Goal: Entertainment & Leisure: Consume media (video, audio)

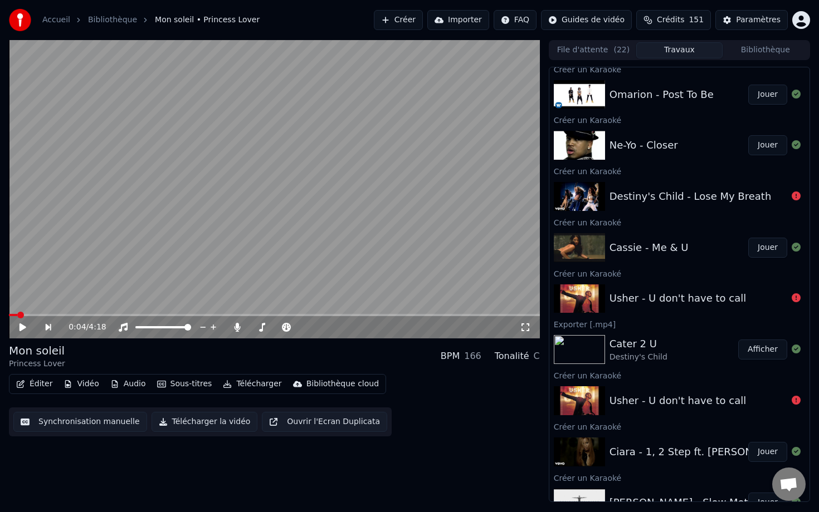
scroll to position [1201, 0]
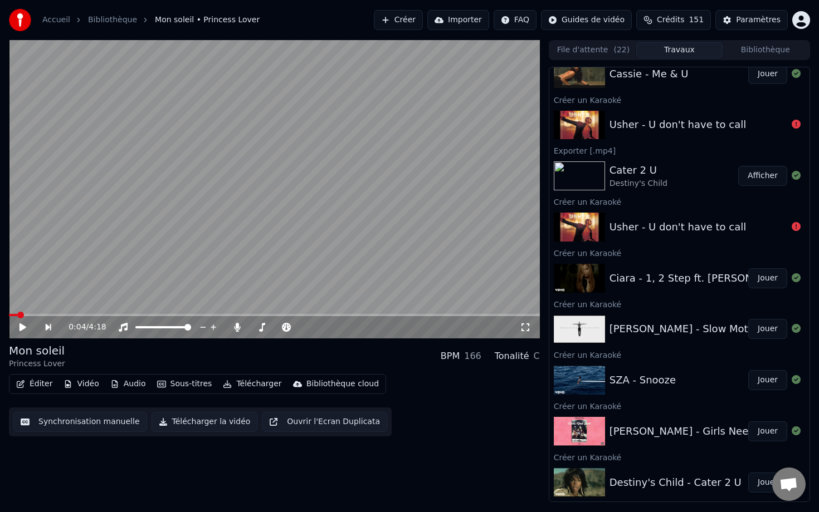
click at [544, 51] on button "Bibliothèque" at bounding box center [765, 50] width 86 height 16
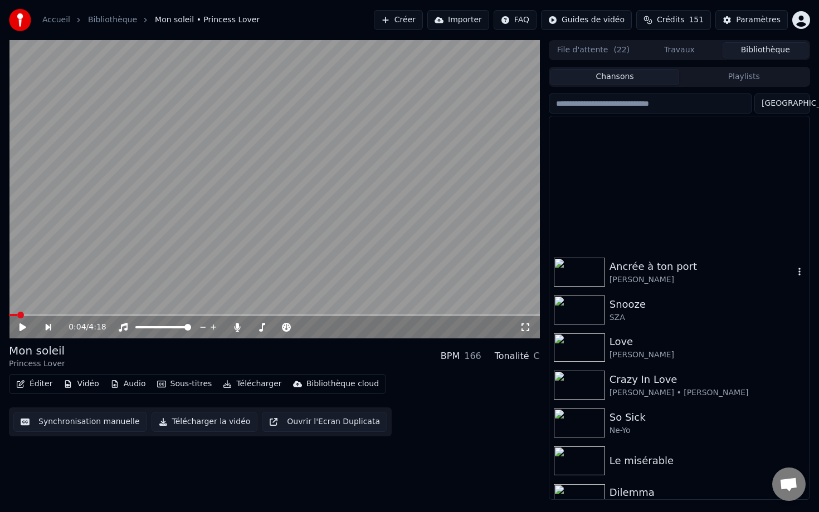
scroll to position [7001, 0]
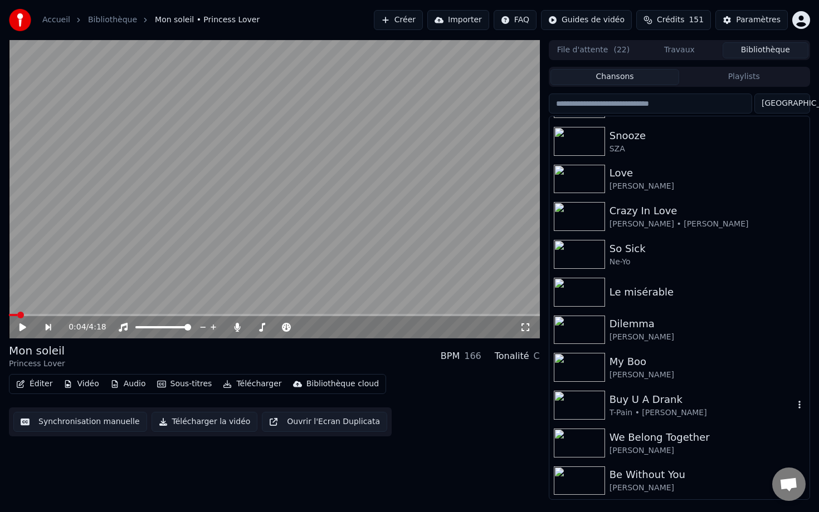
click at [544, 412] on img at bounding box center [579, 405] width 51 height 29
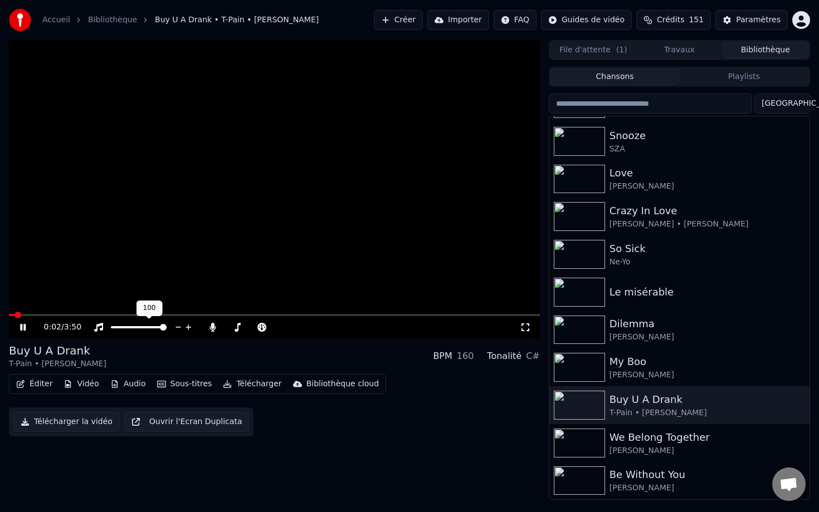
click at [167, 329] on span at bounding box center [139, 327] width 56 height 2
click at [77, 296] on video at bounding box center [274, 189] width 531 height 299
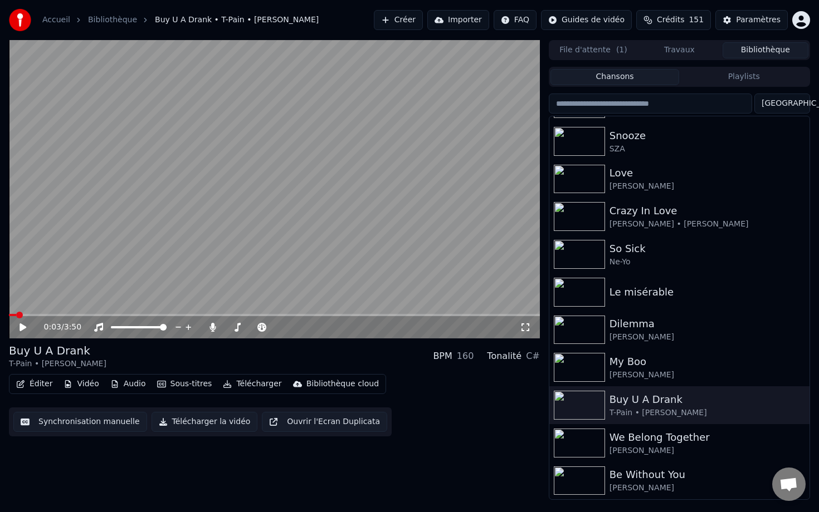
click at [317, 212] on video at bounding box center [274, 189] width 531 height 299
click at [169, 384] on button "Sous-titres" at bounding box center [185, 385] width 64 height 16
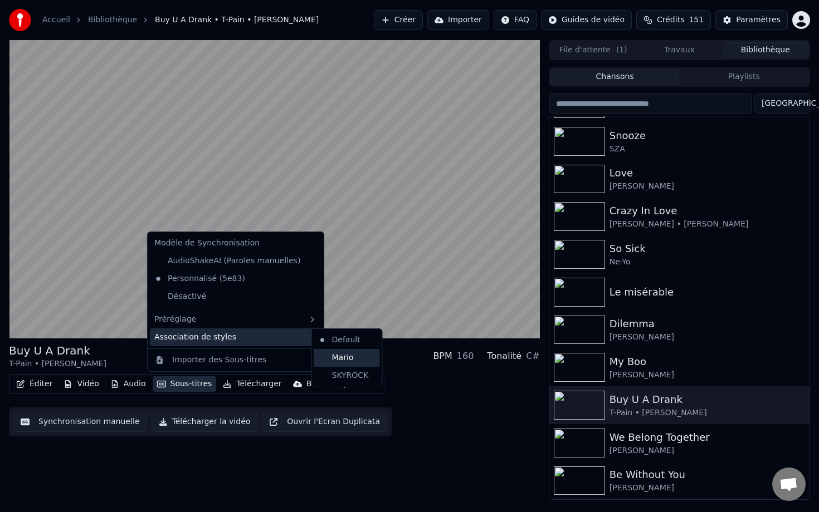
click at [340, 354] on div "Mario" at bounding box center [347, 358] width 66 height 18
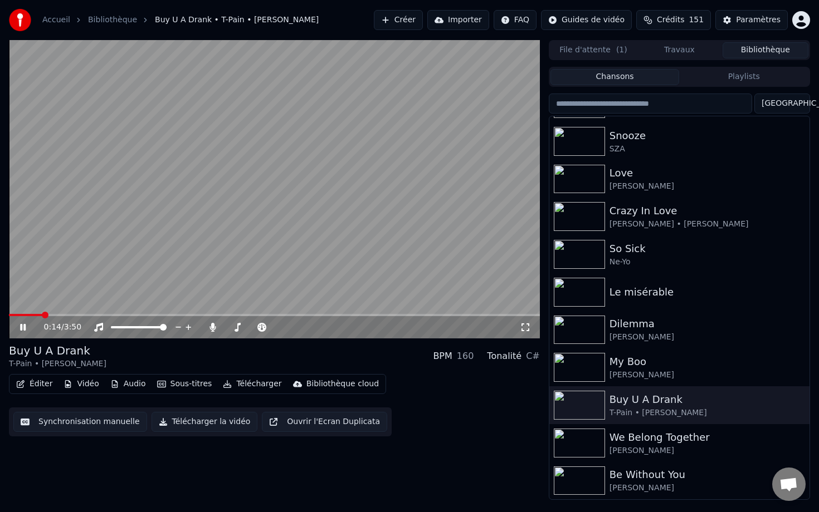
click at [197, 385] on button "Sous-titres" at bounding box center [185, 385] width 64 height 16
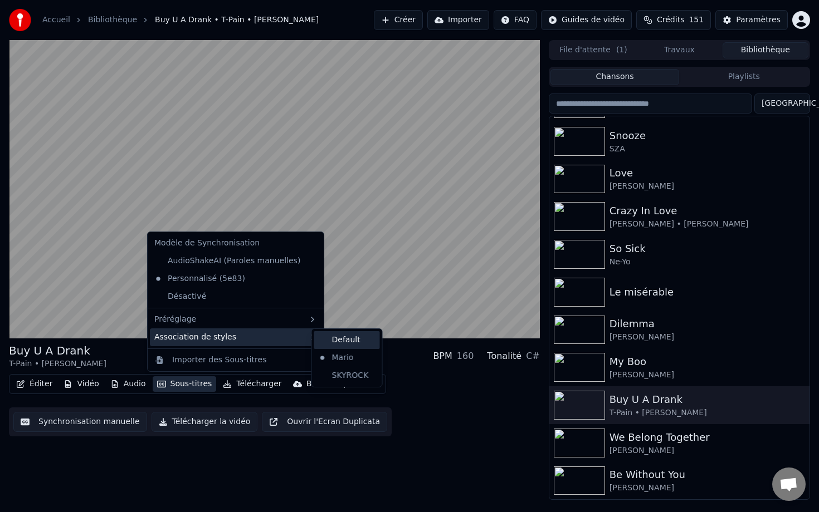
click at [332, 344] on div "Default" at bounding box center [347, 340] width 66 height 18
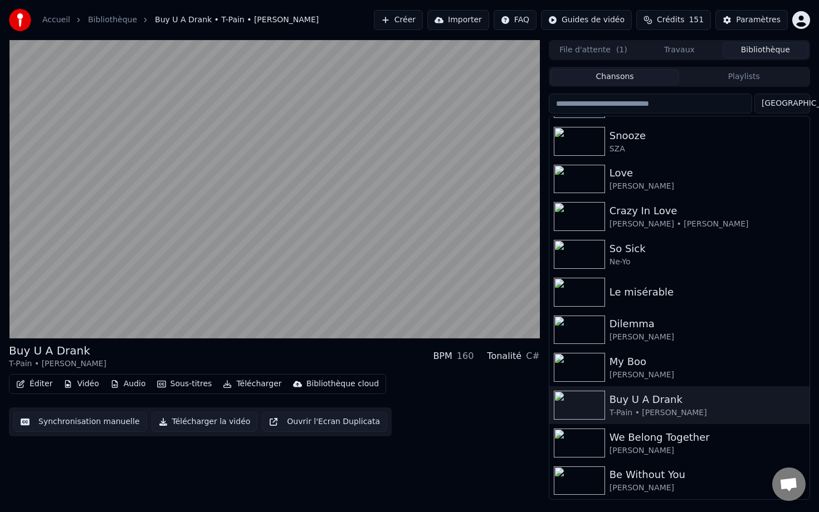
click at [172, 381] on button "Sous-titres" at bounding box center [185, 385] width 64 height 16
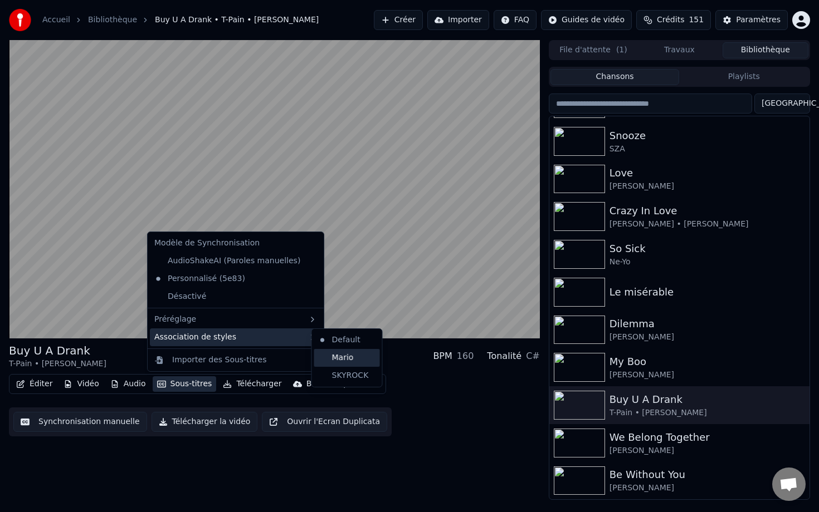
click at [332, 360] on div "Mario" at bounding box center [347, 358] width 66 height 18
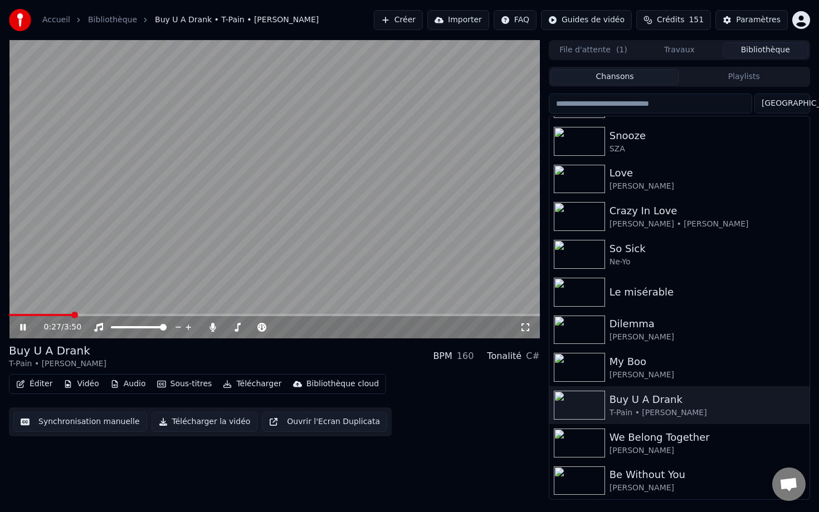
click at [462, 198] on video at bounding box center [274, 189] width 531 height 299
click at [544, 20] on div "Paramètres" at bounding box center [758, 19] width 45 height 11
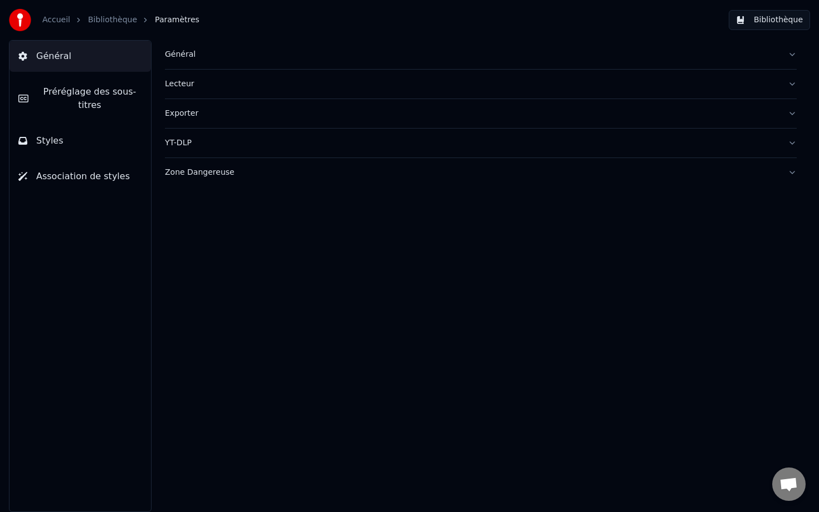
click at [285, 48] on button "Général" at bounding box center [481, 54] width 632 height 29
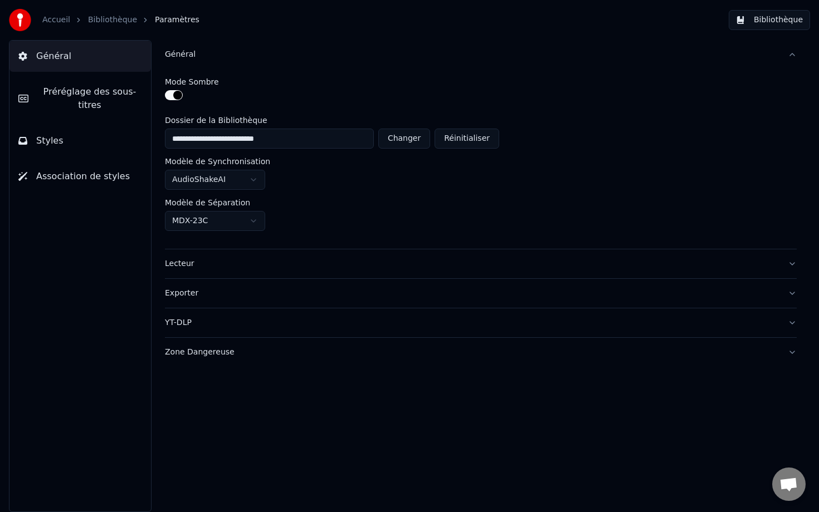
click at [214, 265] on div "Lecteur" at bounding box center [472, 263] width 614 height 11
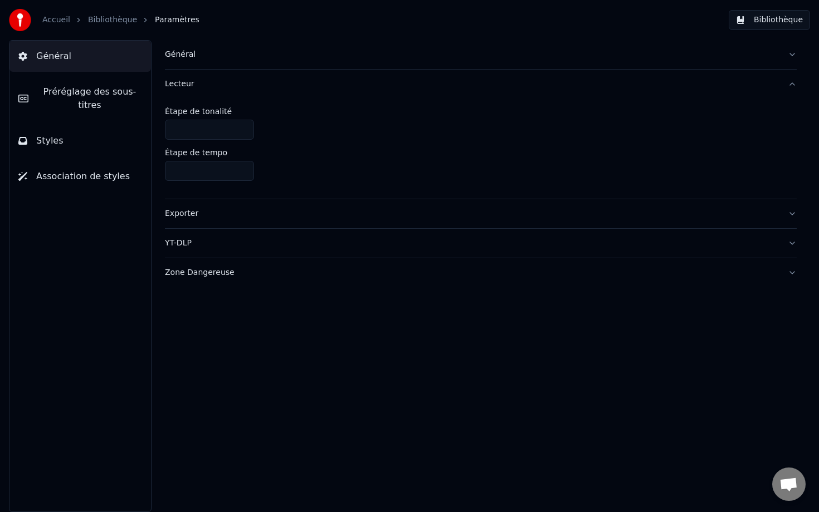
click at [86, 91] on span "Préréglage des sous-titres" at bounding box center [89, 98] width 105 height 27
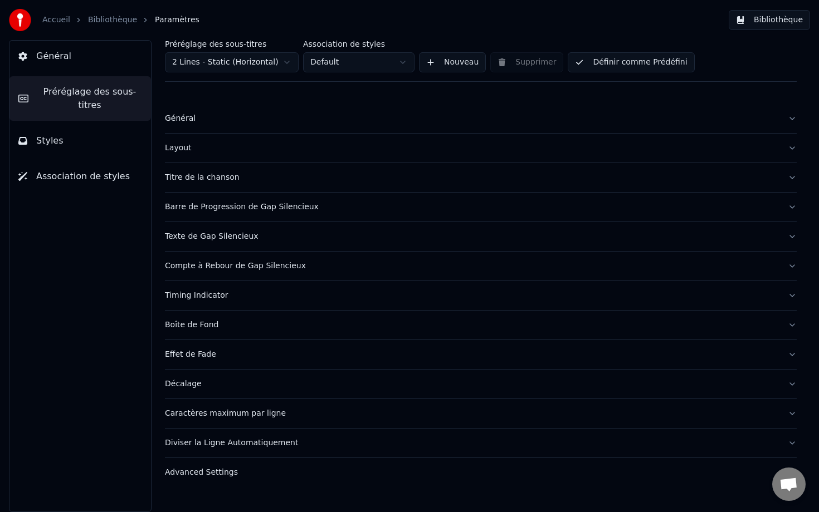
click at [271, 330] on div "Boîte de Fond" at bounding box center [472, 325] width 614 height 11
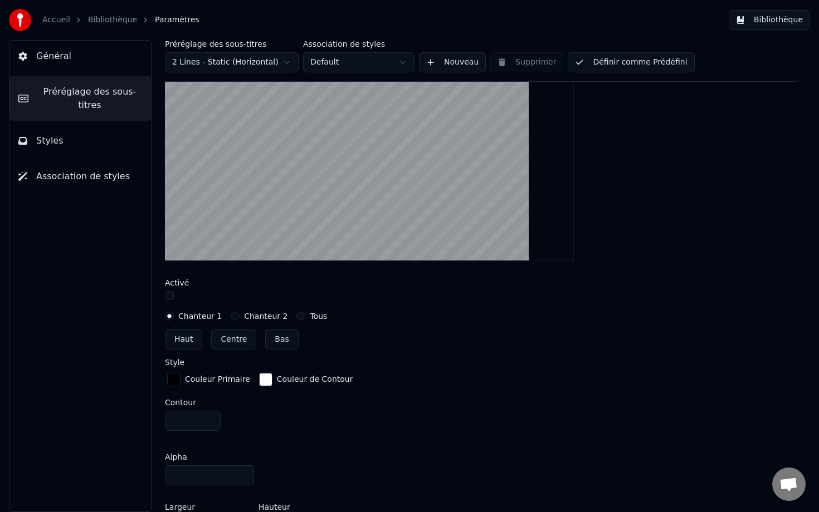
scroll to position [372, 0]
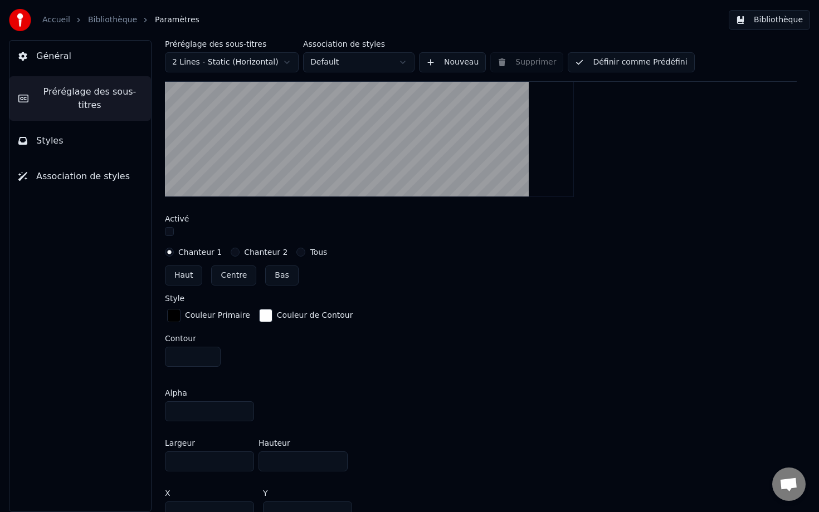
click at [168, 232] on button "button" at bounding box center [169, 231] width 9 height 9
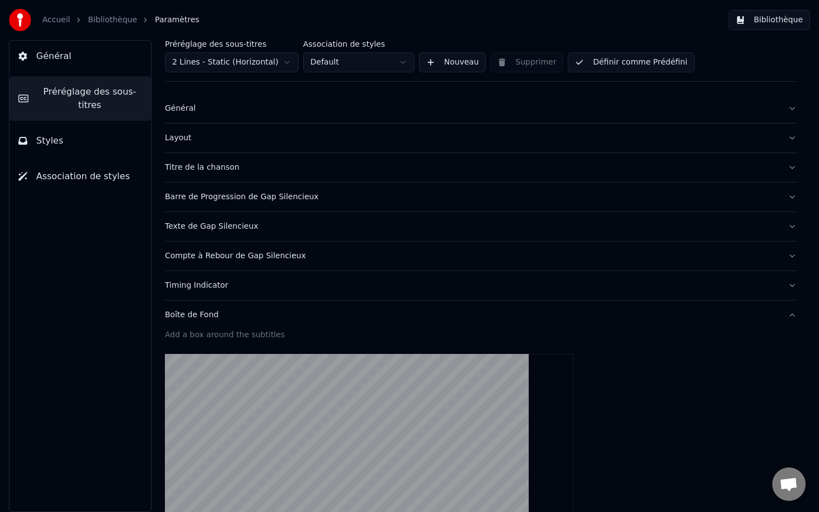
scroll to position [0, 0]
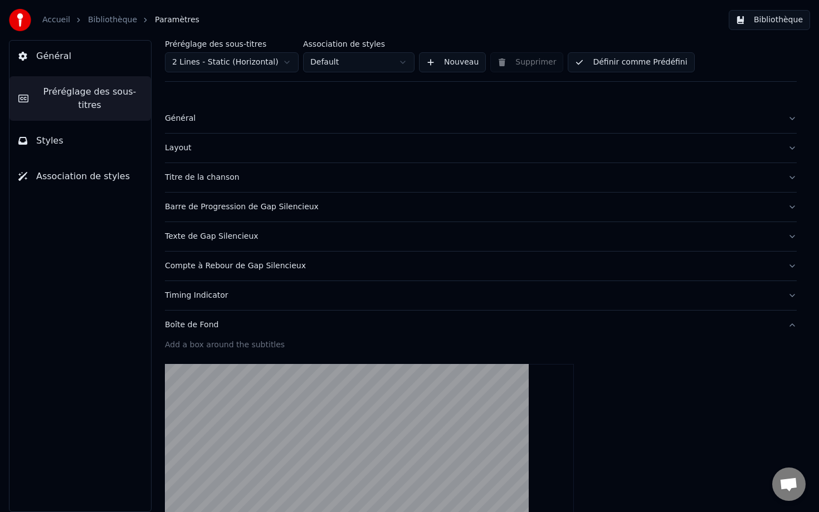
click at [228, 120] on div "Général" at bounding box center [472, 118] width 614 height 11
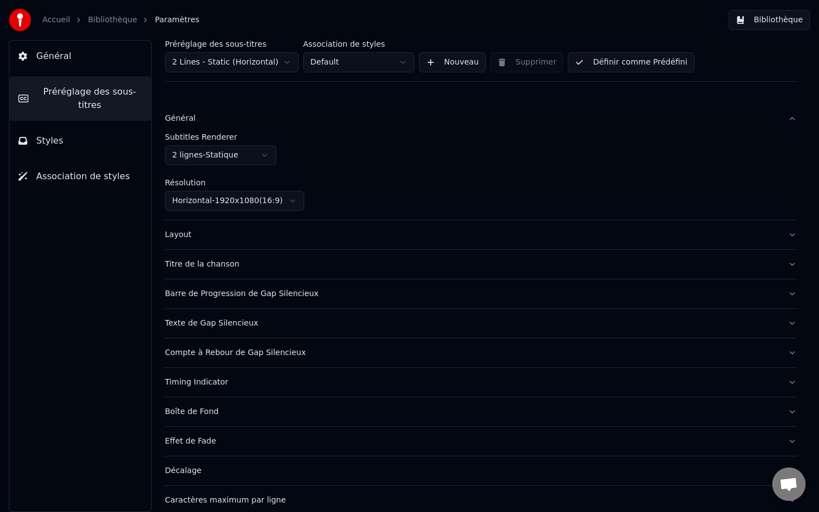
click at [224, 242] on button "Layout" at bounding box center [481, 235] width 632 height 29
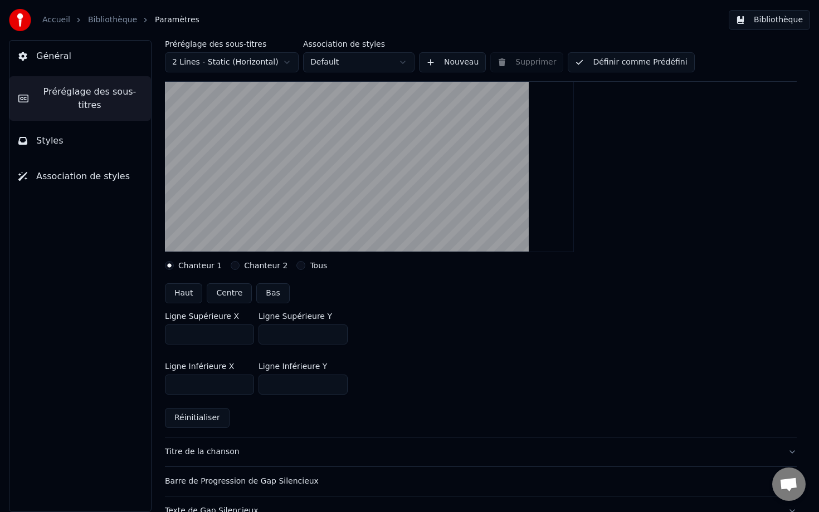
scroll to position [138, 0]
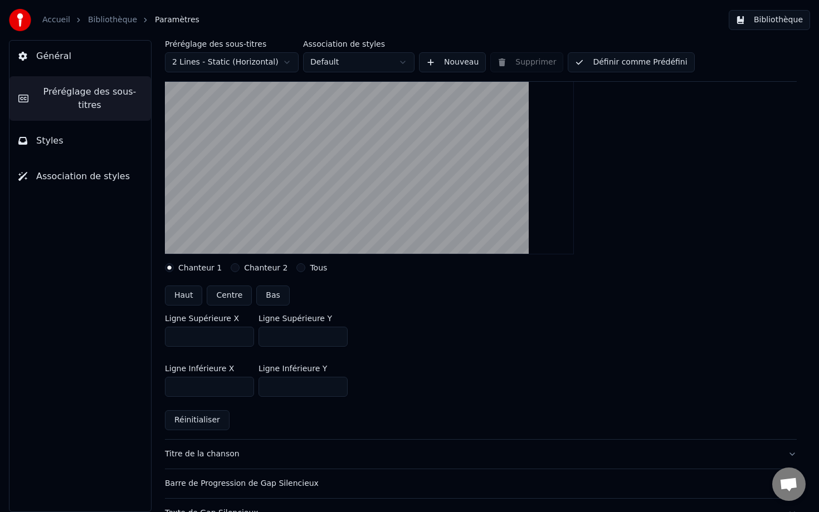
click at [199, 429] on button "Réinitialiser" at bounding box center [197, 421] width 65 height 20
type input "***"
click at [222, 291] on button "Centre" at bounding box center [229, 296] width 45 height 20
type input "***"
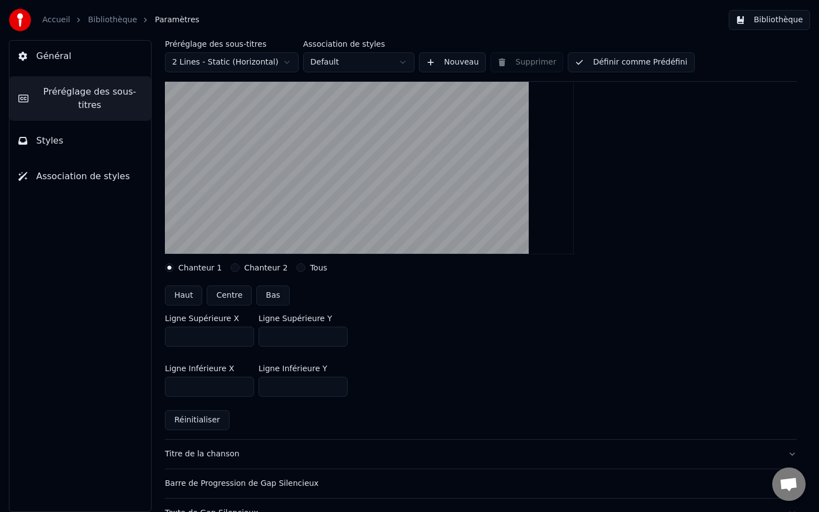
type input "***"
click at [337, 334] on input "***" at bounding box center [302, 337] width 89 height 20
click at [336, 340] on input "***" at bounding box center [302, 337] width 89 height 20
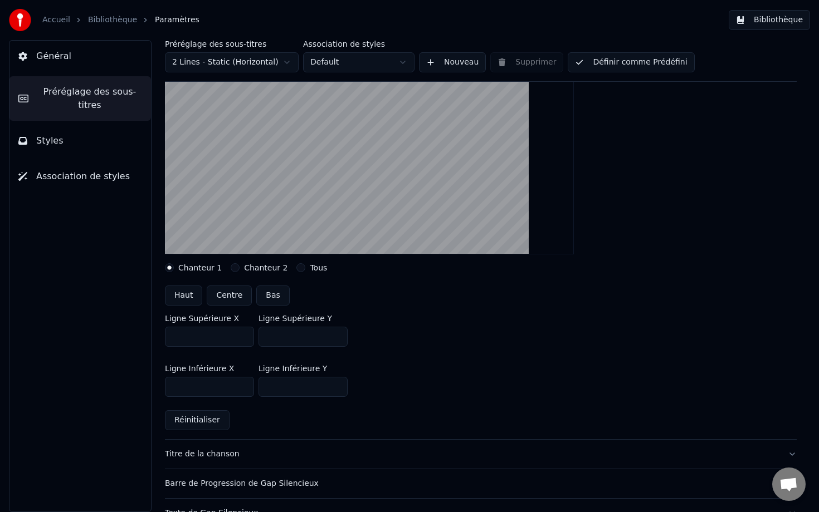
click at [336, 340] on input "***" at bounding box center [302, 337] width 89 height 20
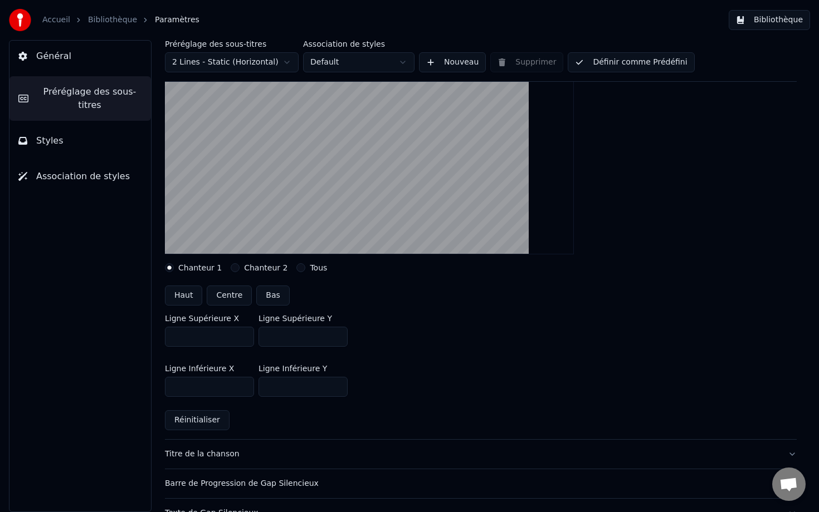
click at [336, 340] on input "***" at bounding box center [302, 337] width 89 height 20
type input "***"
click at [333, 333] on input "***" at bounding box center [302, 337] width 89 height 20
click at [335, 389] on input "***" at bounding box center [302, 387] width 89 height 20
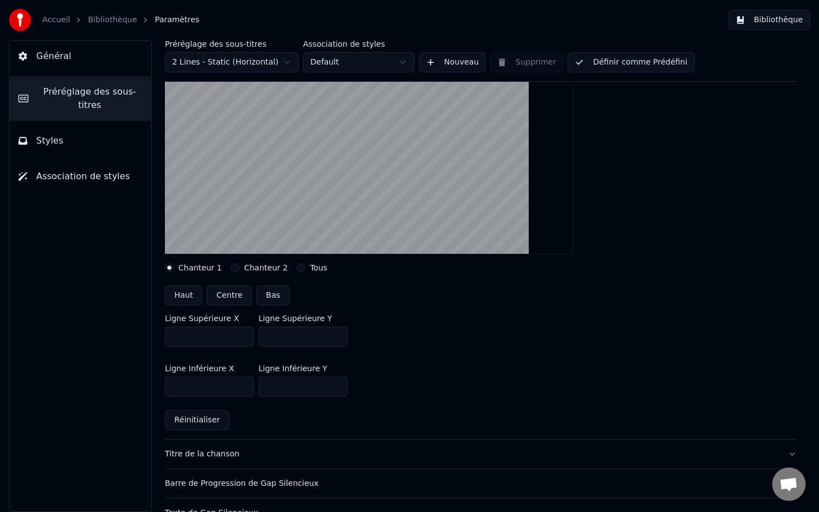
click at [335, 389] on input "***" at bounding box center [302, 387] width 89 height 20
type input "***"
click at [336, 390] on input "***" at bounding box center [302, 387] width 89 height 20
click at [338, 336] on input "***" at bounding box center [302, 337] width 89 height 20
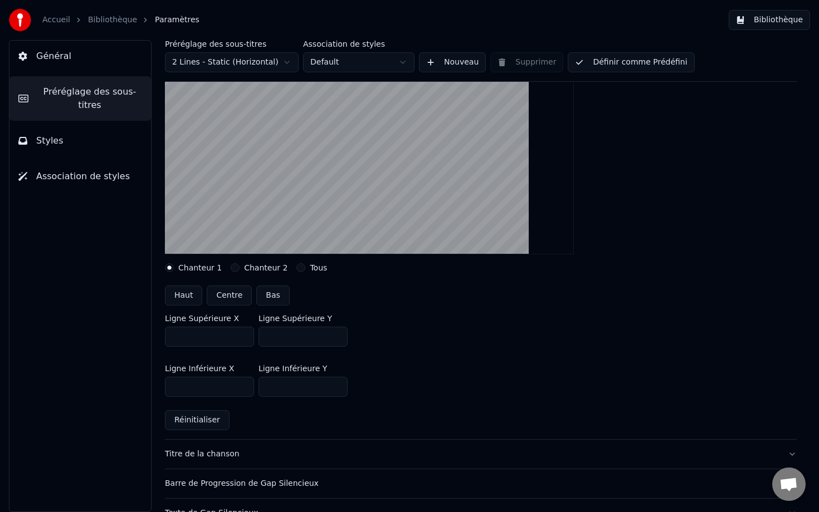
click at [338, 336] on input "***" at bounding box center [302, 337] width 89 height 20
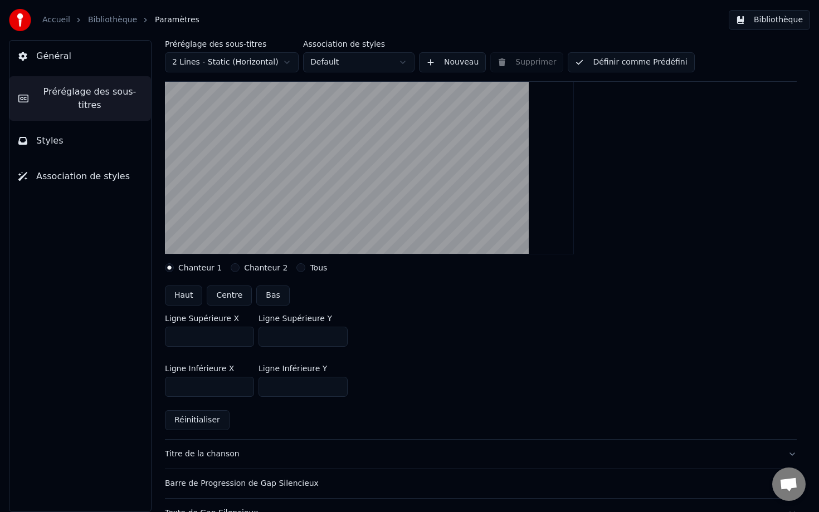
click at [338, 336] on input "***" at bounding box center [302, 337] width 89 height 20
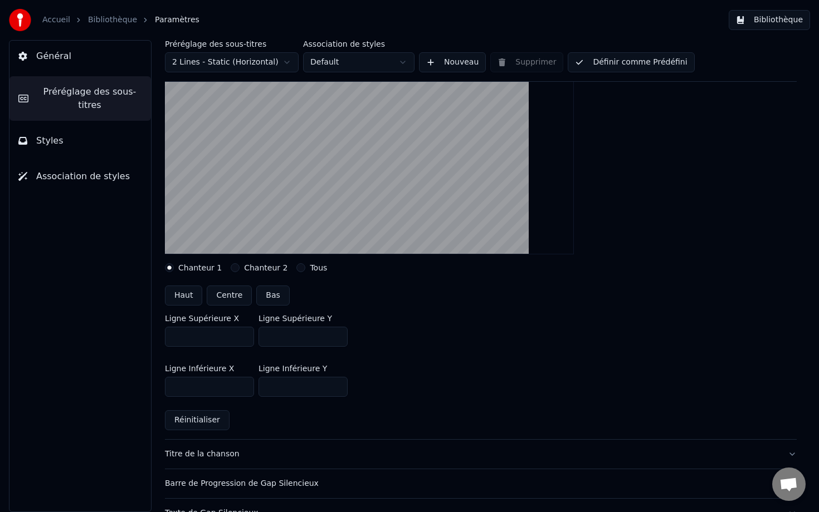
click at [338, 336] on input "***" at bounding box center [302, 337] width 89 height 20
type input "***"
click at [338, 336] on input "***" at bounding box center [302, 337] width 89 height 20
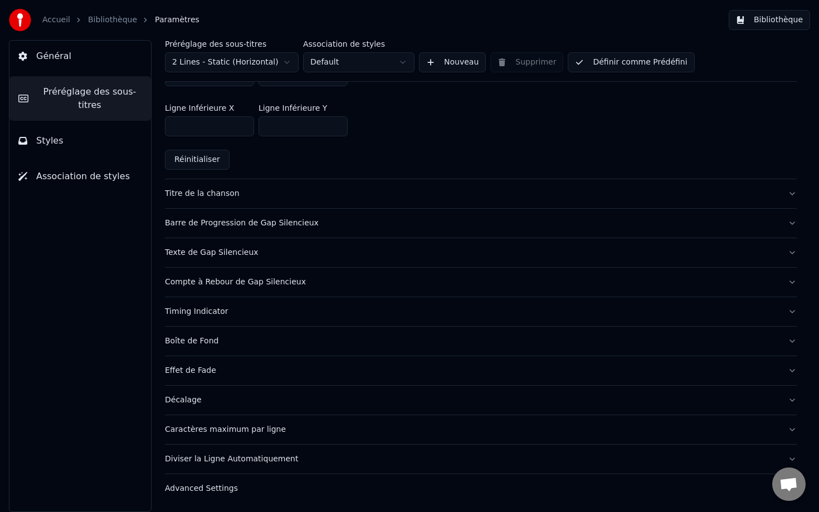
click at [75, 129] on button "Styles" at bounding box center [79, 140] width 141 height 31
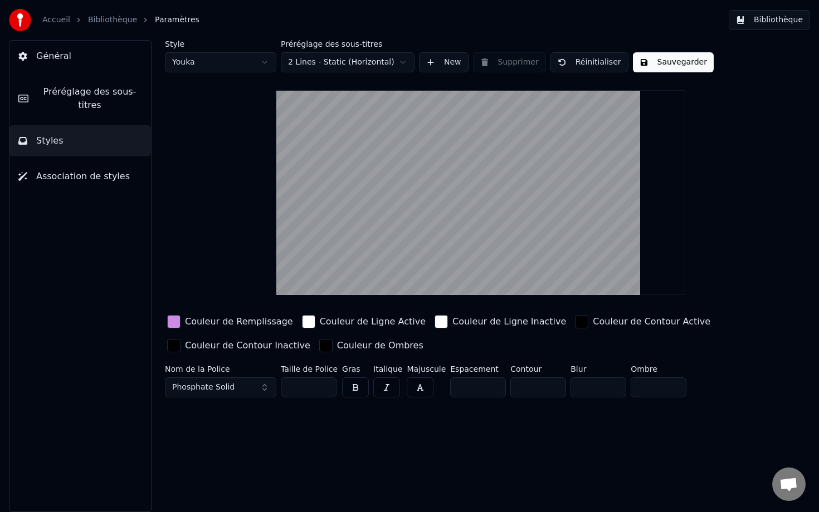
scroll to position [0, 0]
click at [257, 61] on html "Accueil Bibliothèque Paramètres Bibliothèque Général Préréglage des sous-titres…" at bounding box center [409, 256] width 819 height 512
type input "***"
type input "*"
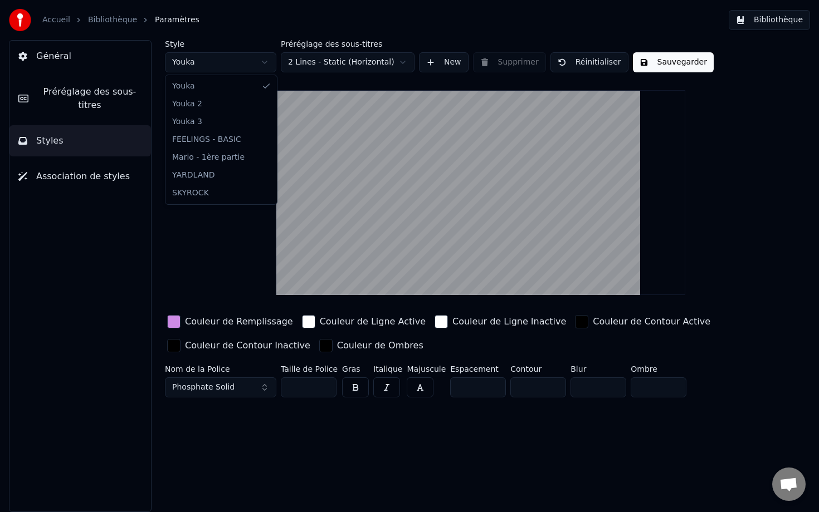
type input "*"
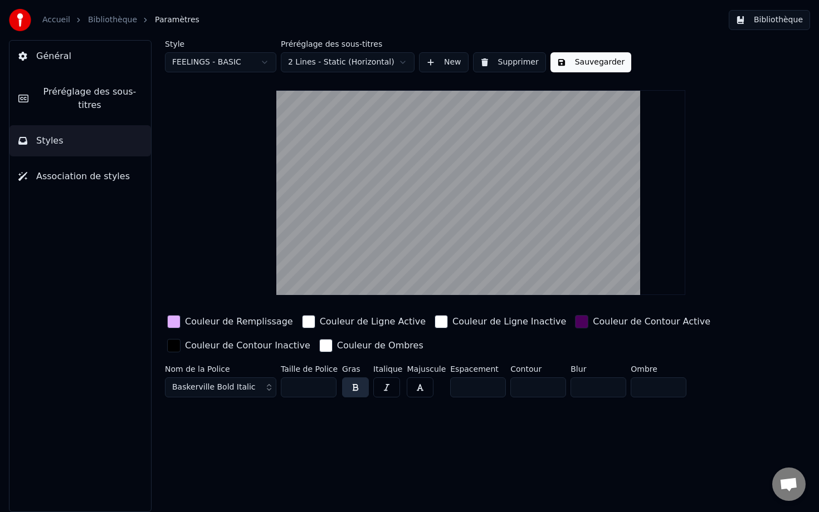
click at [124, 172] on button "Association de styles" at bounding box center [79, 176] width 141 height 31
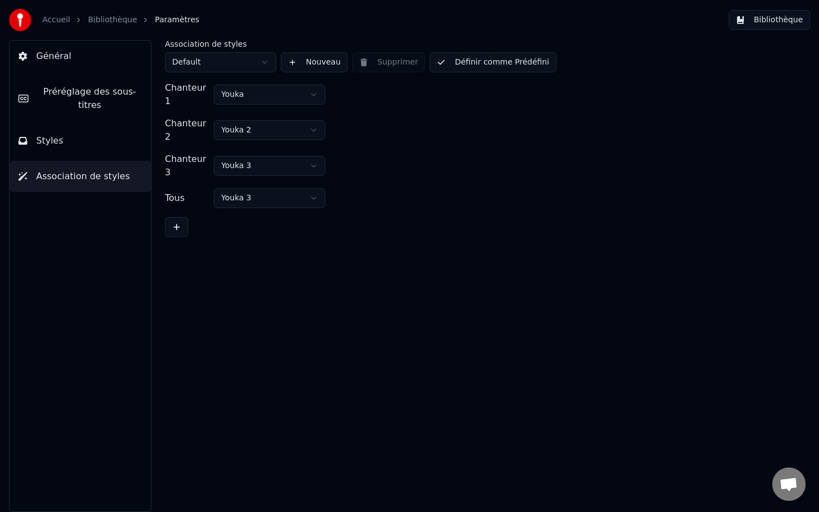
click at [236, 67] on html "Accueil Bibliothèque Paramètres Bibliothèque Général Préréglage des sous-titres…" at bounding box center [409, 256] width 819 height 512
click at [243, 65] on html "Accueil Bibliothèque Paramètres Bibliothèque Général Préréglage des sous-titres…" at bounding box center [409, 256] width 819 height 512
click at [312, 52] on button "Nouveau" at bounding box center [314, 62] width 67 height 20
click at [312, 66] on button "Nouveau" at bounding box center [314, 62] width 67 height 20
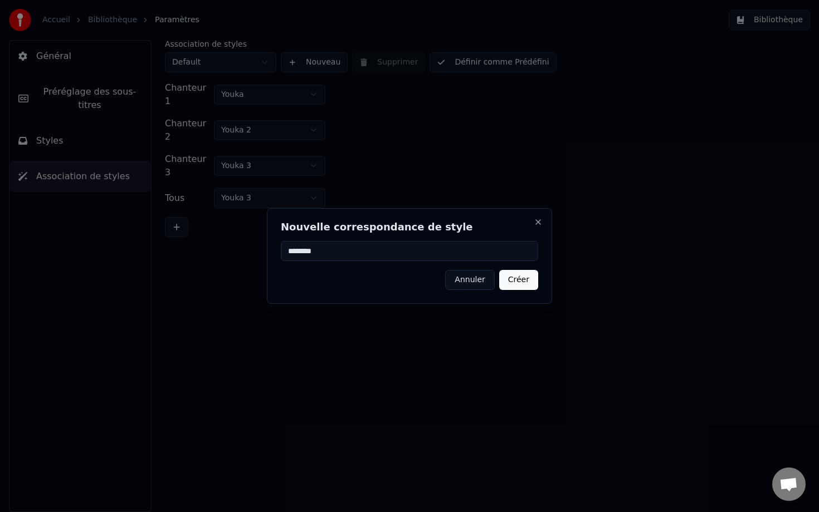
type input "********"
click at [525, 280] on button "Créer" at bounding box center [518, 280] width 39 height 20
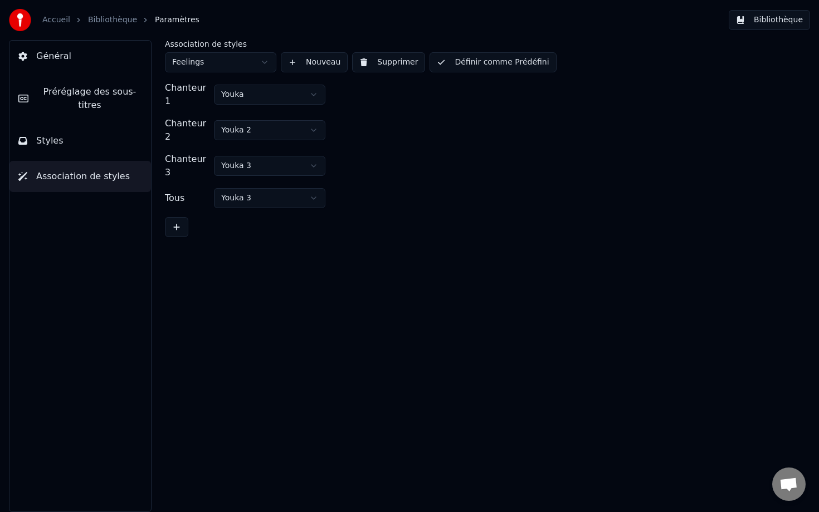
click at [270, 91] on html "Accueil Bibliothèque Paramètres Bibliothèque Général Préréglage des sous-titres…" at bounding box center [409, 256] width 819 height 512
click at [271, 127] on html "Accueil Bibliothèque Paramètres Bibliothèque Général Préréglage des sous-titres…" at bounding box center [409, 256] width 819 height 512
click at [272, 164] on html "Accueil Bibliothèque Paramètres Bibliothèque Général Préréglage des sous-titres…" at bounding box center [409, 256] width 819 height 512
click at [284, 193] on html "Accueil Bibliothèque Paramètres Bibliothèque Général Préréglage des sous-titres…" at bounding box center [409, 256] width 819 height 512
drag, startPoint x: 522, startPoint y: 61, endPoint x: 539, endPoint y: 130, distance: 71.6
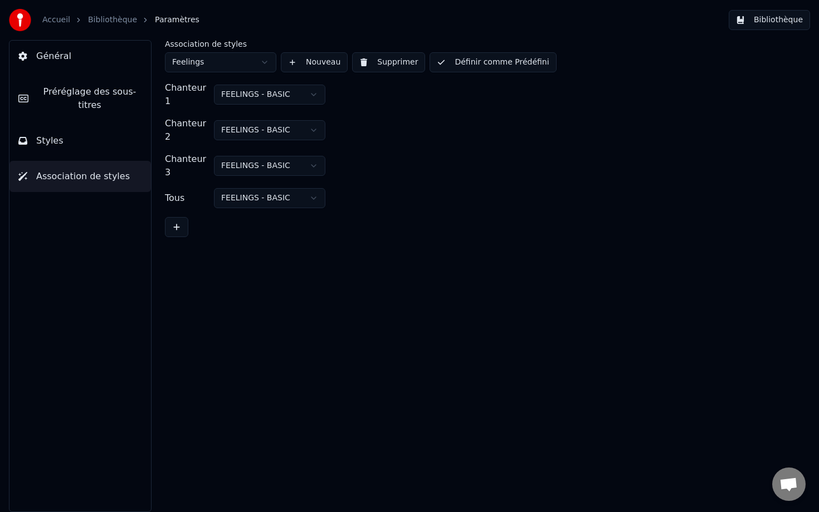
click at [540, 130] on div "Association de styles Feelings Nouveau Supprimer Définir comme [PERSON_NAME] Ch…" at bounding box center [481, 138] width 632 height 197
click at [453, 68] on button "Définir comme Prédéfini" at bounding box center [492, 62] width 126 height 20
click at [461, 61] on button "Terminé" at bounding box center [460, 62] width 63 height 20
click at [104, 14] on link "Bibliothèque" at bounding box center [112, 19] width 49 height 11
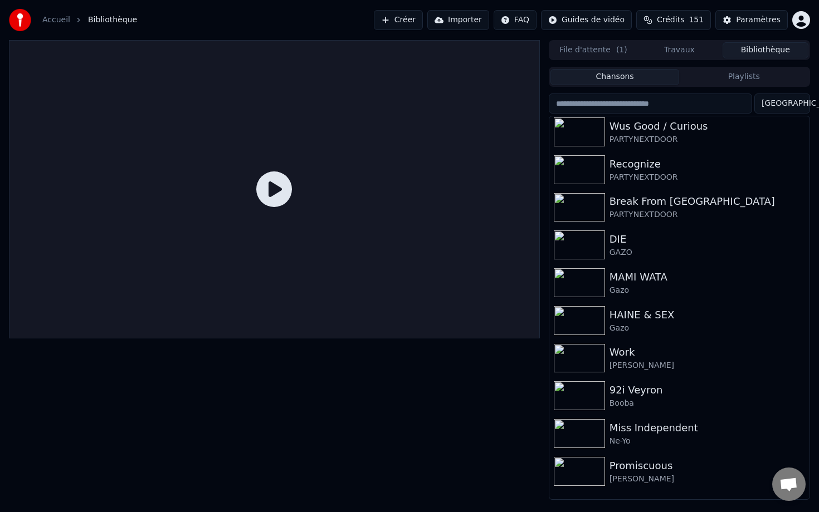
scroll to position [5825, 0]
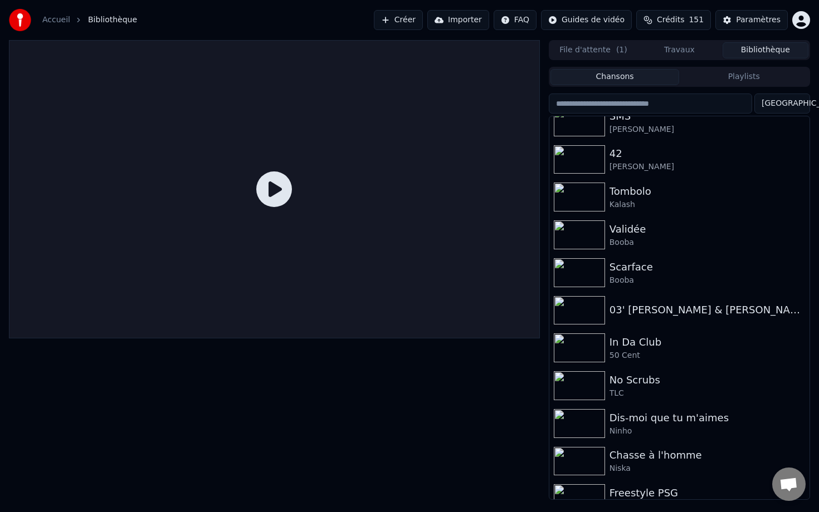
drag, startPoint x: 807, startPoint y: 428, endPoint x: 805, endPoint y: 509, distance: 80.8
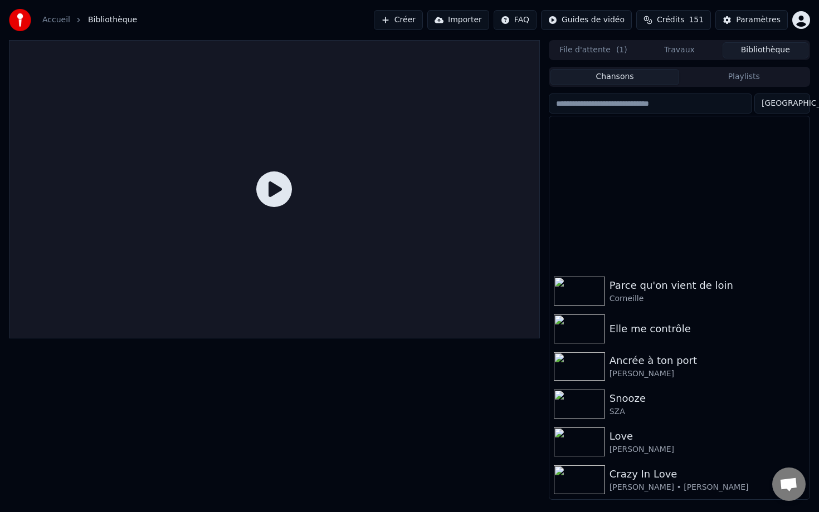
scroll to position [7001, 0]
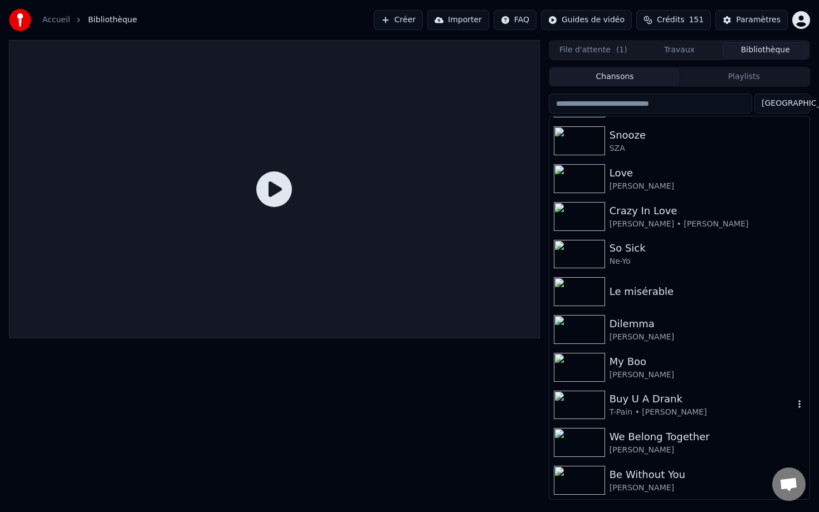
click at [544, 400] on div "Buy U A Drank" at bounding box center [701, 400] width 184 height 16
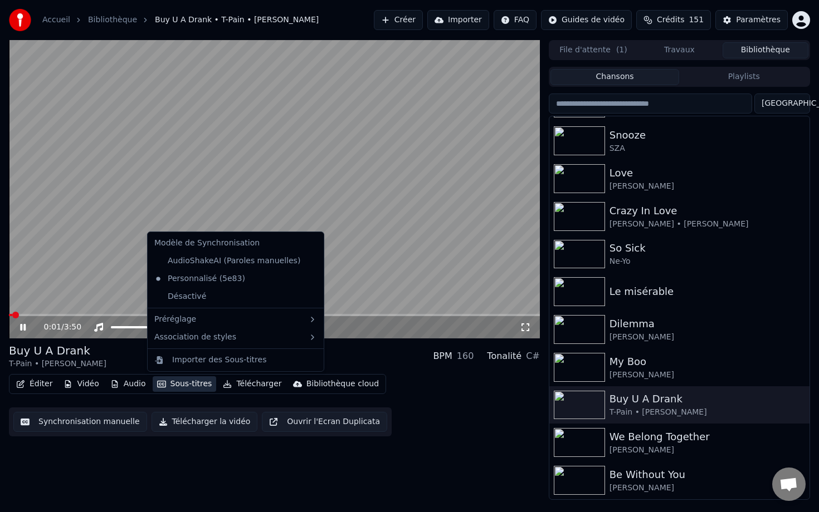
click at [173, 385] on button "Sous-titres" at bounding box center [185, 385] width 64 height 16
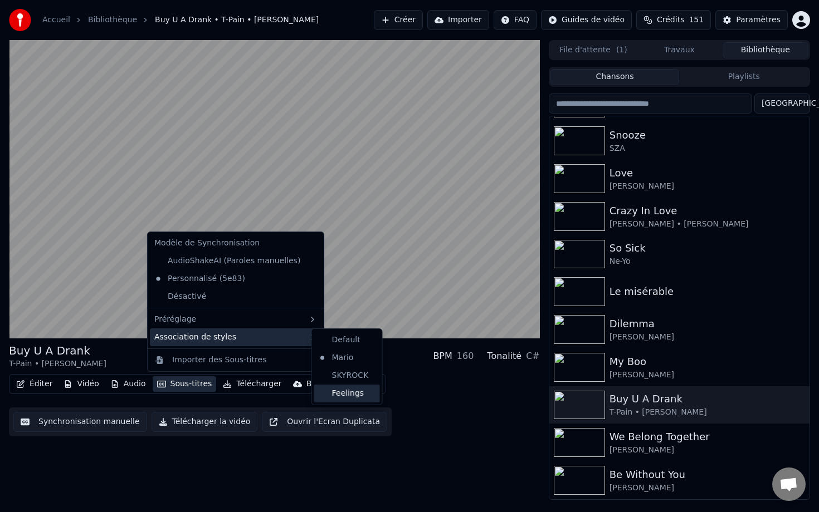
click at [347, 395] on div "Feelings" at bounding box center [347, 394] width 66 height 18
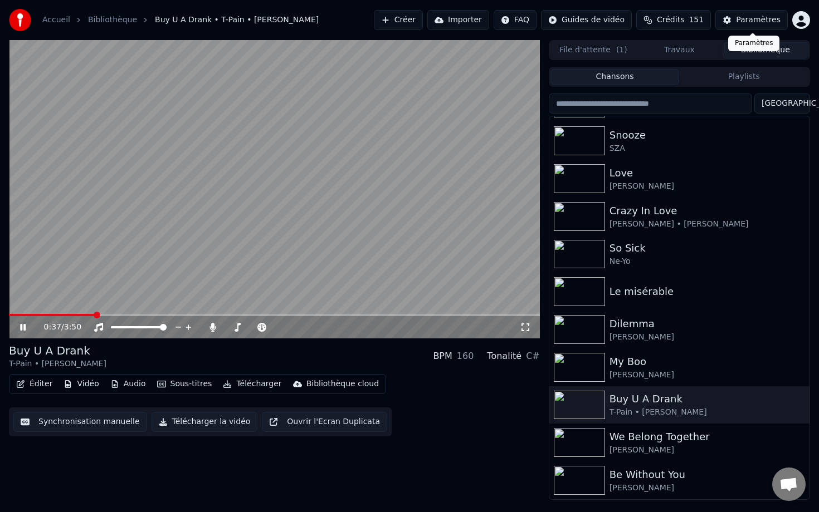
click at [544, 18] on button "Paramètres" at bounding box center [751, 20] width 72 height 20
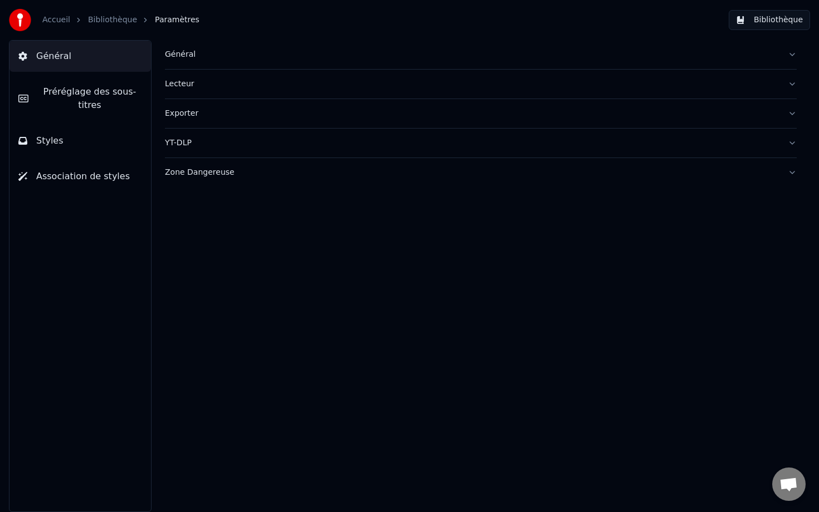
click at [206, 52] on div "Général" at bounding box center [472, 54] width 614 height 11
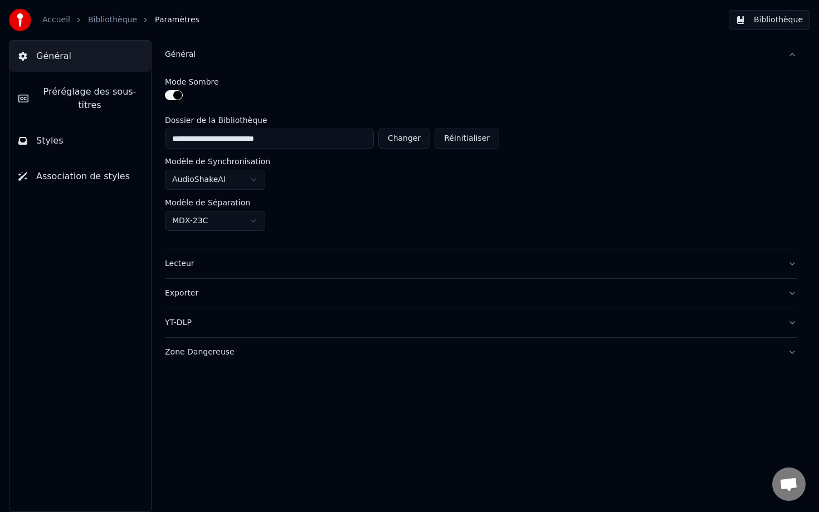
click at [111, 84] on button "Préréglage des sous-titres" at bounding box center [79, 98] width 141 height 45
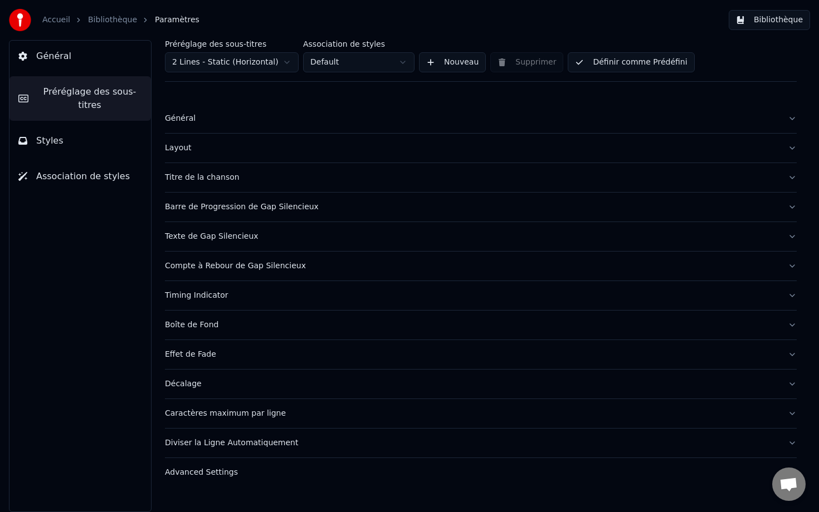
click at [240, 130] on button "Général" at bounding box center [481, 118] width 632 height 29
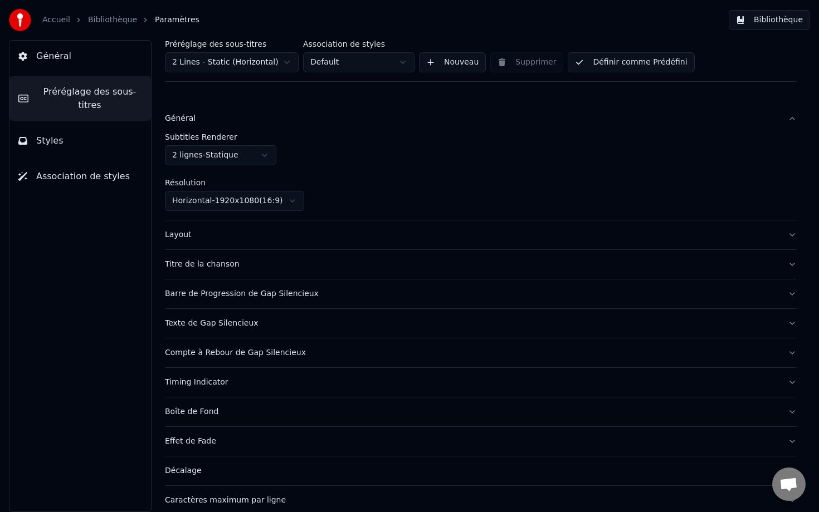
click at [253, 235] on div "Layout" at bounding box center [472, 234] width 614 height 11
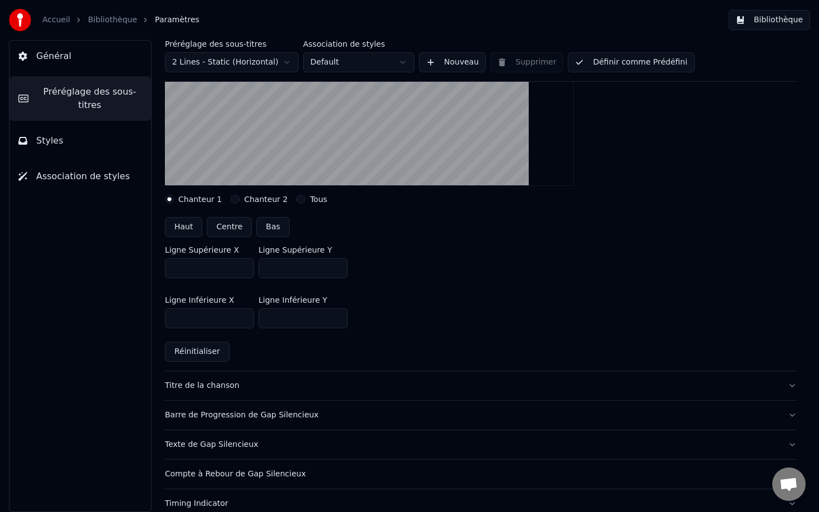
scroll to position [158, 0]
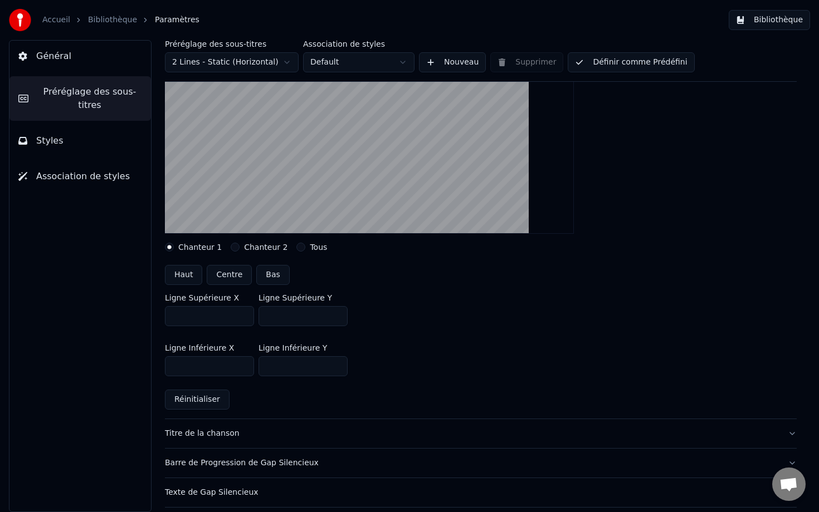
click at [336, 318] on input "***" at bounding box center [302, 316] width 89 height 20
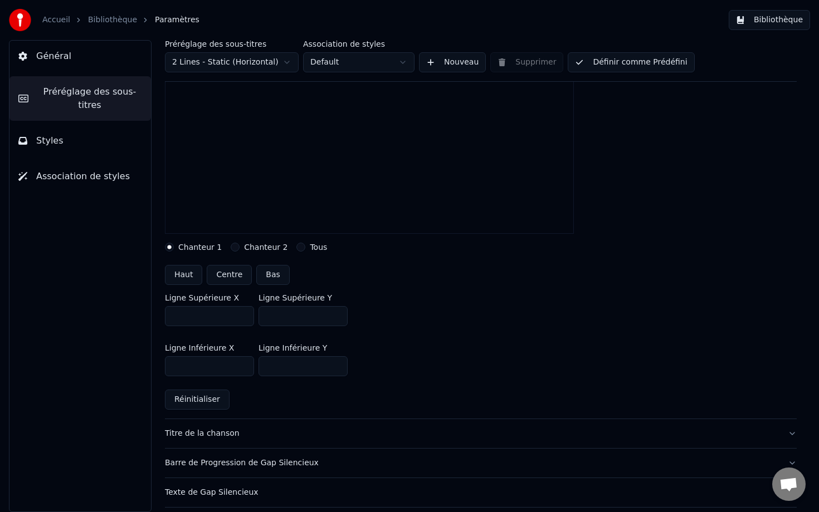
click at [336, 318] on input "***" at bounding box center [302, 316] width 89 height 20
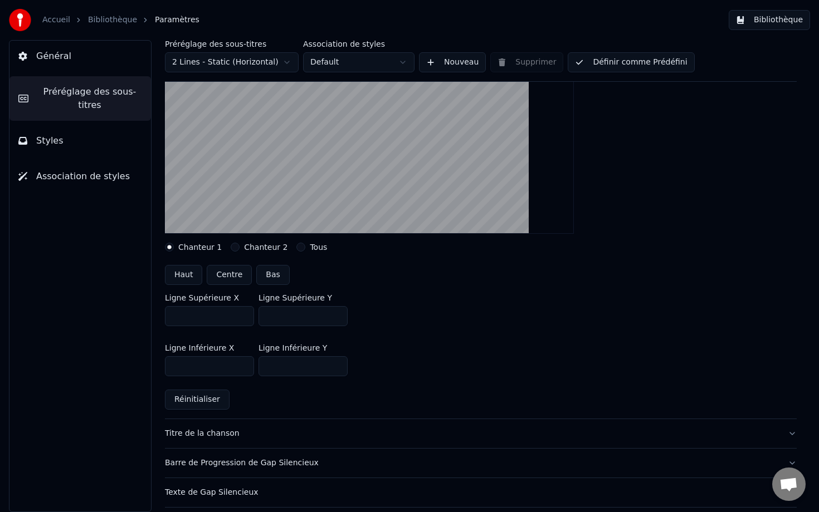
click at [336, 318] on input "***" at bounding box center [302, 316] width 89 height 20
click at [335, 316] on input "***" at bounding box center [302, 316] width 89 height 20
click at [335, 318] on input "***" at bounding box center [302, 316] width 89 height 20
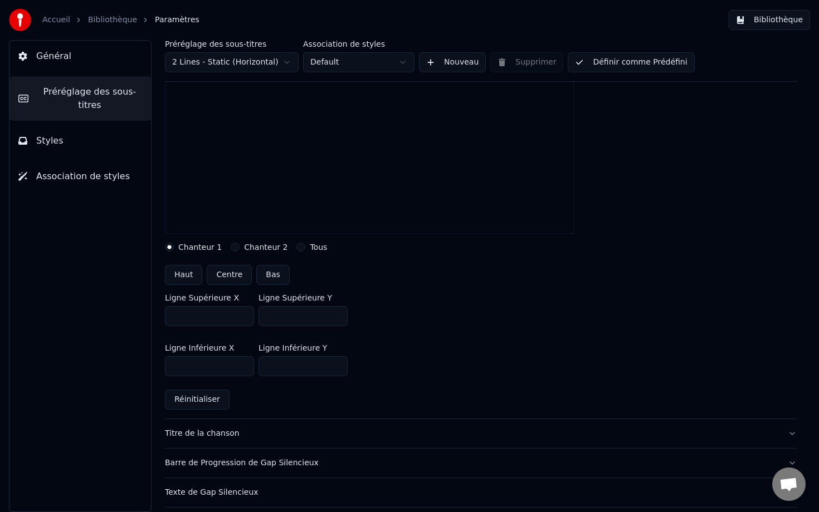
click at [335, 318] on input "***" at bounding box center [302, 316] width 89 height 20
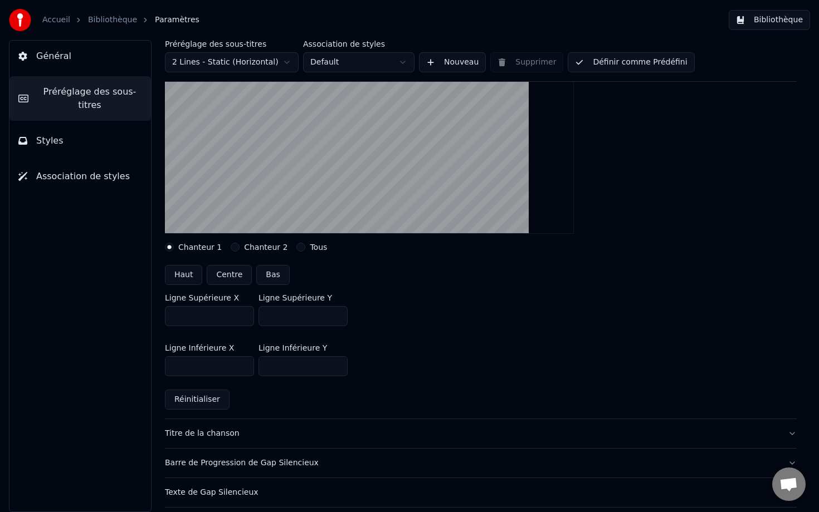
click at [335, 318] on input "***" at bounding box center [302, 316] width 89 height 20
click at [336, 319] on input "***" at bounding box center [302, 316] width 89 height 20
type input "***"
click at [336, 319] on input "***" at bounding box center [302, 316] width 89 height 20
click at [544, 20] on button "Bibliothèque" at bounding box center [769, 20] width 81 height 20
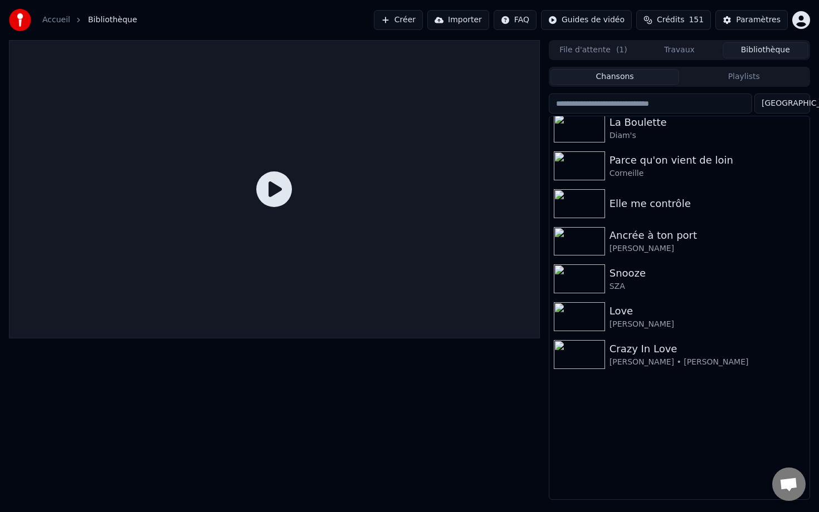
scroll to position [7001, 0]
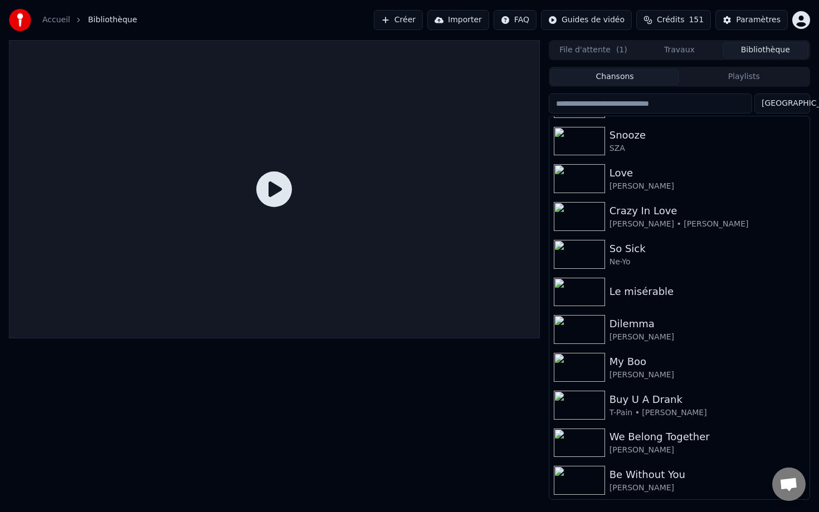
click at [544, 457] on img at bounding box center [579, 480] width 51 height 29
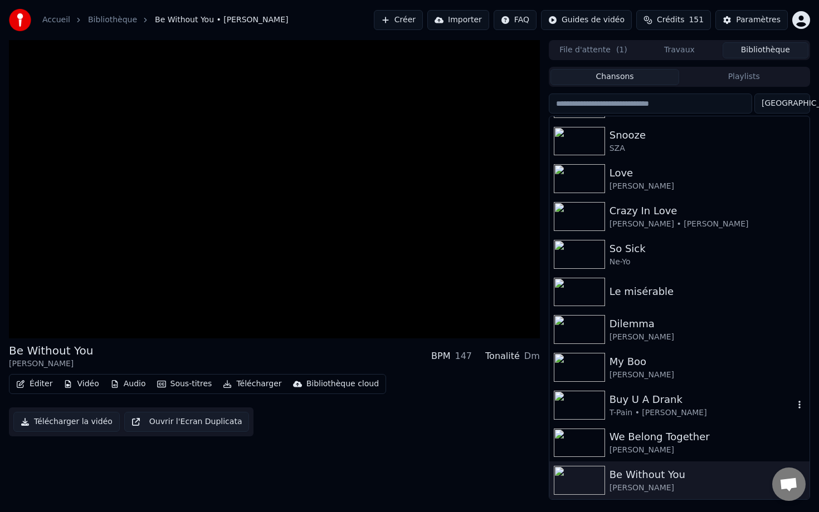
click at [544, 399] on img at bounding box center [579, 405] width 51 height 29
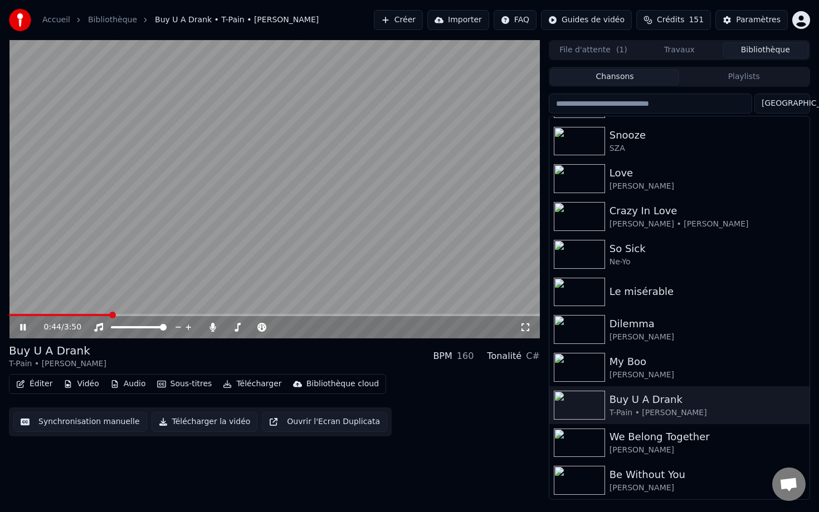
click at [109, 315] on span at bounding box center [274, 315] width 531 height 2
click at [147, 272] on video at bounding box center [274, 189] width 531 height 299
click at [144, 270] on video at bounding box center [274, 189] width 531 height 299
click at [96, 315] on span at bounding box center [64, 315] width 110 height 2
click at [544, 408] on div "T-Pain • [PERSON_NAME]" at bounding box center [701, 413] width 184 height 11
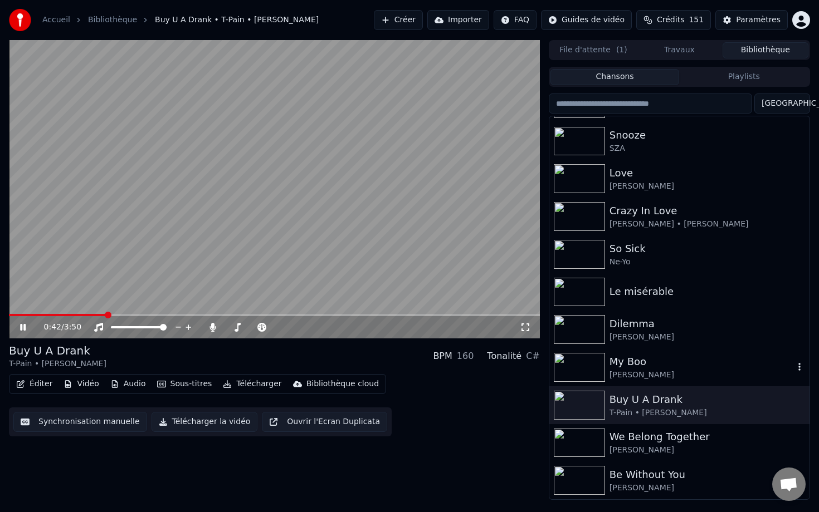
click at [544, 375] on div "[PERSON_NAME]" at bounding box center [701, 375] width 184 height 11
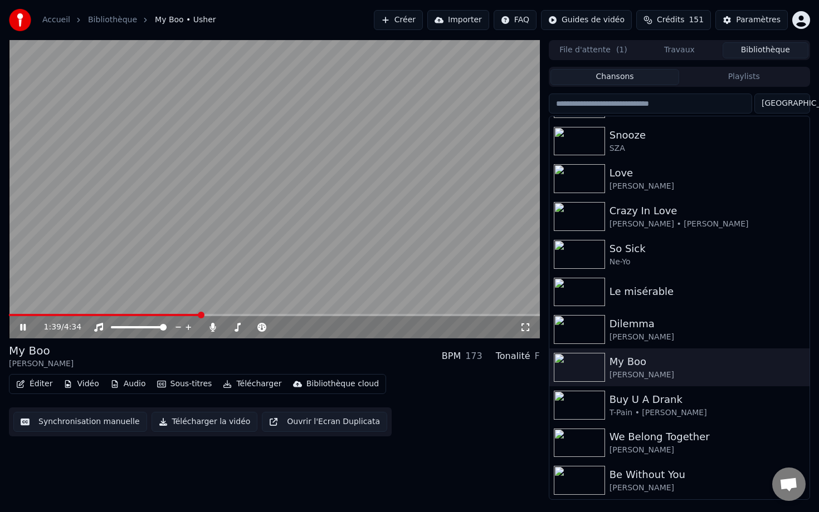
click at [200, 315] on span at bounding box center [274, 315] width 531 height 2
click at [544, 407] on div "Buy U A Drank" at bounding box center [701, 400] width 184 height 16
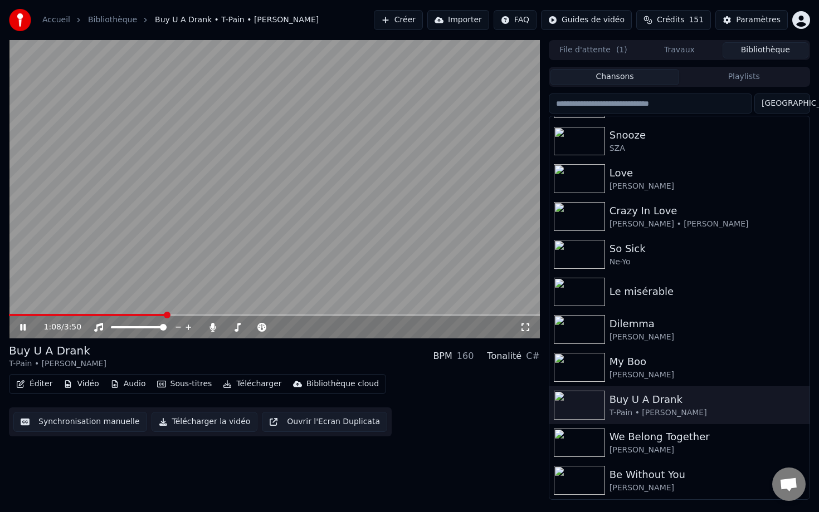
click at [166, 315] on span at bounding box center [274, 315] width 531 height 2
click at [41, 316] on span at bounding box center [25, 315] width 32 height 2
click at [90, 273] on video at bounding box center [274, 189] width 531 height 299
click at [71, 315] on span at bounding box center [274, 315] width 531 height 2
click at [121, 266] on video at bounding box center [274, 189] width 531 height 299
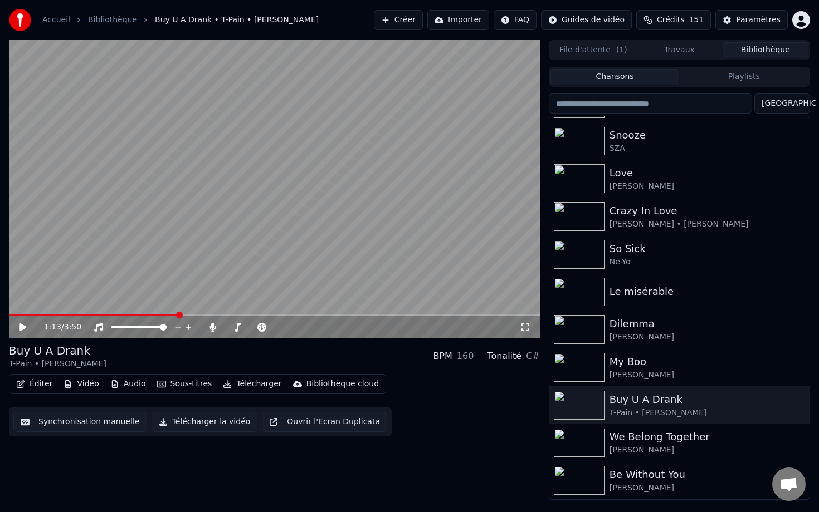
click at [544, 104] on input "search" at bounding box center [650, 104] width 203 height 20
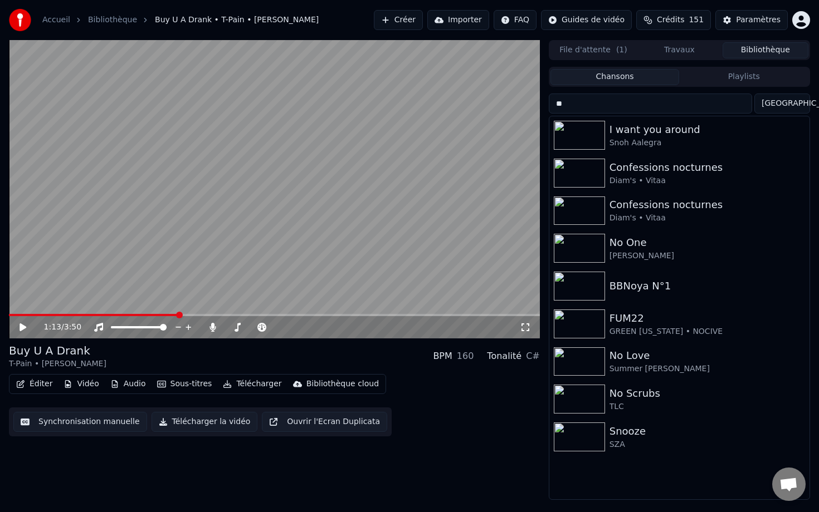
type input "*"
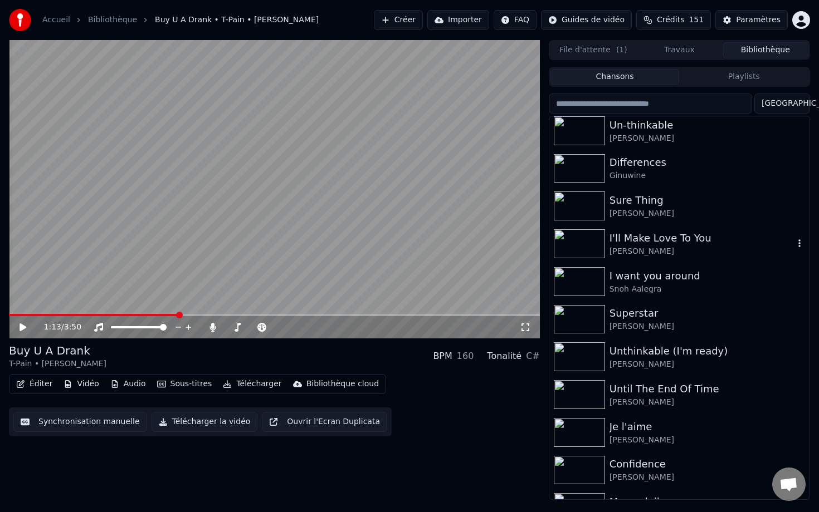
scroll to position [37, 0]
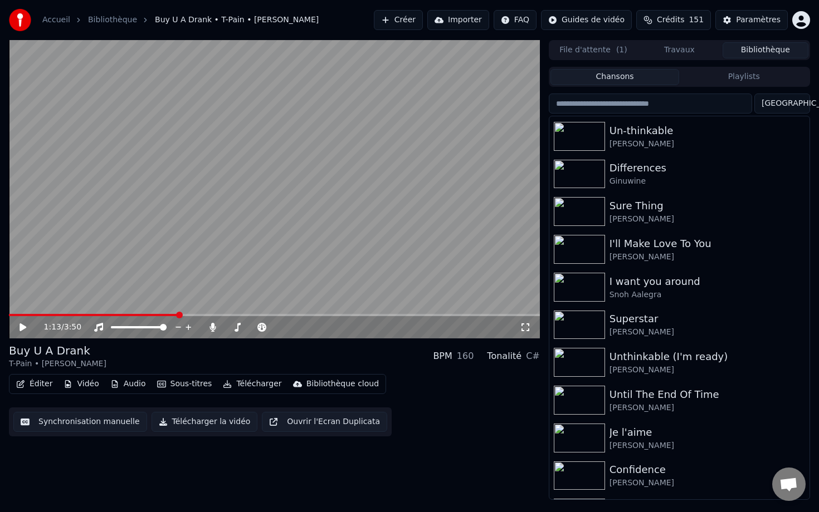
click at [544, 113] on input "search" at bounding box center [650, 104] width 203 height 20
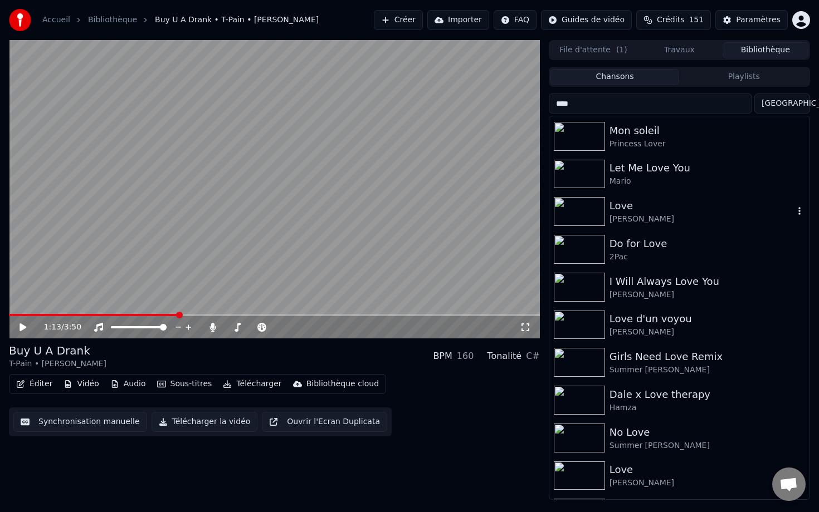
scroll to position [70, 0]
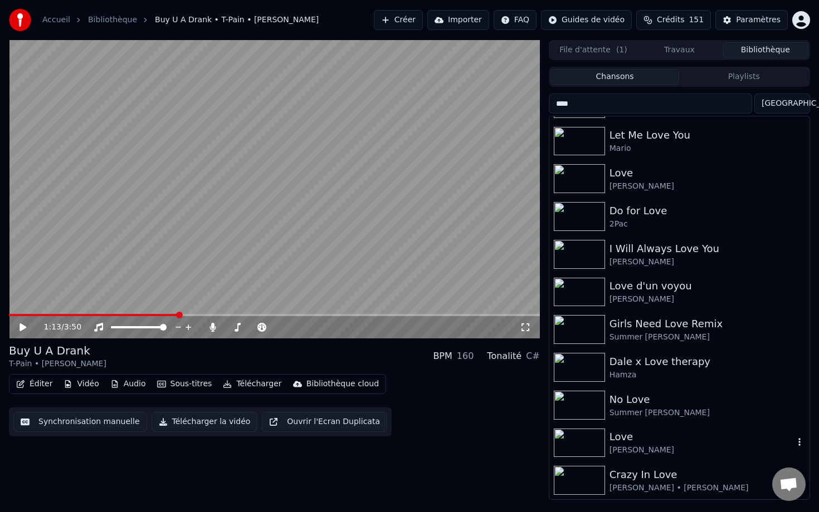
type input "****"
click at [544, 433] on div "Love" at bounding box center [701, 437] width 184 height 16
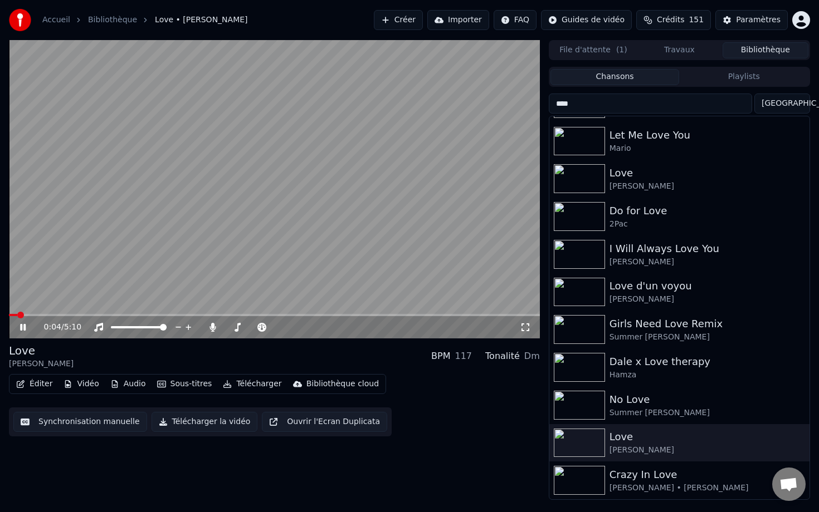
click at [63, 315] on span at bounding box center [274, 315] width 531 height 2
click at [113, 315] on span at bounding box center [274, 315] width 531 height 2
click at [88, 381] on button "Vidéo" at bounding box center [81, 385] width 44 height 16
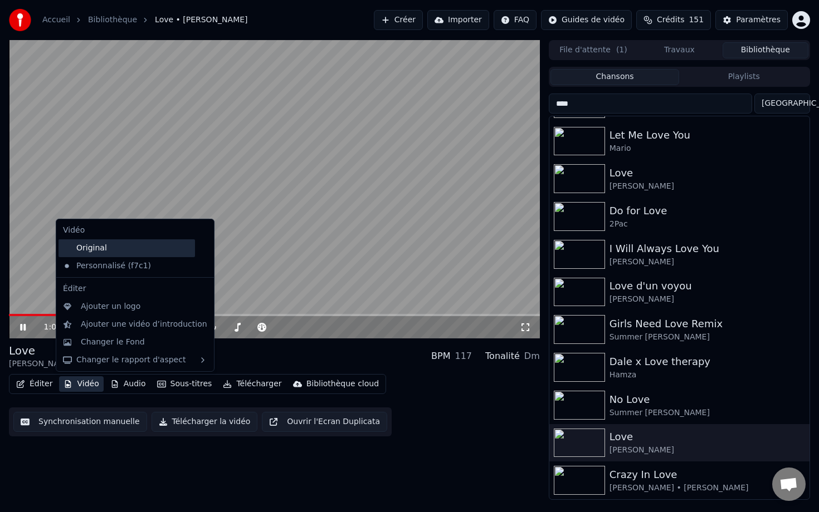
click at [154, 252] on div "Original" at bounding box center [126, 249] width 136 height 18
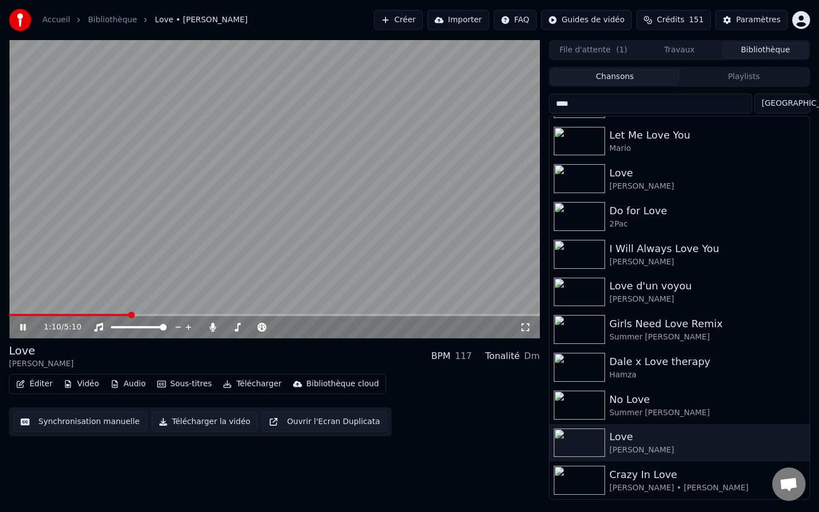
click at [324, 315] on span at bounding box center [274, 315] width 531 height 2
click at [311, 315] on span at bounding box center [160, 315] width 302 height 2
click at [299, 315] on span at bounding box center [154, 315] width 291 height 2
click at [372, 315] on span at bounding box center [274, 315] width 531 height 2
click at [396, 312] on video at bounding box center [274, 189] width 531 height 299
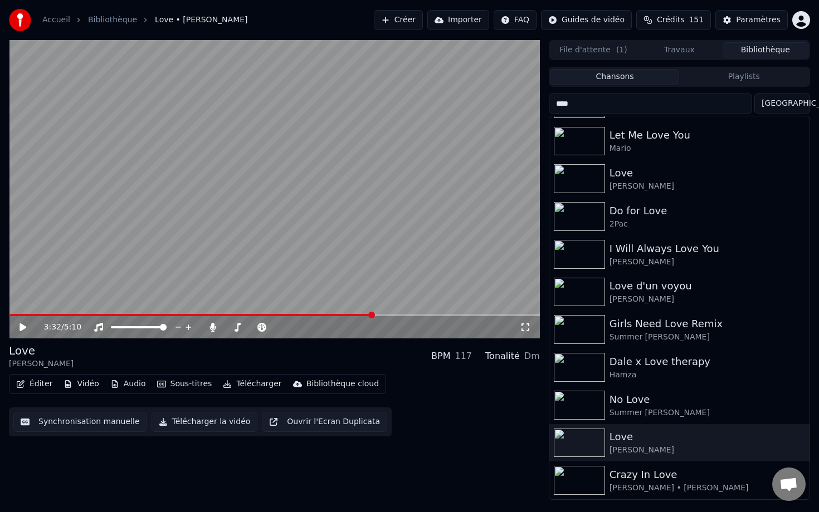
click at [397, 315] on span at bounding box center [274, 315] width 531 height 2
click at [397, 291] on video at bounding box center [274, 189] width 531 height 299
click at [429, 314] on span at bounding box center [274, 315] width 531 height 2
click at [250, 268] on video at bounding box center [274, 189] width 531 height 299
click at [26, 314] on span at bounding box center [17, 315] width 17 height 2
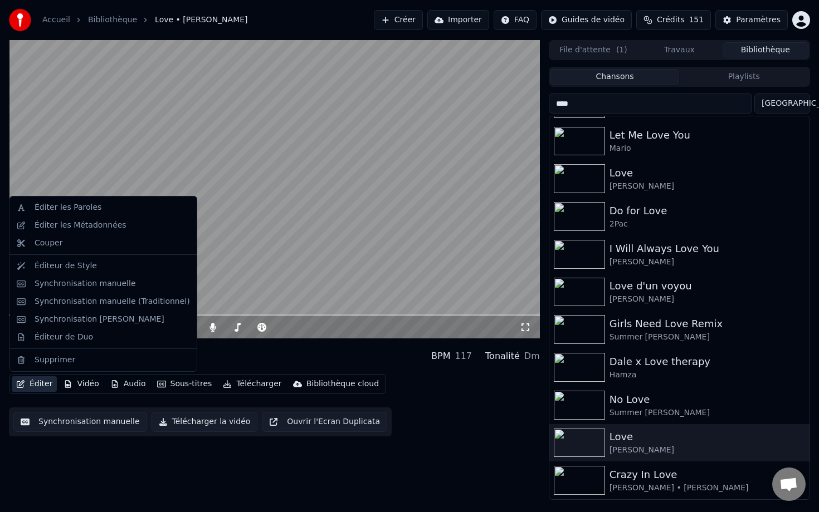
click at [43, 383] on button "Éditer" at bounding box center [34, 385] width 45 height 16
click at [100, 287] on div "Synchronisation manuelle" at bounding box center [85, 284] width 101 height 11
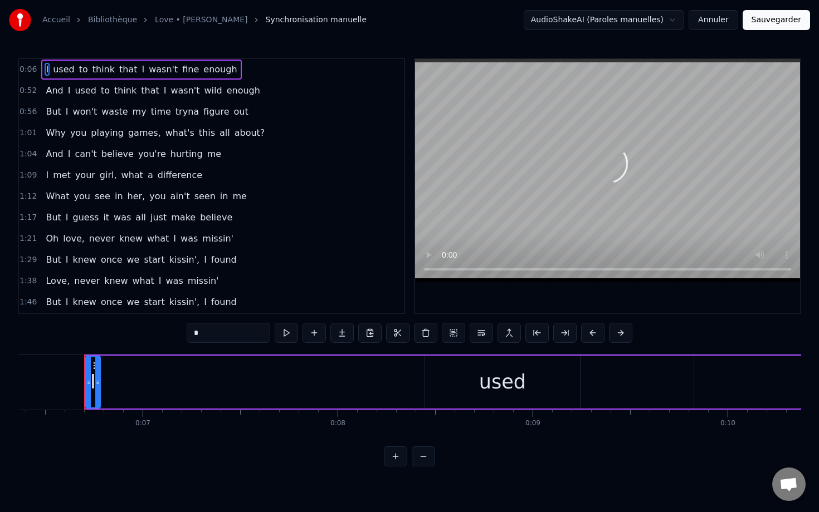
scroll to position [0, 1250]
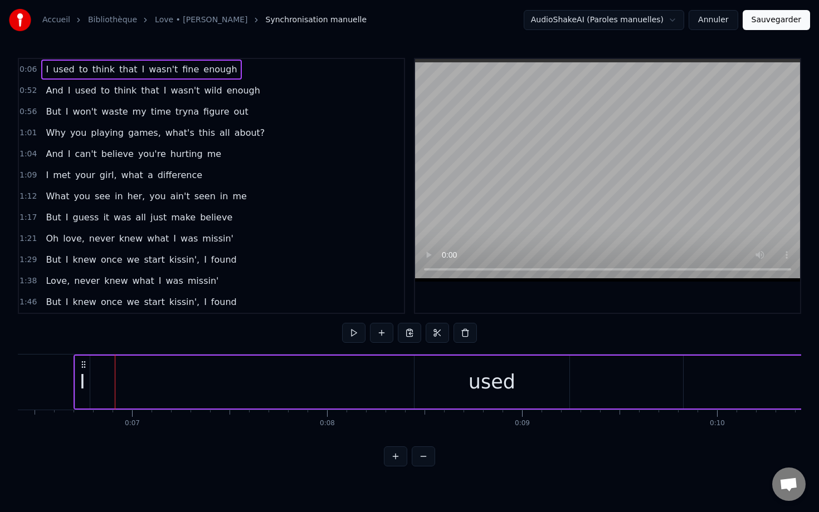
click at [491, 386] on div "used" at bounding box center [491, 383] width 47 height 30
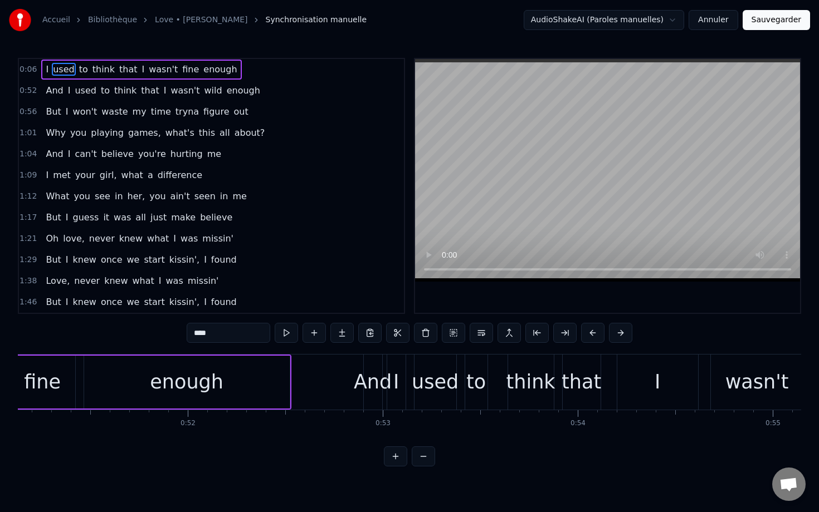
scroll to position [0, 9958]
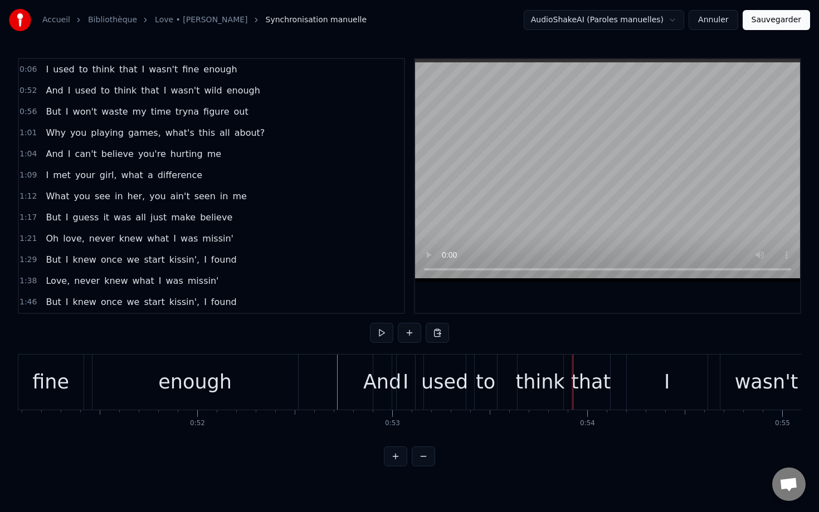
click at [30, 70] on span "0:06" at bounding box center [27, 69] width 17 height 11
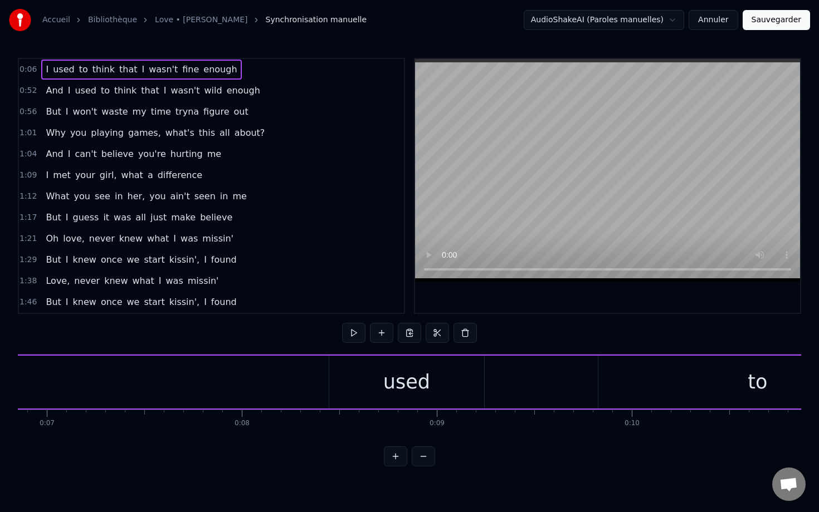
scroll to position [0, 1250]
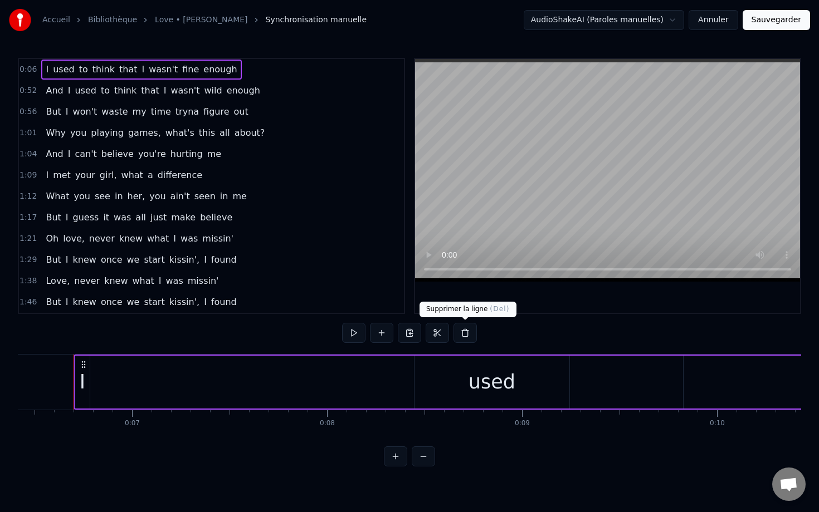
click at [460, 331] on button at bounding box center [464, 333] width 23 height 20
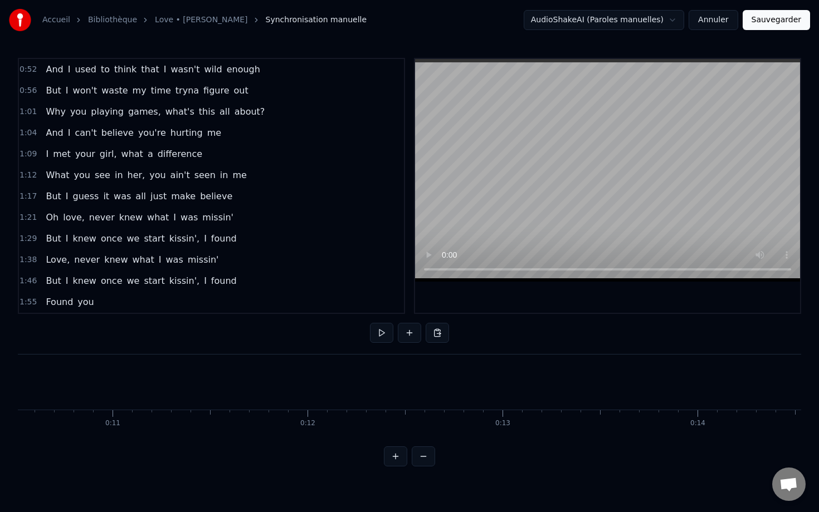
scroll to position [0, 2084]
click at [22, 67] on span "0:52" at bounding box center [27, 69] width 17 height 11
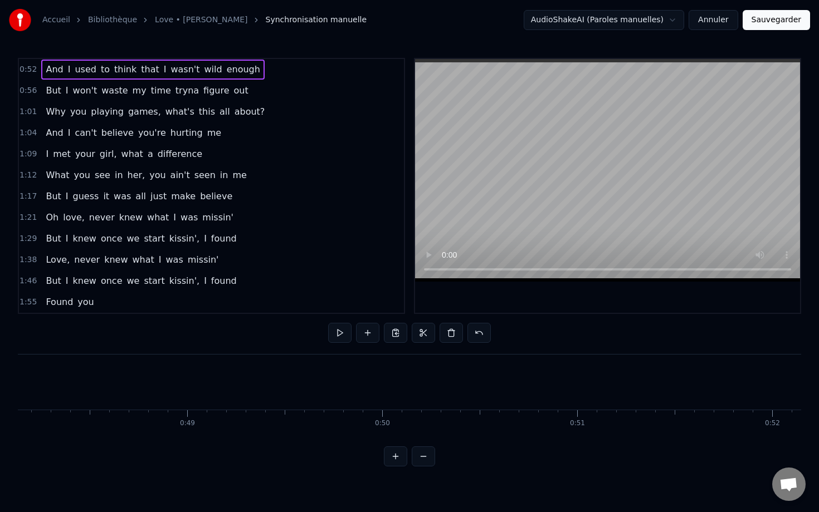
scroll to position [0, 9381]
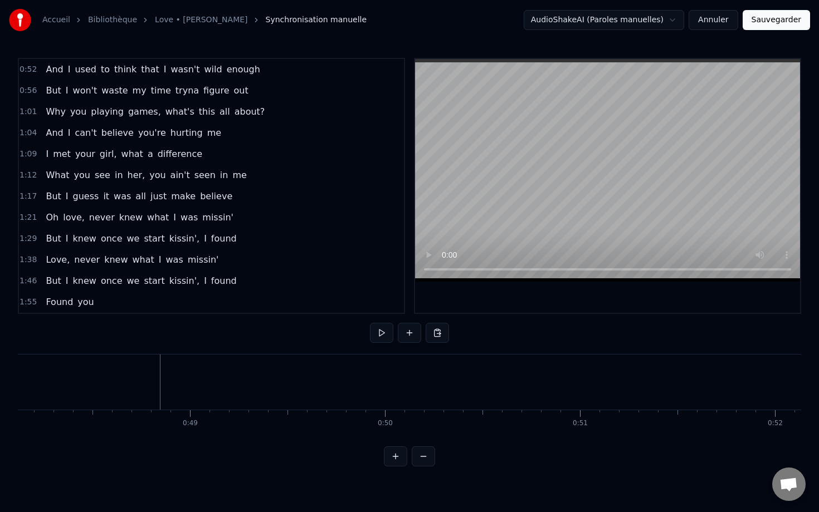
click at [419, 334] on button at bounding box center [409, 333] width 23 height 20
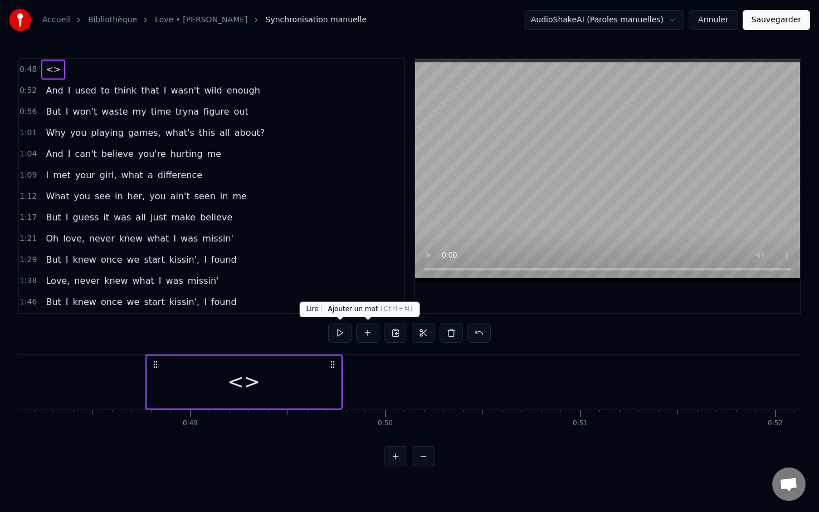
click at [365, 334] on button at bounding box center [367, 333] width 23 height 20
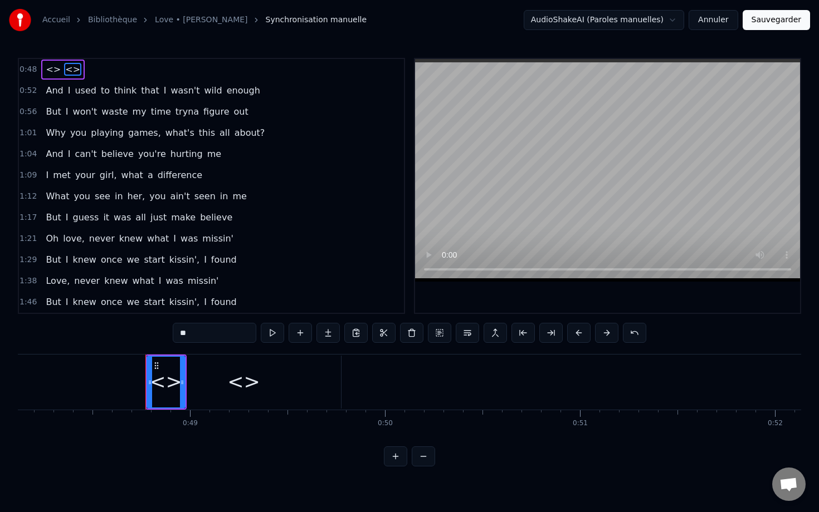
click at [46, 70] on span "<>" at bounding box center [53, 69] width 17 height 13
click at [51, 69] on span "<>" at bounding box center [53, 69] width 17 height 13
click at [162, 378] on div "<>" at bounding box center [244, 382] width 193 height 51
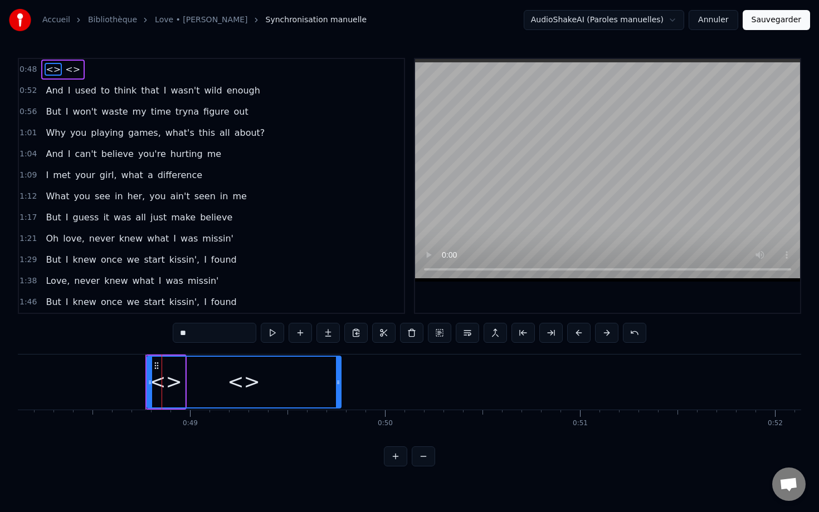
click at [190, 319] on div "0:48 <> <> 0:52 And I used to think that I wasn't wild enough 0:56 But I won't …" at bounding box center [409, 262] width 783 height 409
drag, startPoint x: 190, startPoint y: 334, endPoint x: 171, endPoint y: 334, distance: 18.9
click at [171, 334] on div "0:48 <> <> 0:52 And I used to think that I wasn't wild enough 0:56 But I won't …" at bounding box center [409, 262] width 783 height 409
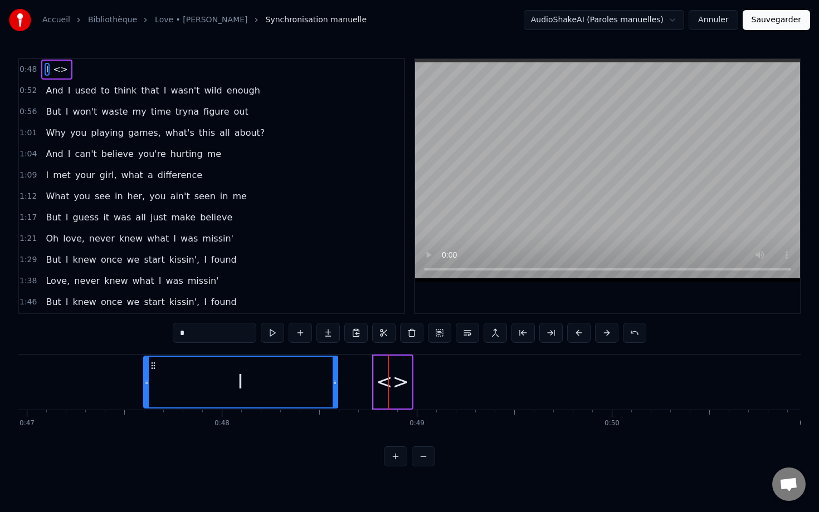
drag, startPoint x: 157, startPoint y: 367, endPoint x: 123, endPoint y: 377, distance: 34.9
click at [144, 377] on div "I" at bounding box center [240, 382] width 193 height 51
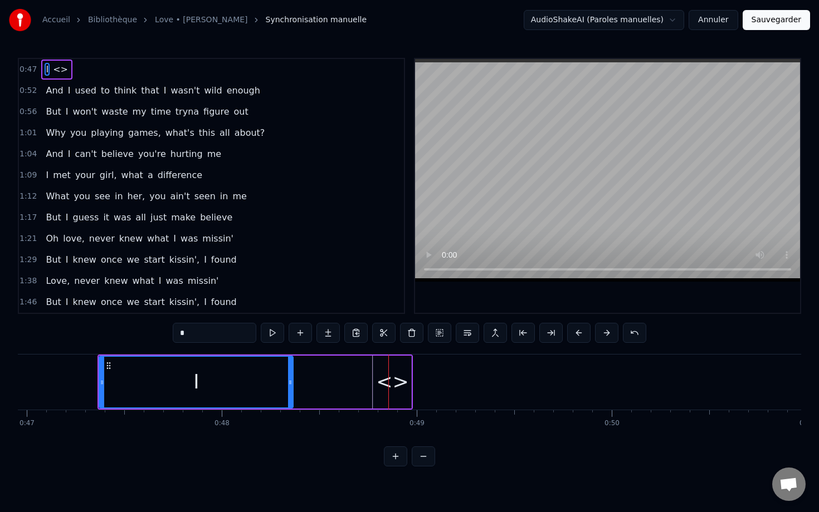
scroll to position [0, 9140]
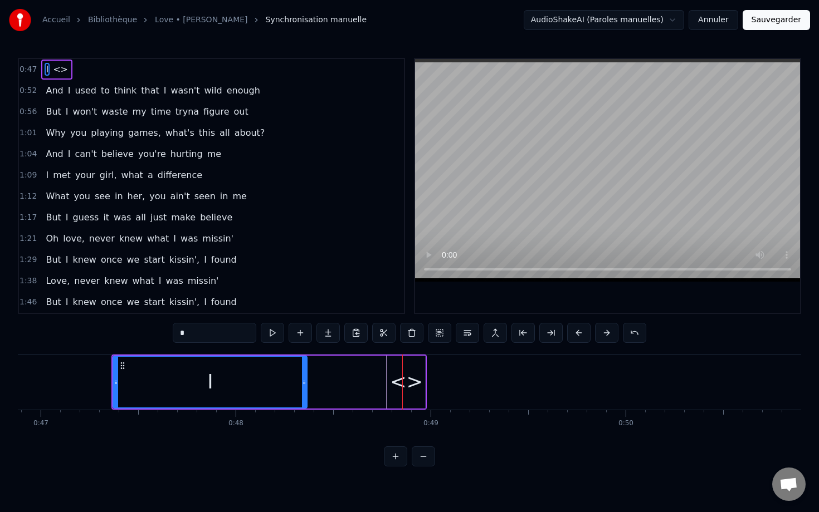
click at [398, 373] on div "<>" at bounding box center [406, 383] width 33 height 30
type input "**"
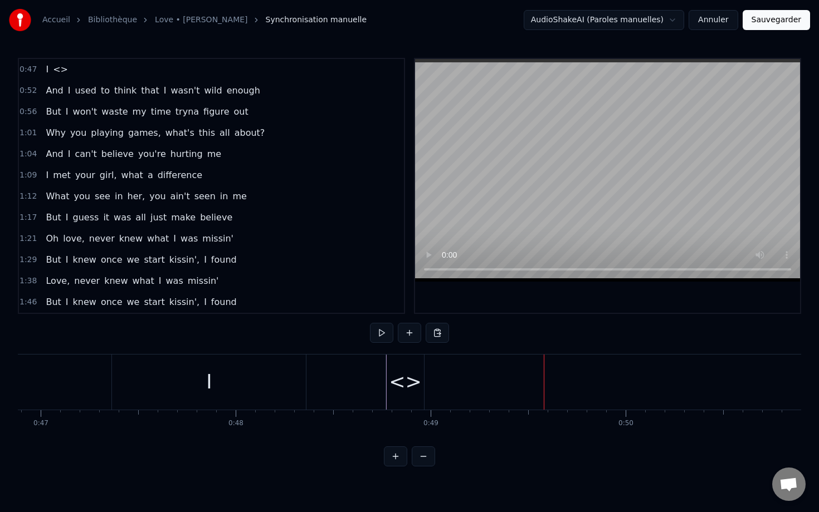
click at [399, 372] on div "<>" at bounding box center [405, 383] width 33 height 30
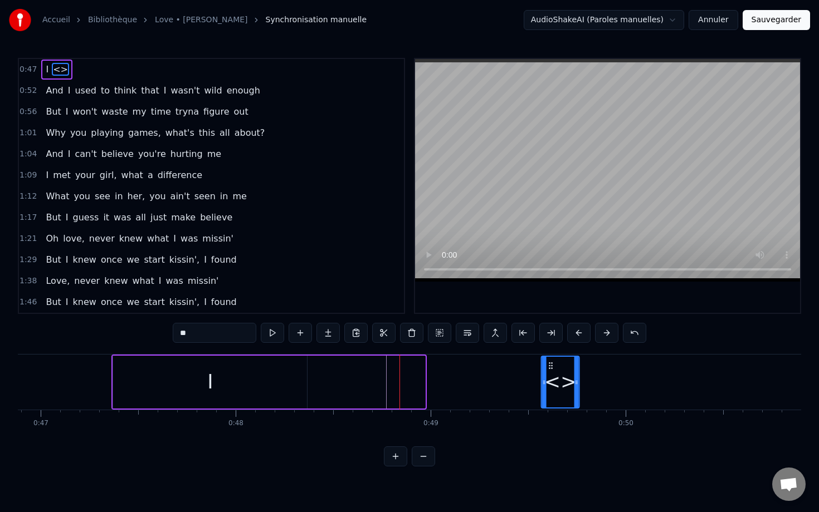
drag, startPoint x: 399, startPoint y: 365, endPoint x: 548, endPoint y: 373, distance: 149.5
click at [544, 373] on div "<>" at bounding box center [560, 382] width 37 height 51
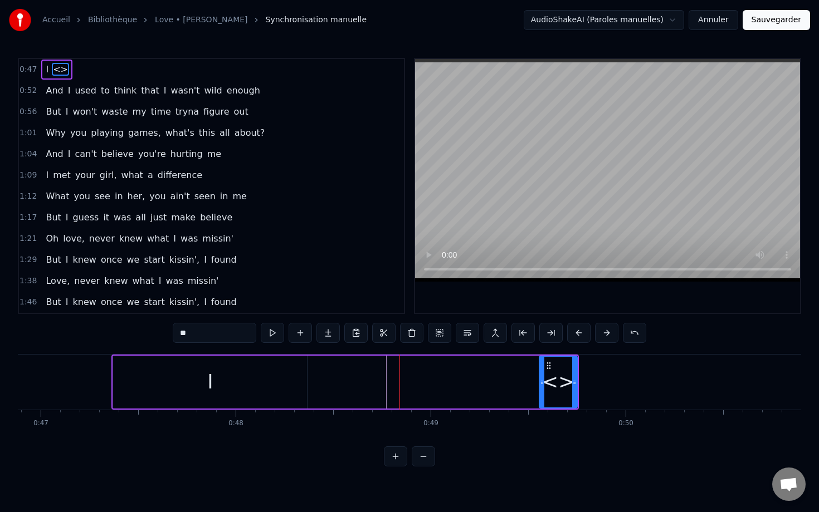
click at [143, 379] on div "I" at bounding box center [210, 382] width 194 height 53
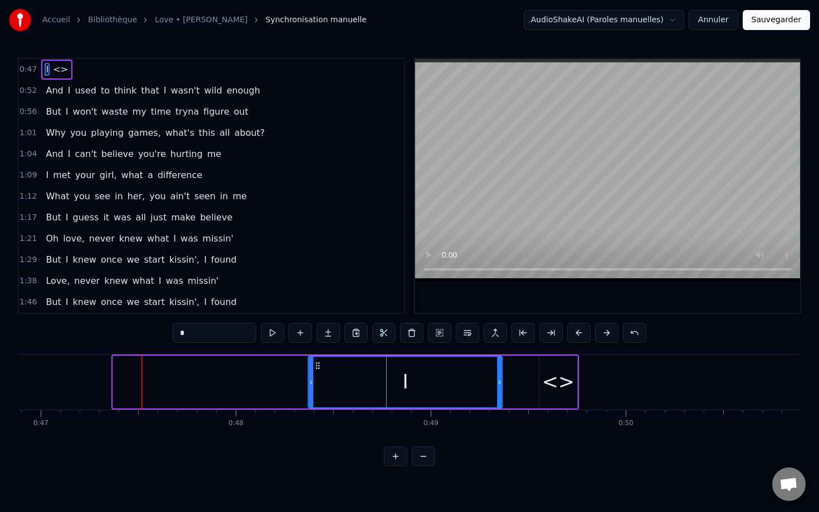
drag, startPoint x: 121, startPoint y: 367, endPoint x: 316, endPoint y: 377, distance: 195.2
click at [316, 377] on div "I" at bounding box center [405, 382] width 193 height 51
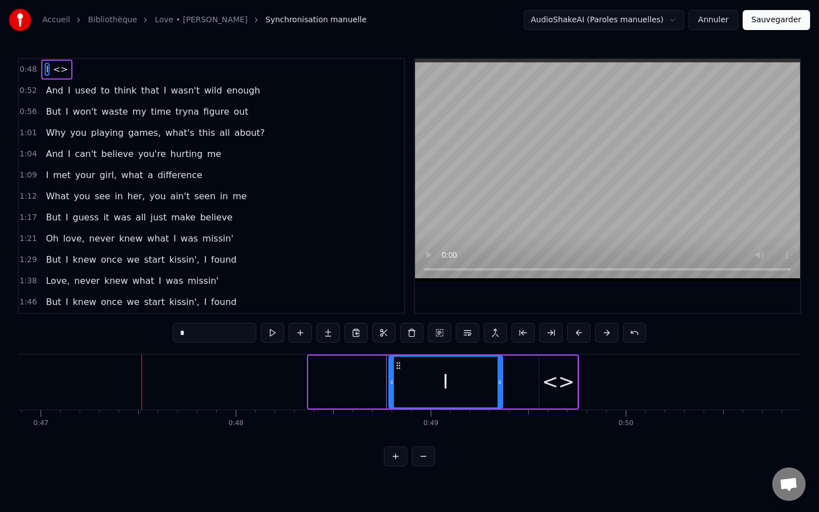
drag, startPoint x: 313, startPoint y: 375, endPoint x: 388, endPoint y: 374, distance: 75.2
click at [389, 374] on div at bounding box center [391, 382] width 4 height 51
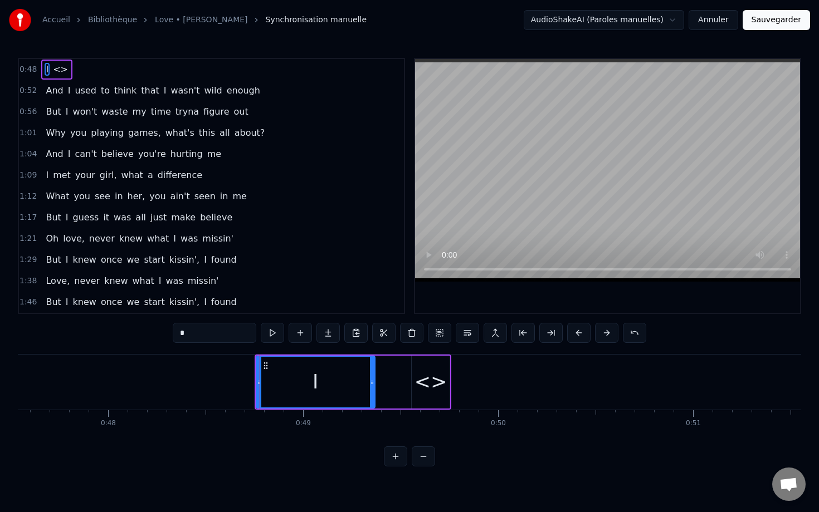
scroll to position [0, 9374]
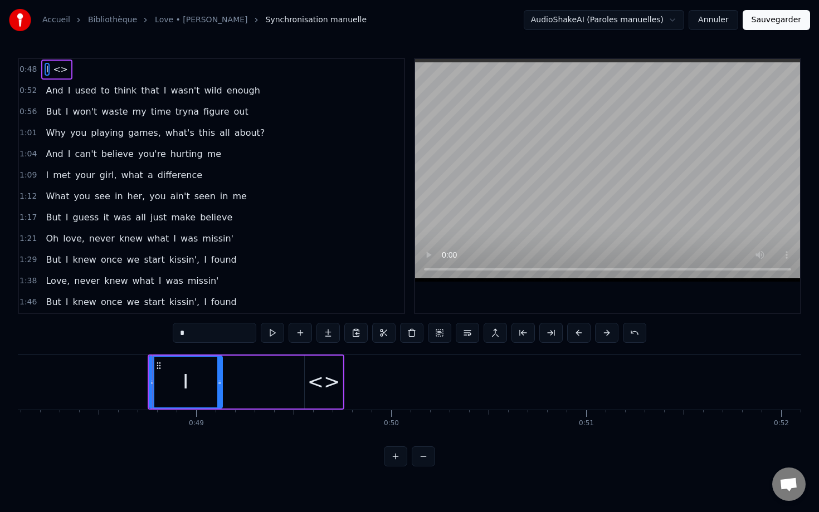
drag, startPoint x: 263, startPoint y: 379, endPoint x: 218, endPoint y: 378, distance: 45.1
click at [218, 378] on icon at bounding box center [219, 382] width 4 height 9
click at [324, 372] on div "<>" at bounding box center [323, 383] width 33 height 30
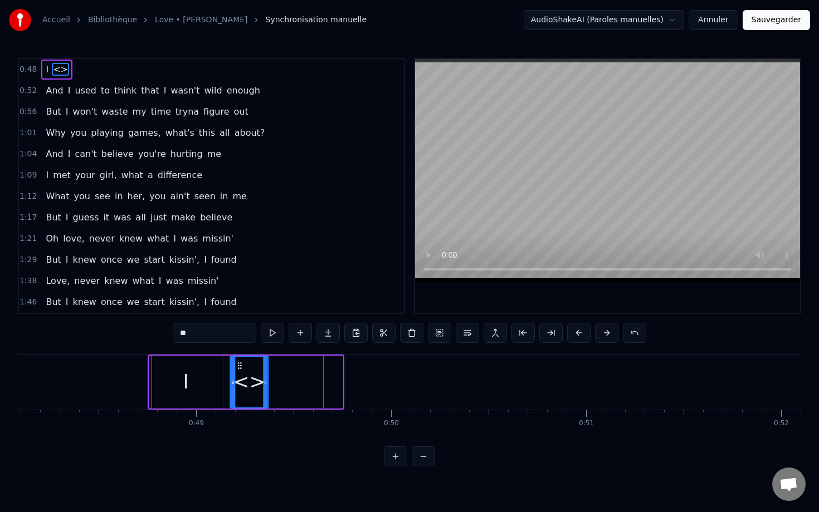
drag, startPoint x: 313, startPoint y: 367, endPoint x: 239, endPoint y: 367, distance: 74.1
click at [240, 367] on icon at bounding box center [239, 365] width 9 height 9
drag, startPoint x: 204, startPoint y: 336, endPoint x: 173, endPoint y: 334, distance: 31.8
click at [173, 335] on input "**" at bounding box center [215, 333] width 84 height 20
click at [205, 367] on div "I" at bounding box center [186, 382] width 74 height 53
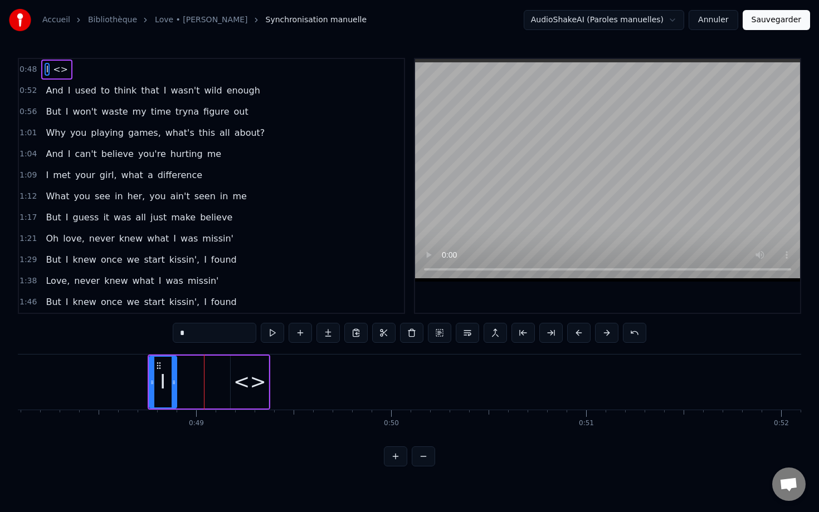
drag, startPoint x: 221, startPoint y: 382, endPoint x: 174, endPoint y: 383, distance: 46.2
click at [174, 383] on icon at bounding box center [174, 382] width 4 height 9
click at [237, 377] on div "<>" at bounding box center [250, 382] width 38 height 53
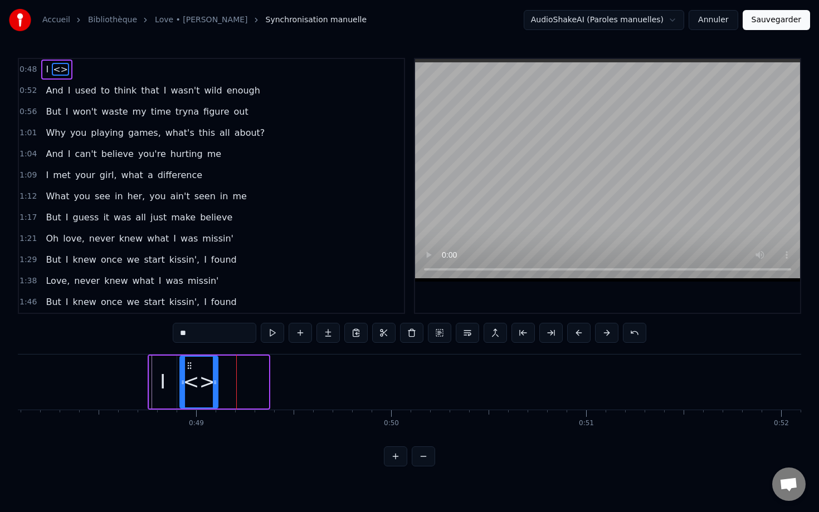
drag, startPoint x: 241, startPoint y: 363, endPoint x: 191, endPoint y: 361, distance: 50.2
click at [191, 361] on icon at bounding box center [189, 365] width 9 height 9
drag, startPoint x: 214, startPoint y: 374, endPoint x: 238, endPoint y: 377, distance: 23.6
click at [238, 377] on div at bounding box center [239, 382] width 4 height 51
drag, startPoint x: 197, startPoint y: 340, endPoint x: 174, endPoint y: 340, distance: 22.8
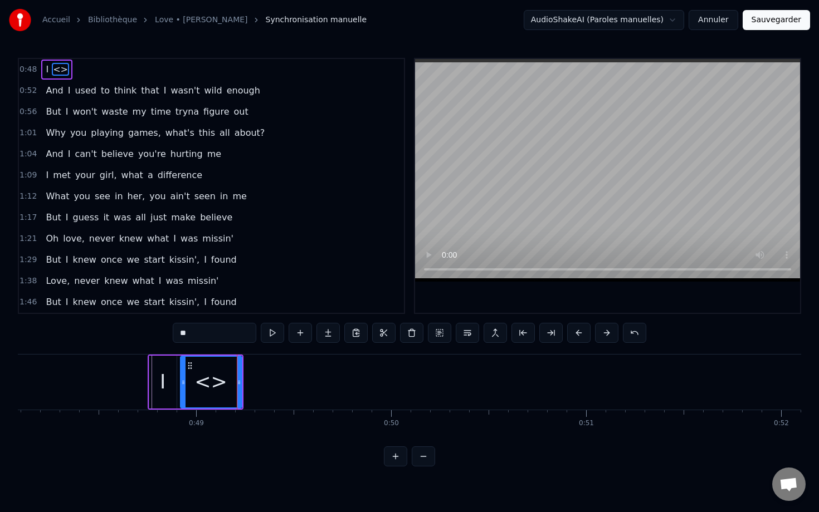
click at [174, 340] on input "**" at bounding box center [215, 333] width 84 height 20
type input "*"
type input "****"
click at [227, 375] on div "used" at bounding box center [210, 383] width 47 height 30
click at [303, 334] on button at bounding box center [300, 333] width 23 height 20
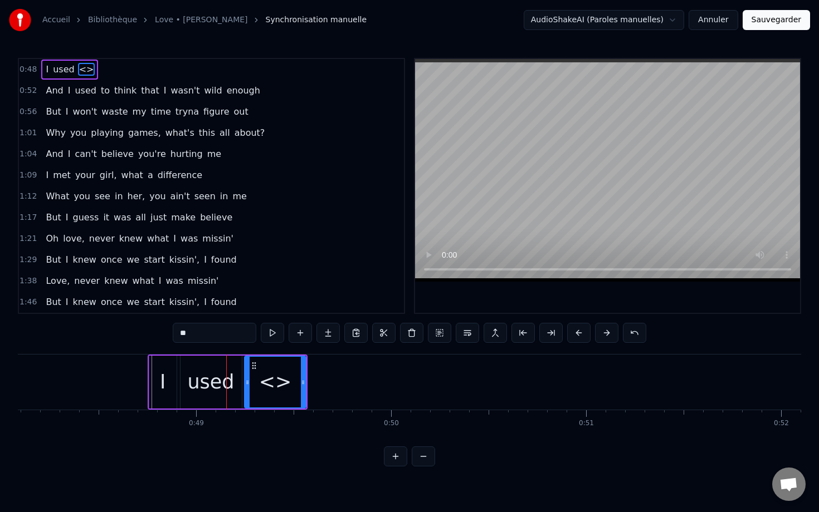
drag, startPoint x: 211, startPoint y: 339, endPoint x: 162, endPoint y: 339, distance: 49.0
click at [162, 339] on div "0:48 I used <> 0:52 And I used to think that I wasn't wild enough 0:56 But I wo…" at bounding box center [409, 262] width 783 height 409
type input "*"
drag, startPoint x: 303, startPoint y: 374, endPoint x: 270, endPoint y: 376, distance: 33.5
click at [270, 376] on div at bounding box center [269, 382] width 4 height 51
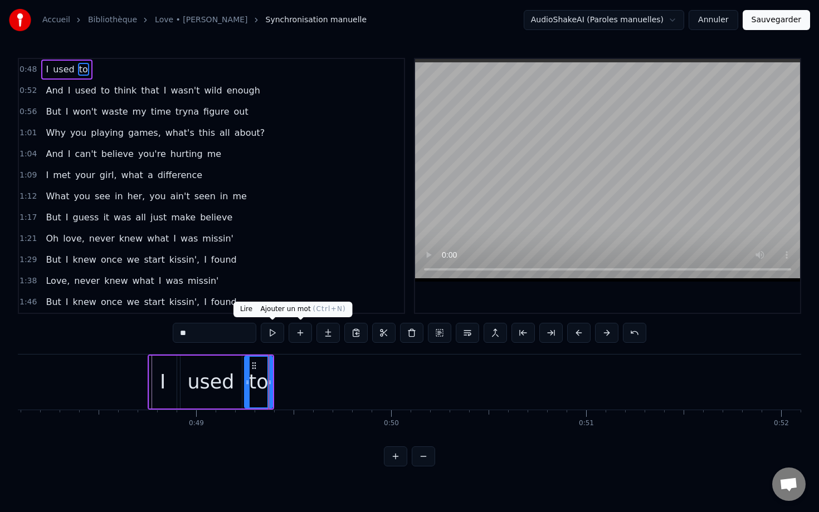
type input "**"
click at [301, 335] on button at bounding box center [300, 333] width 23 height 20
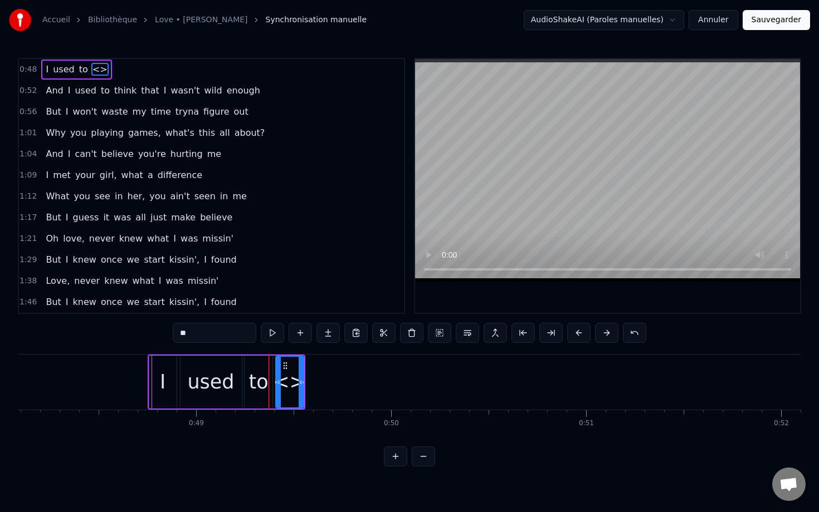
drag, startPoint x: 212, startPoint y: 336, endPoint x: 172, endPoint y: 336, distance: 40.1
click at [172, 336] on div "0:48 I used to <> 0:52 And I used to think that I wasn't wild enough 0:56 But I…" at bounding box center [409, 262] width 783 height 409
drag, startPoint x: 301, startPoint y: 378, endPoint x: 353, endPoint y: 383, distance: 52.1
click at [353, 383] on icon at bounding box center [352, 382] width 4 height 9
type input "*****"
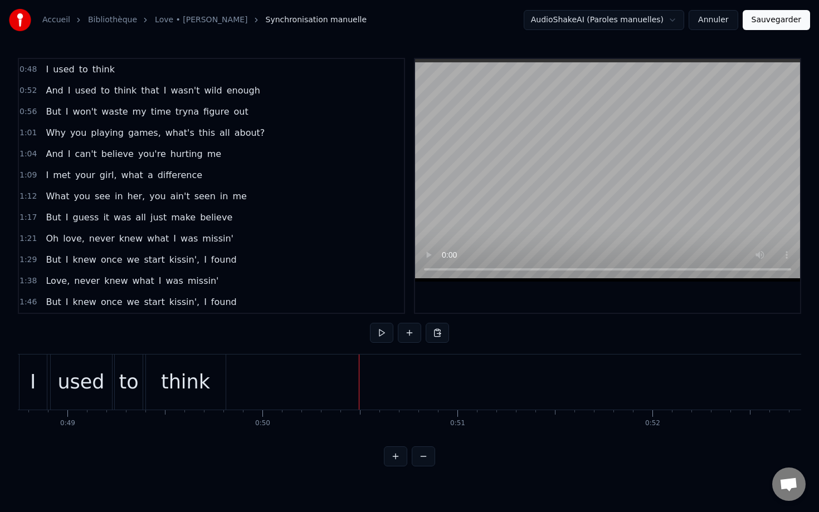
scroll to position [0, 9506]
click at [203, 382] on div "think" at bounding box center [183, 382] width 80 height 55
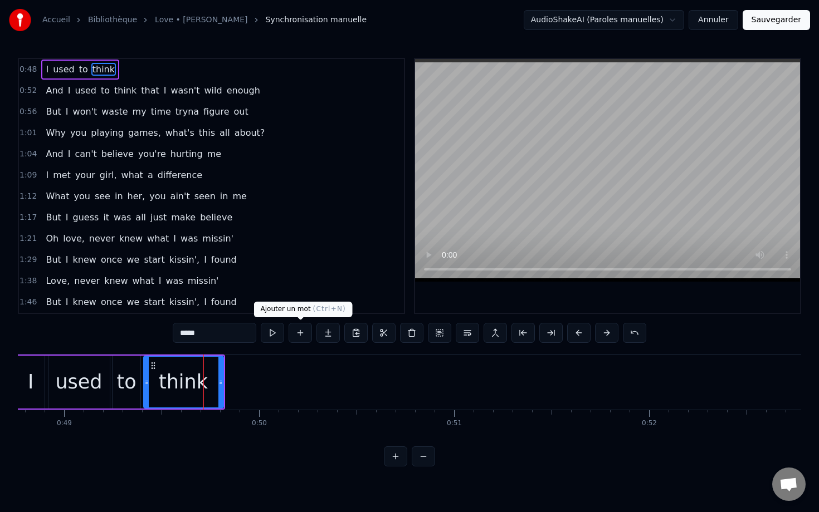
click at [304, 330] on button at bounding box center [300, 333] width 23 height 20
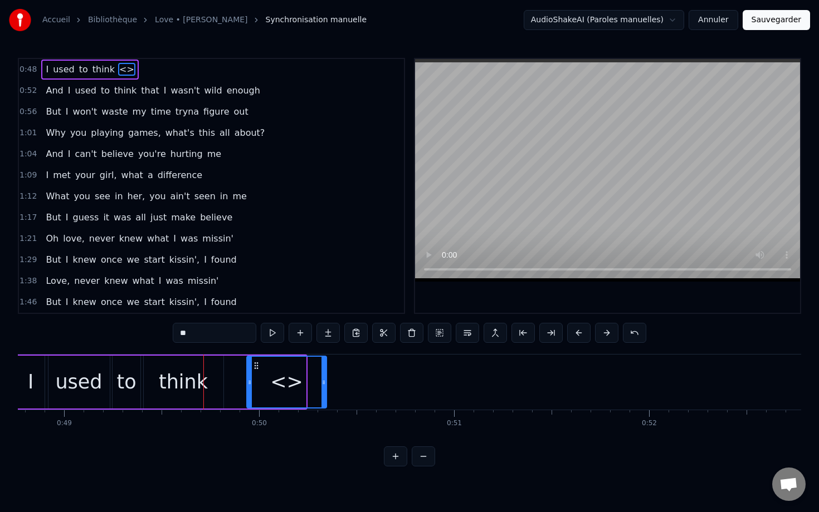
drag, startPoint x: 234, startPoint y: 367, endPoint x: 255, endPoint y: 367, distance: 20.6
click at [255, 367] on icon at bounding box center [256, 365] width 9 height 9
click at [214, 335] on input "**" at bounding box center [215, 333] width 84 height 20
type input "*"
type input "****"
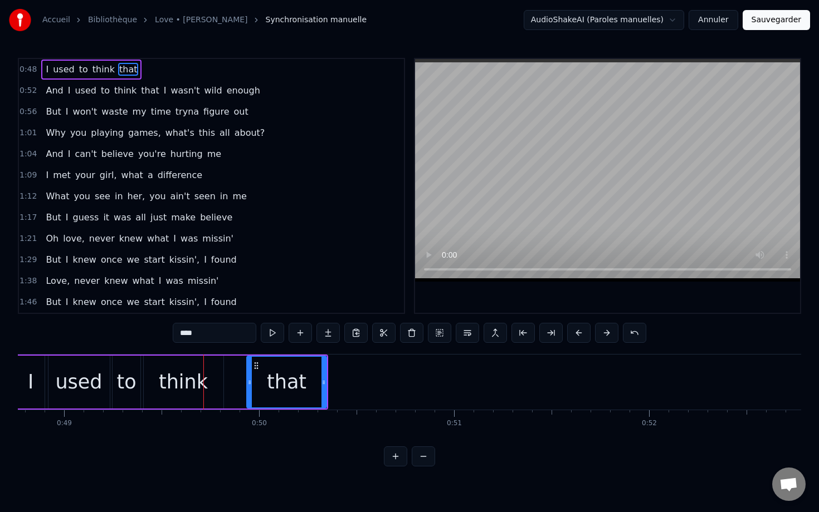
click at [295, 335] on button at bounding box center [300, 333] width 23 height 20
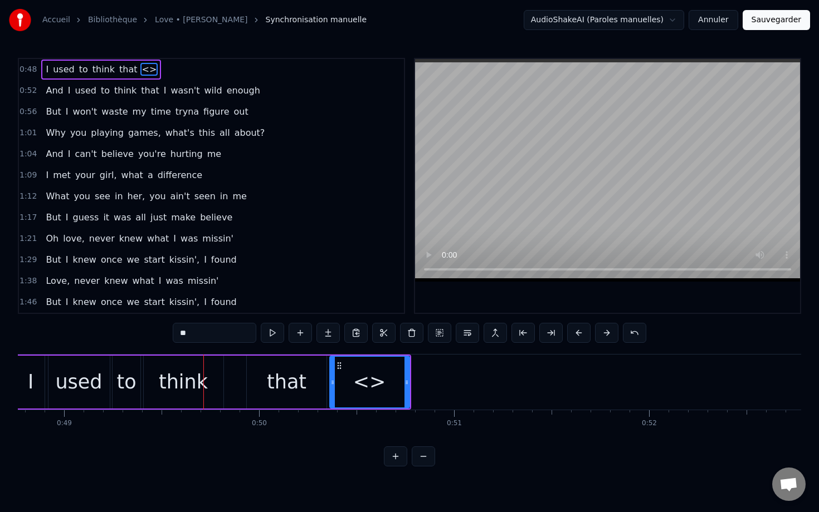
drag, startPoint x: 216, startPoint y: 331, endPoint x: 169, endPoint y: 331, distance: 46.8
click at [168, 331] on div "0:48 I used to think that <> 0:52 And I used to think that I wasn't wild enough…" at bounding box center [409, 262] width 783 height 409
type input "*"
drag, startPoint x: 404, startPoint y: 392, endPoint x: 347, endPoint y: 390, distance: 56.8
click at [347, 390] on div at bounding box center [349, 382] width 4 height 51
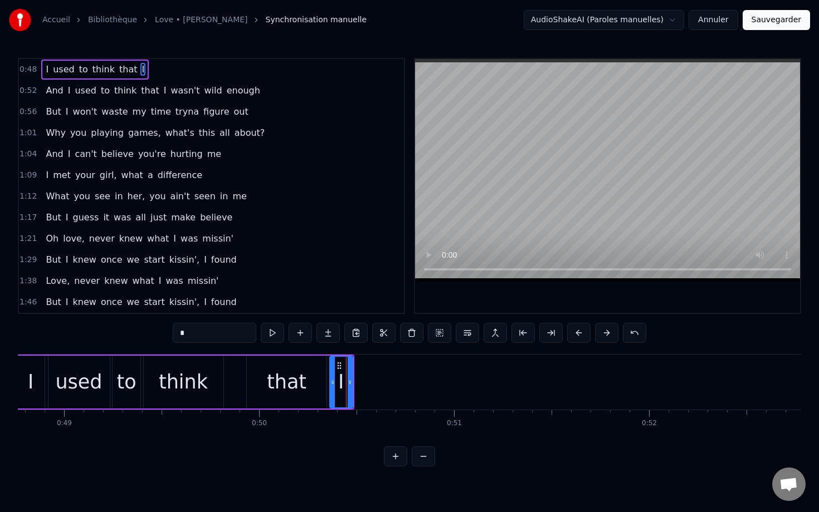
click at [319, 385] on div "that" at bounding box center [287, 382] width 80 height 53
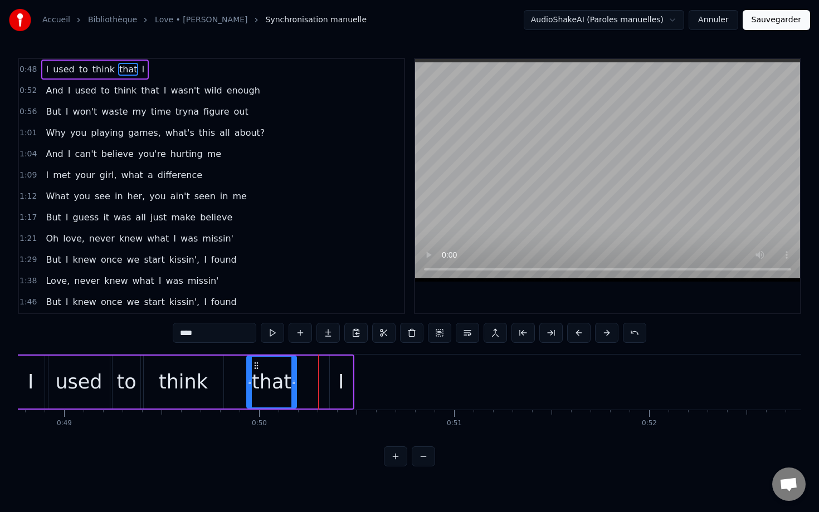
drag, startPoint x: 325, startPoint y: 385, endPoint x: 292, endPoint y: 384, distance: 32.3
click at [292, 385] on icon at bounding box center [293, 382] width 4 height 9
drag, startPoint x: 256, startPoint y: 367, endPoint x: 277, endPoint y: 368, distance: 21.2
click at [273, 368] on icon at bounding box center [268, 365] width 9 height 9
click at [334, 373] on div "I" at bounding box center [341, 382] width 23 height 53
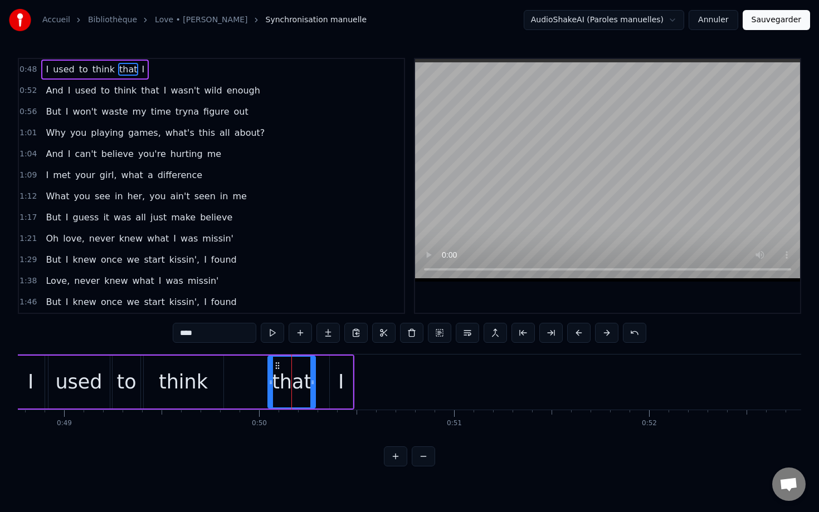
type input "*"
drag, startPoint x: 337, startPoint y: 369, endPoint x: 317, endPoint y: 369, distance: 19.5
click at [317, 369] on icon at bounding box center [319, 365] width 9 height 9
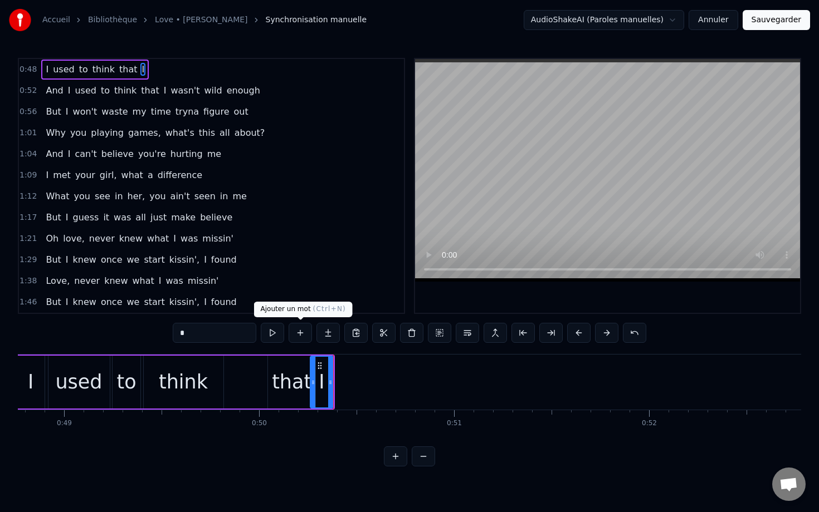
click at [307, 335] on button at bounding box center [300, 333] width 23 height 20
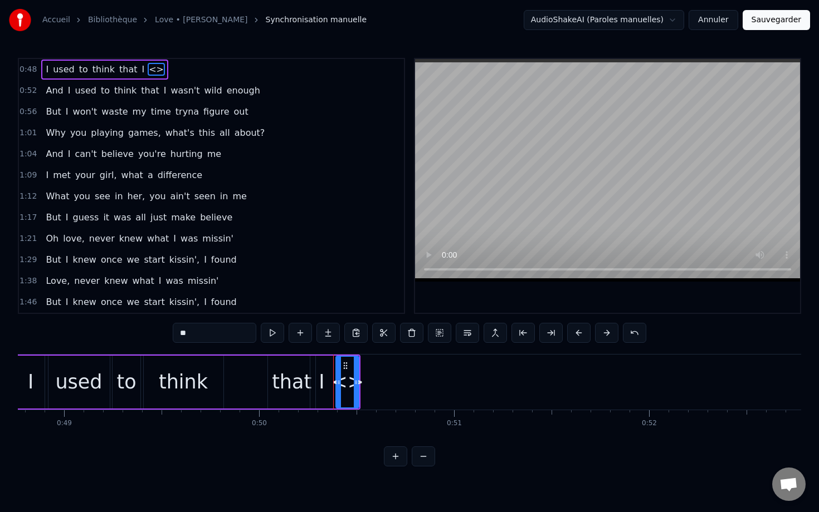
drag, startPoint x: 211, startPoint y: 333, endPoint x: 168, endPoint y: 333, distance: 43.4
click at [168, 333] on div "0:48 I used to think that I <> 0:52 And I used to think that I wasn't wild enou…" at bounding box center [409, 262] width 783 height 409
drag, startPoint x: 357, startPoint y: 386, endPoint x: 388, endPoint y: 387, distance: 31.2
click at [381, 387] on icon at bounding box center [379, 382] width 4 height 9
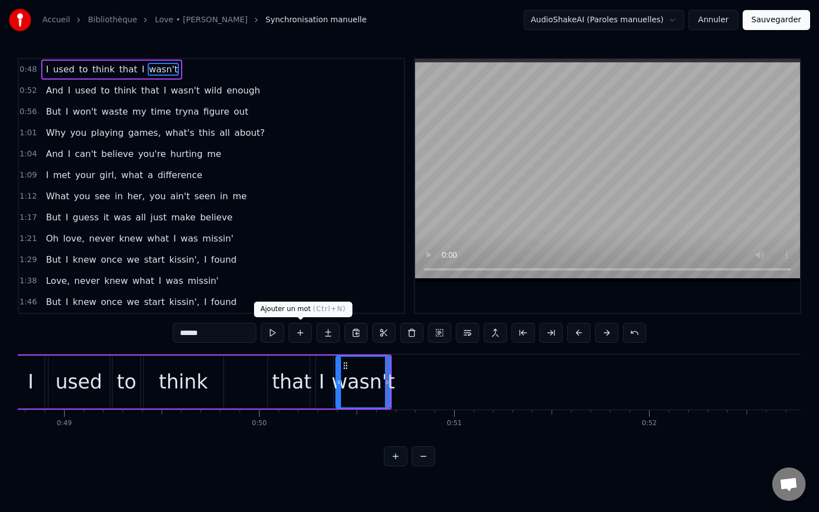
type input "******"
click at [299, 339] on button at bounding box center [300, 333] width 23 height 20
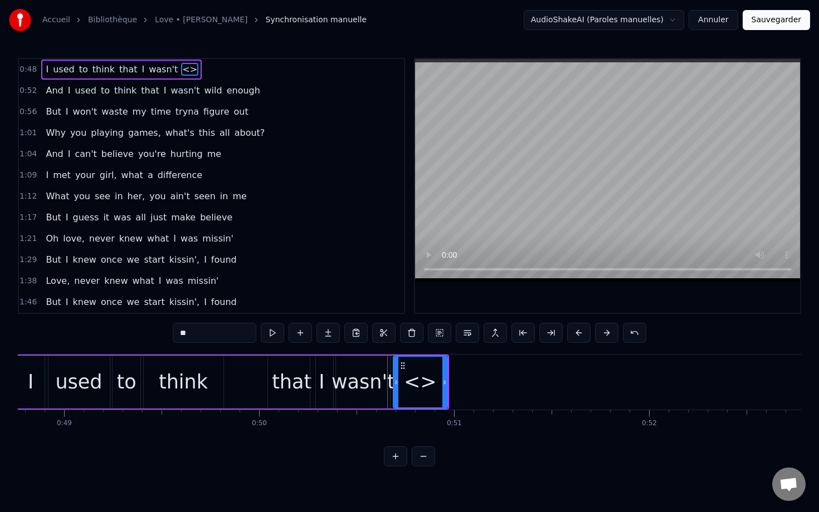
drag, startPoint x: 208, startPoint y: 339, endPoint x: 180, endPoint y: 339, distance: 27.9
click at [180, 339] on input "**" at bounding box center [215, 333] width 84 height 20
type input "*"
type input "****"
click at [298, 334] on button at bounding box center [300, 333] width 23 height 20
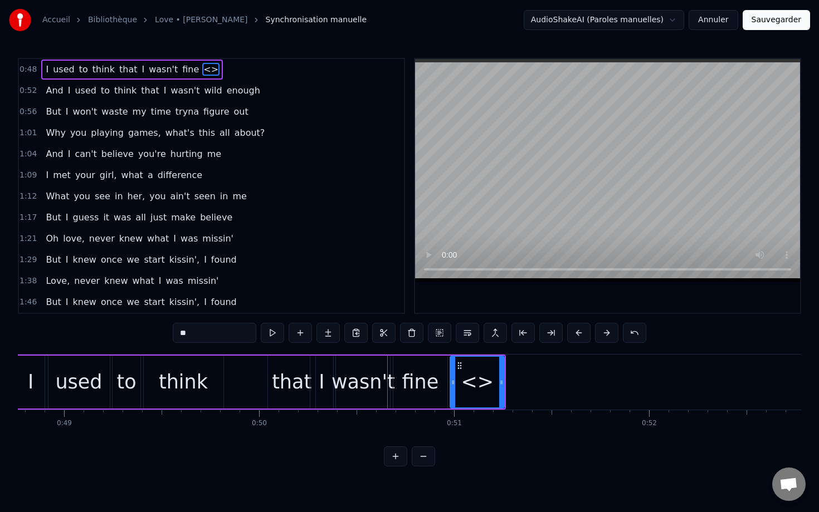
click at [216, 329] on input "**" at bounding box center [215, 333] width 84 height 20
type input "*"
click at [115, 373] on div "to" at bounding box center [127, 382] width 28 height 53
type input "**"
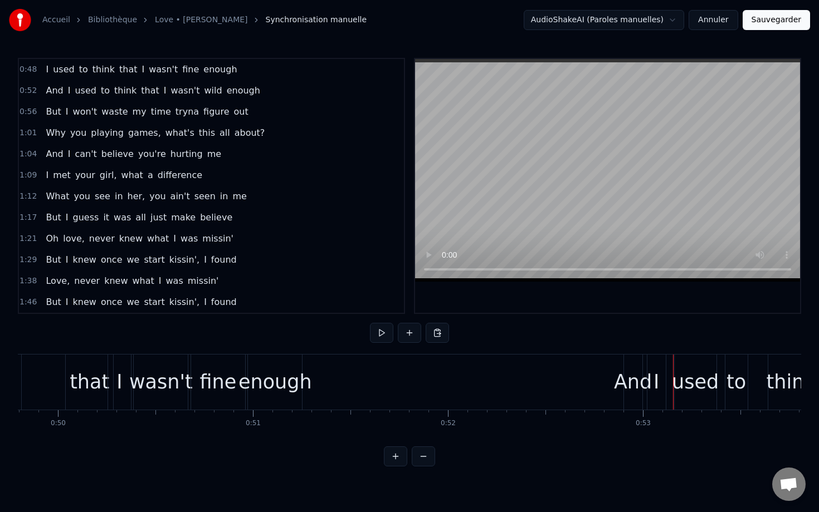
scroll to position [0, 9688]
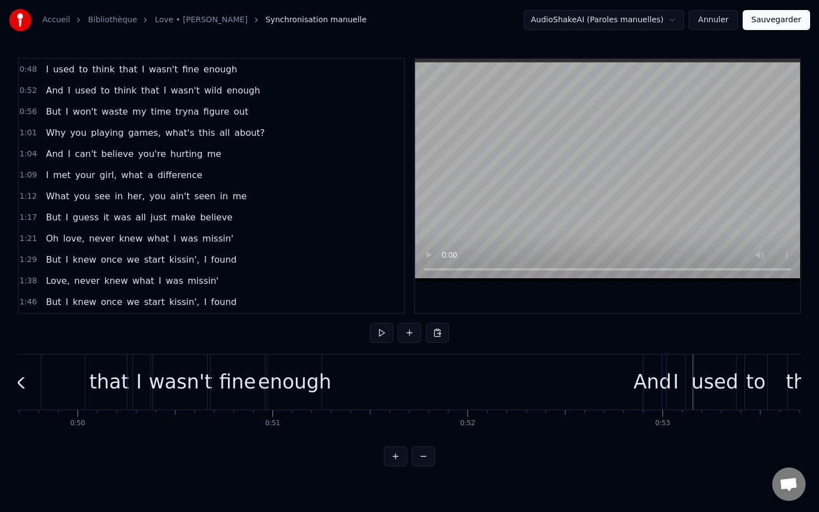
click at [298, 386] on div "enough" at bounding box center [295, 383] width 74 height 30
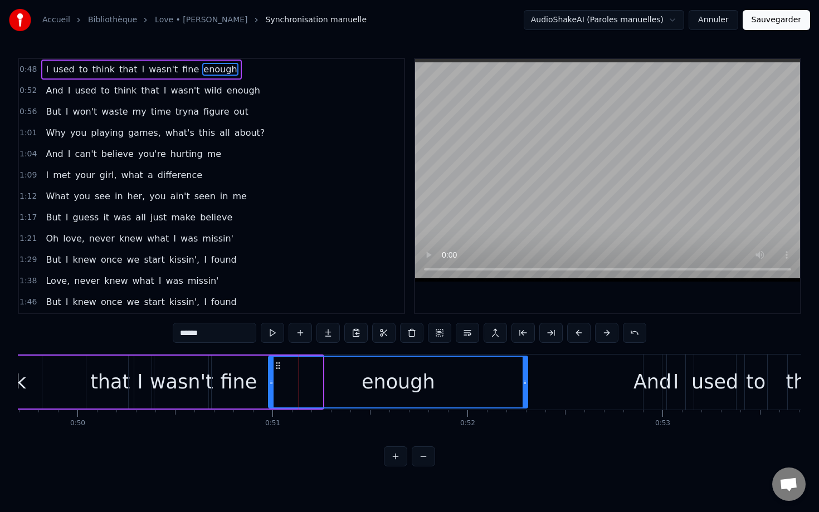
drag, startPoint x: 320, startPoint y: 377, endPoint x: 513, endPoint y: 388, distance: 193.0
click at [522, 388] on div at bounding box center [524, 382] width 4 height 51
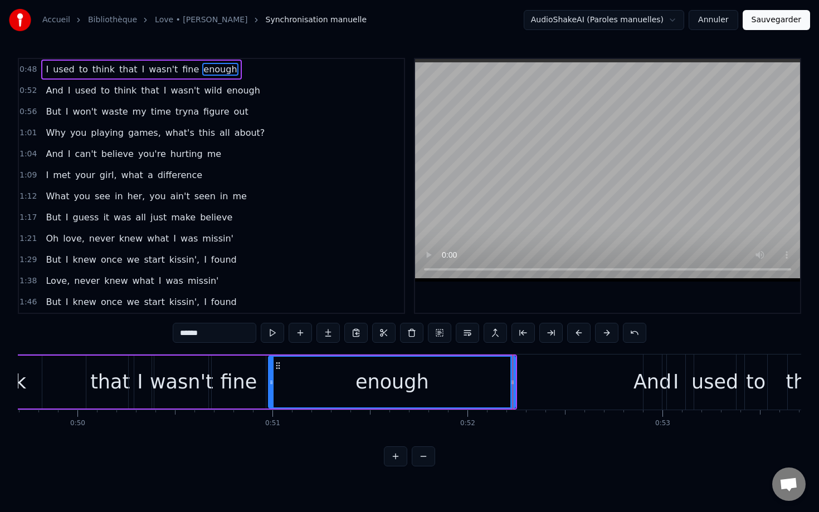
drag, startPoint x: 282, startPoint y: 368, endPoint x: 339, endPoint y: 368, distance: 56.8
click at [339, 368] on div "enough" at bounding box center [392, 382] width 246 height 51
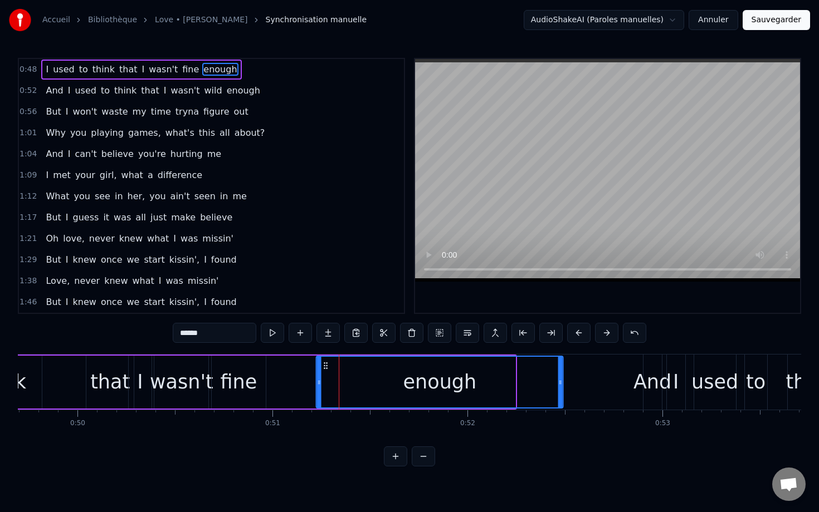
drag, startPoint x: 277, startPoint y: 365, endPoint x: 325, endPoint y: 364, distance: 47.9
click at [325, 364] on icon at bounding box center [325, 365] width 9 height 9
click at [228, 377] on div "fine" at bounding box center [238, 383] width 37 height 30
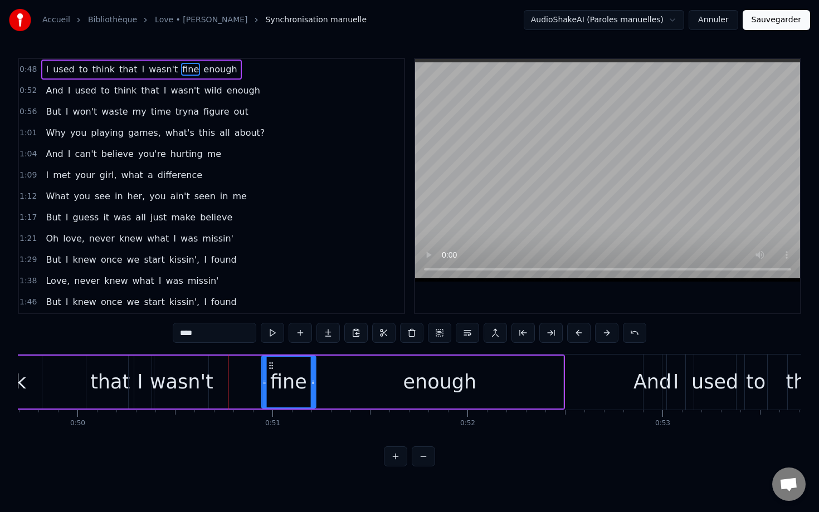
drag, startPoint x: 220, startPoint y: 365, endPoint x: 268, endPoint y: 364, distance: 48.5
click at [268, 364] on icon at bounding box center [270, 365] width 9 height 9
click at [184, 369] on div "wasn't" at bounding box center [181, 383] width 63 height 30
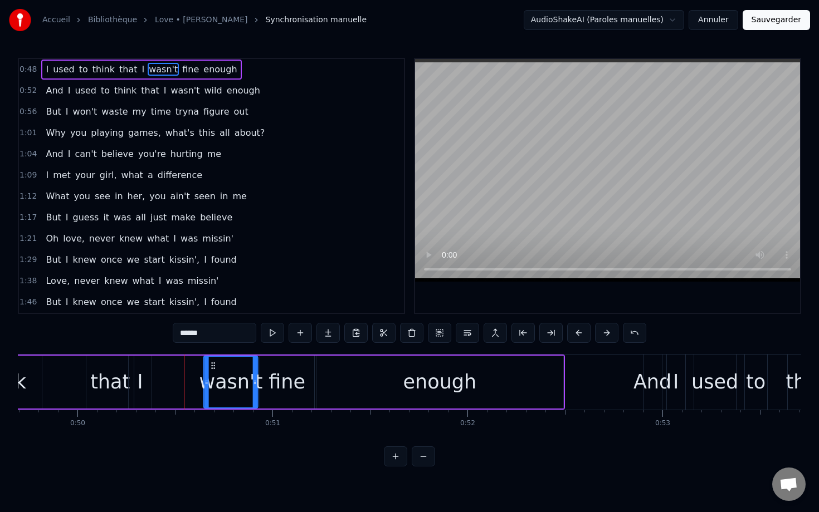
drag, startPoint x: 162, startPoint y: 367, endPoint x: 210, endPoint y: 365, distance: 48.5
click at [210, 365] on icon at bounding box center [213, 365] width 9 height 9
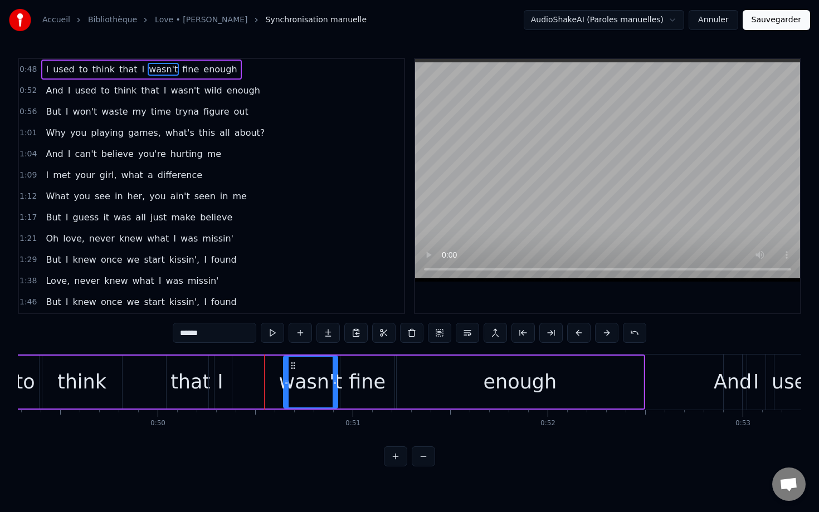
scroll to position [0, 9605]
click at [224, 374] on div "I" at bounding box center [223, 383] width 6 height 30
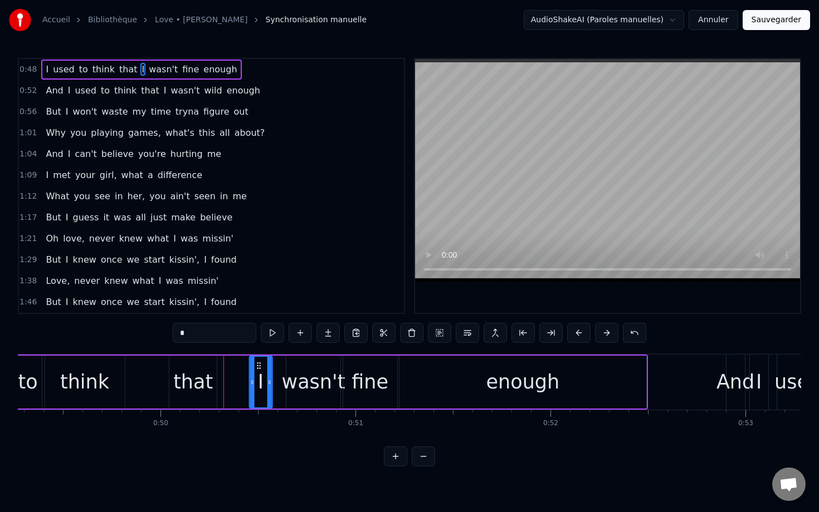
drag, startPoint x: 221, startPoint y: 367, endPoint x: 256, endPoint y: 365, distance: 35.7
click at [257, 366] on icon at bounding box center [258, 365] width 9 height 9
click at [208, 373] on div "that" at bounding box center [193, 383] width 40 height 30
type input "****"
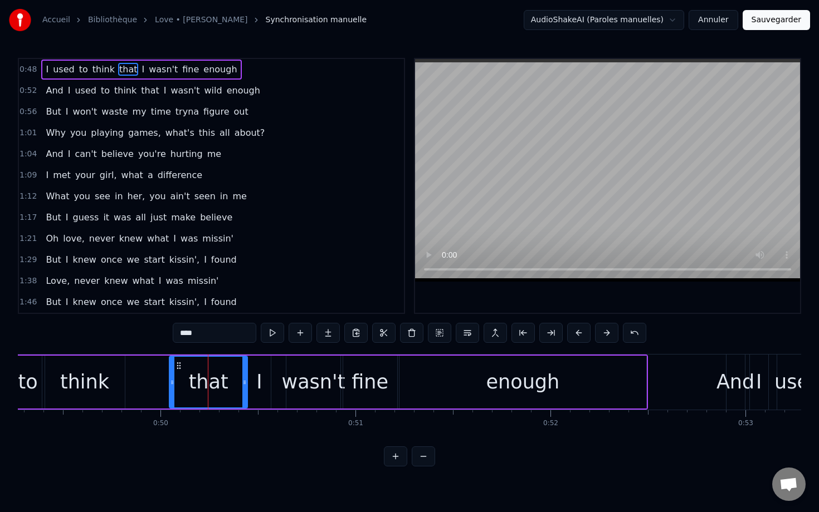
drag, startPoint x: 214, startPoint y: 374, endPoint x: 242, endPoint y: 371, distance: 28.0
click at [242, 371] on div at bounding box center [244, 382] width 4 height 51
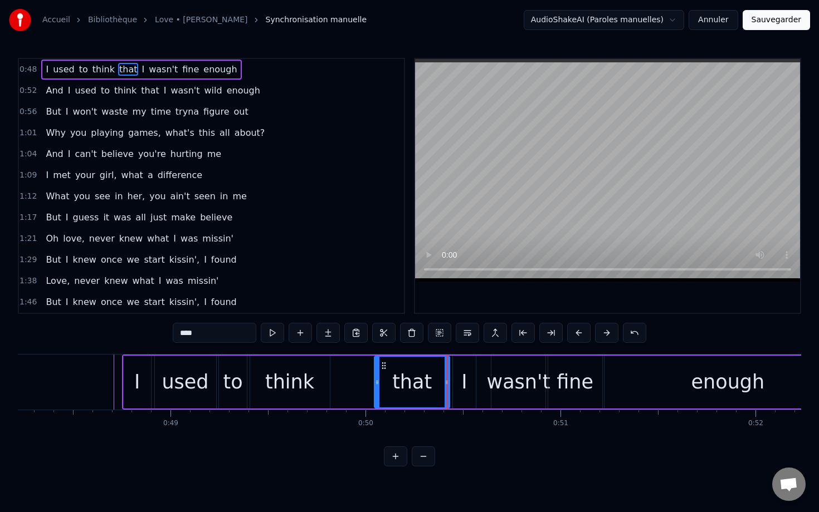
scroll to position [0, 9381]
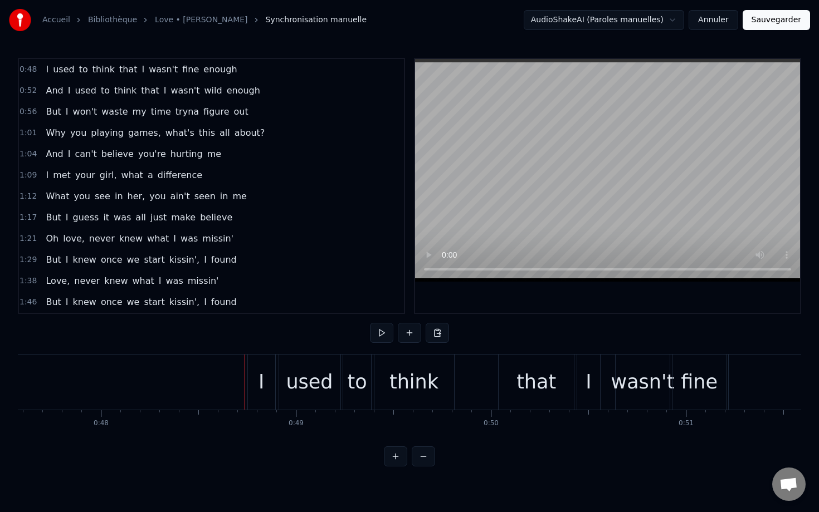
scroll to position [0, 9274]
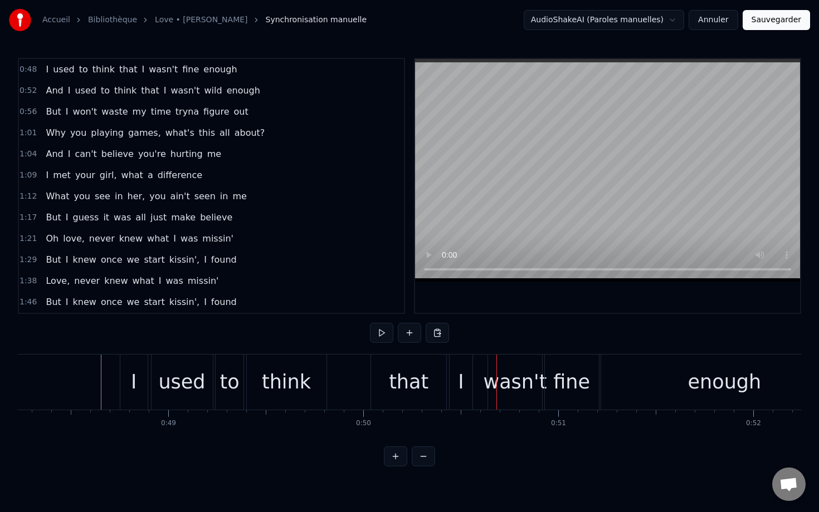
scroll to position [0, 9411]
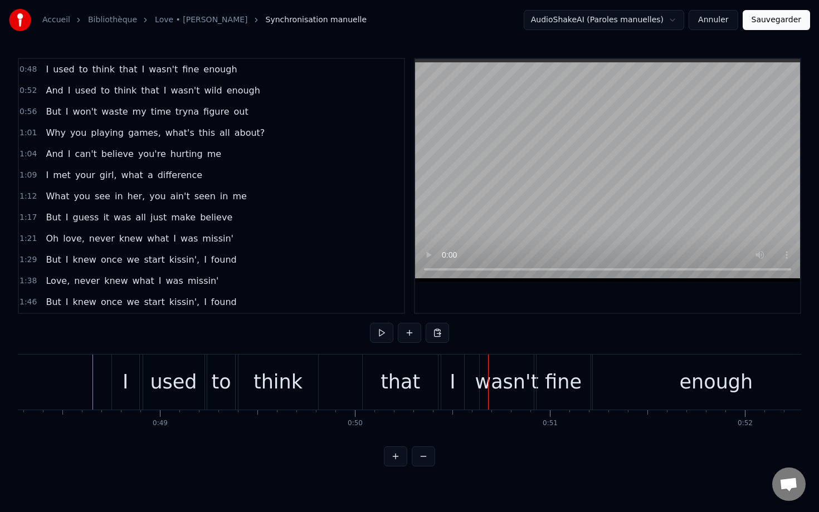
click at [387, 377] on div "that" at bounding box center [400, 383] width 40 height 30
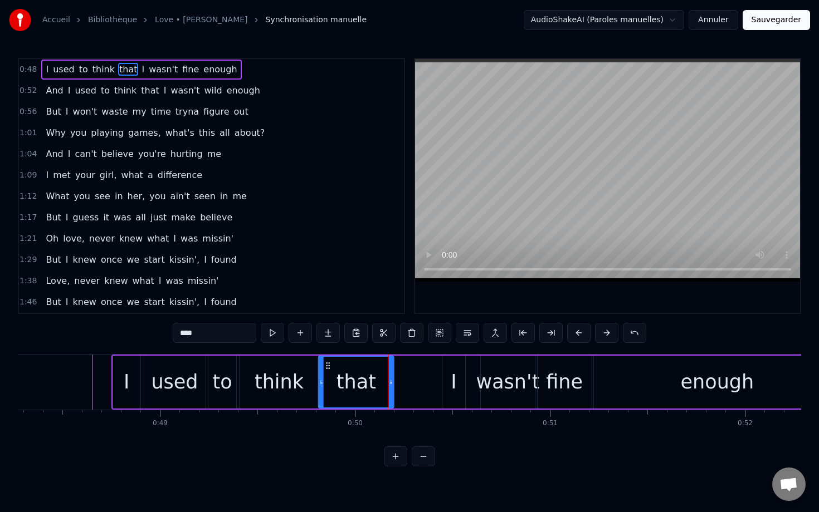
drag, startPoint x: 372, startPoint y: 365, endPoint x: 328, endPoint y: 365, distance: 44.6
click at [327, 365] on circle at bounding box center [326, 365] width 1 height 1
drag, startPoint x: 390, startPoint y: 378, endPoint x: 369, endPoint y: 375, distance: 21.9
click at [368, 375] on div at bounding box center [369, 382] width 4 height 51
click at [471, 375] on div "I used to think that I wasn't fine enough" at bounding box center [476, 382] width 731 height 55
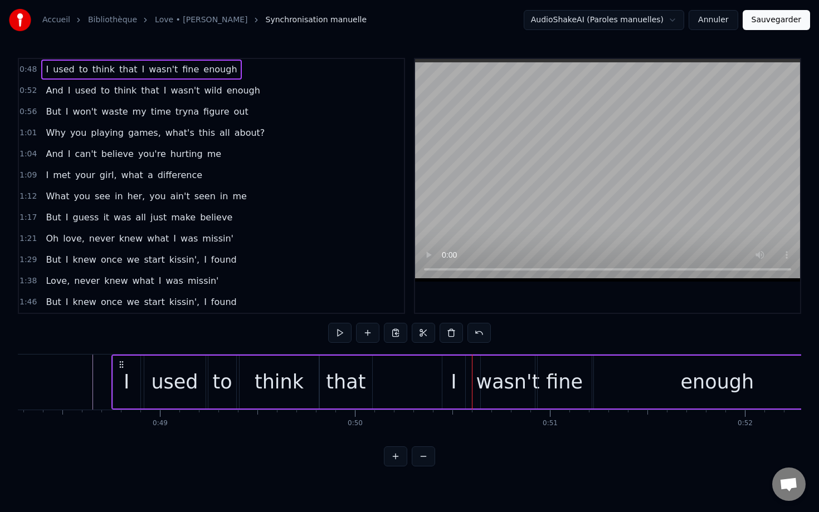
click at [450, 375] on div "I" at bounding box center [453, 382] width 23 height 53
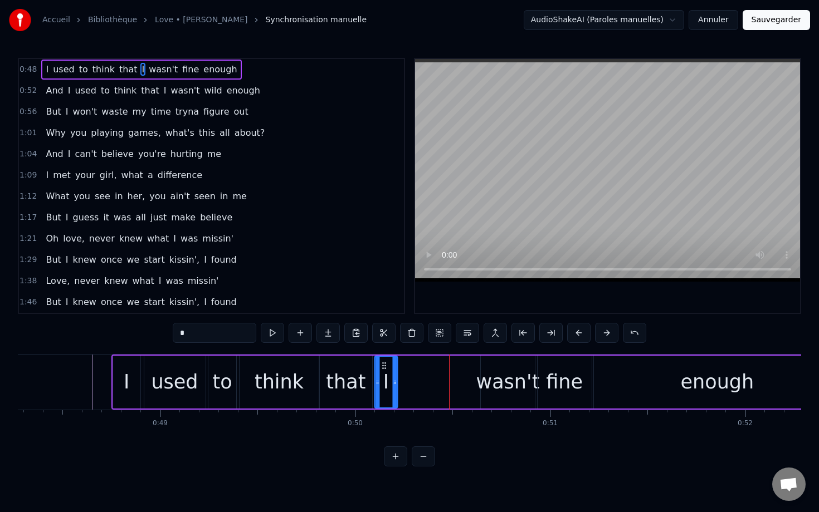
drag, startPoint x: 452, startPoint y: 366, endPoint x: 385, endPoint y: 366, distance: 67.4
click at [385, 366] on circle at bounding box center [385, 365] width 1 height 1
click at [508, 379] on div "wasn't" at bounding box center [507, 383] width 63 height 30
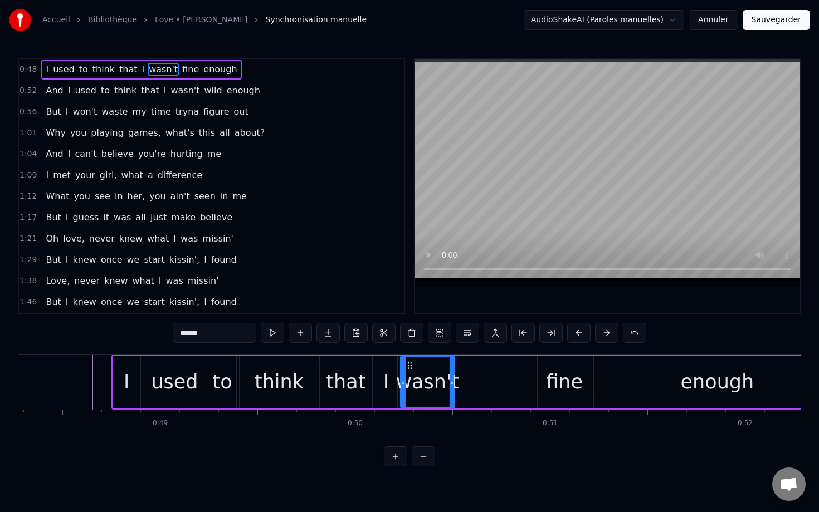
drag, startPoint x: 489, startPoint y: 369, endPoint x: 409, endPoint y: 369, distance: 80.2
click at [409, 369] on circle at bounding box center [408, 368] width 1 height 1
click at [544, 374] on div "fine" at bounding box center [564, 383] width 37 height 30
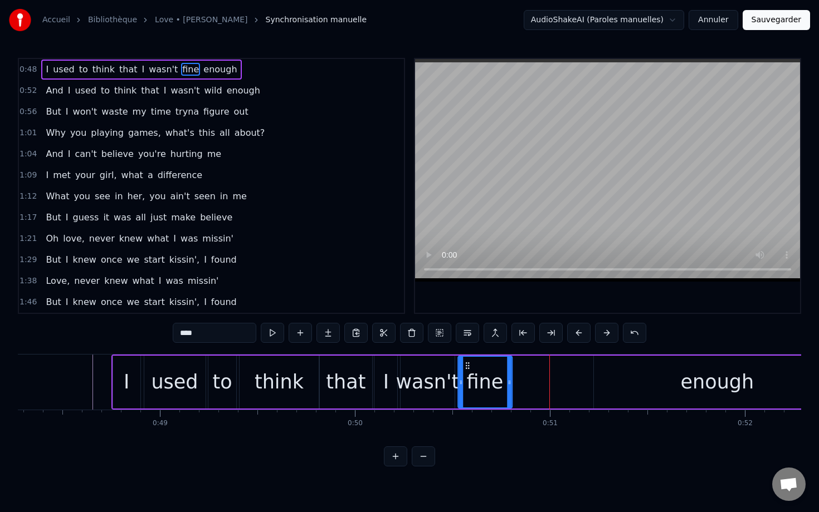
drag, startPoint x: 545, startPoint y: 361, endPoint x: 466, endPoint y: 360, distance: 79.7
click at [466, 360] on div "fine" at bounding box center [484, 382] width 53 height 51
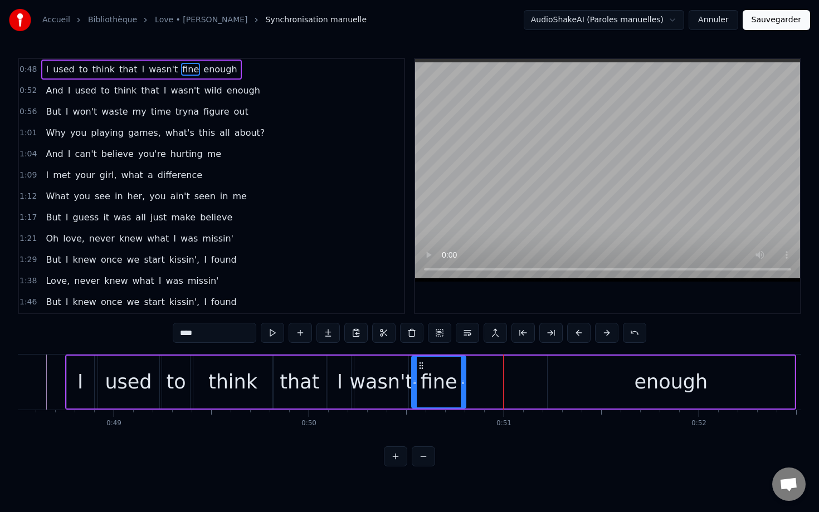
scroll to position [0, 9487]
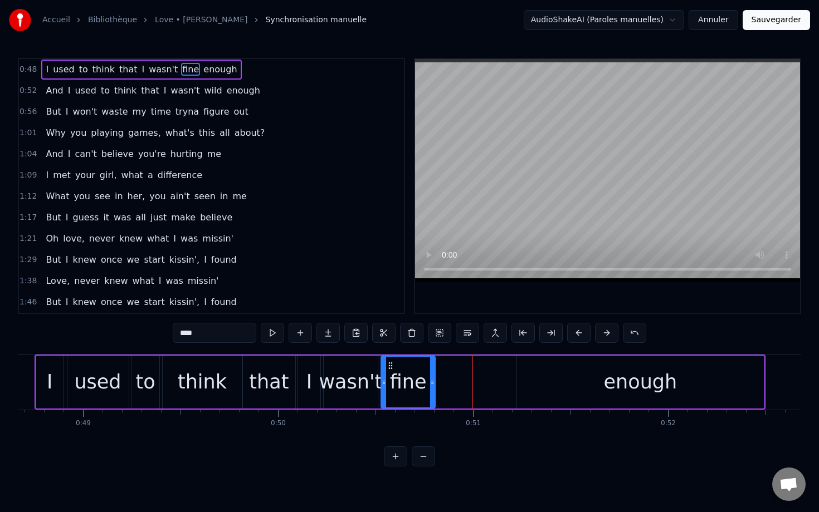
click at [538, 368] on div "enough" at bounding box center [640, 382] width 247 height 53
type input "******"
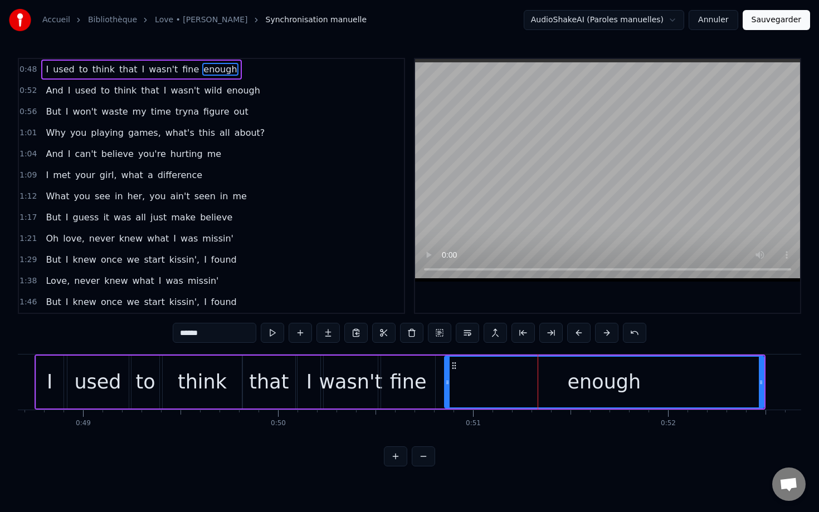
drag, startPoint x: 520, startPoint y: 365, endPoint x: 449, endPoint y: 365, distance: 71.3
click at [448, 365] on div at bounding box center [447, 382] width 4 height 51
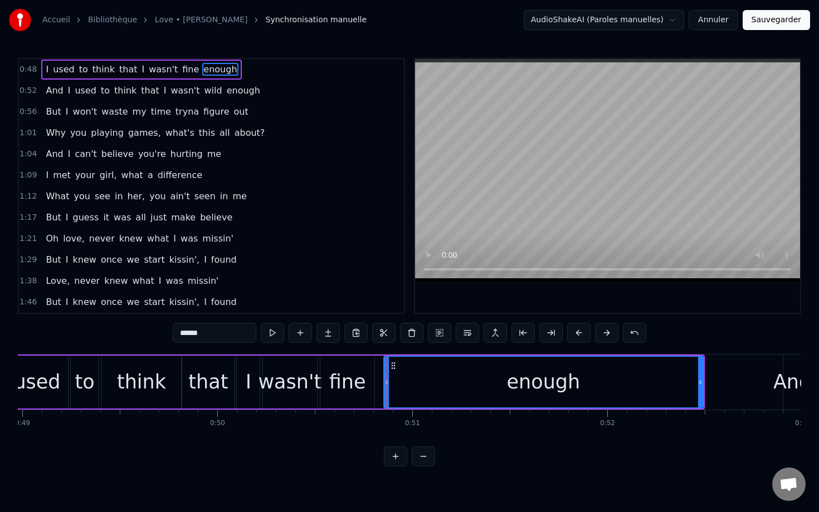
scroll to position [0, 9562]
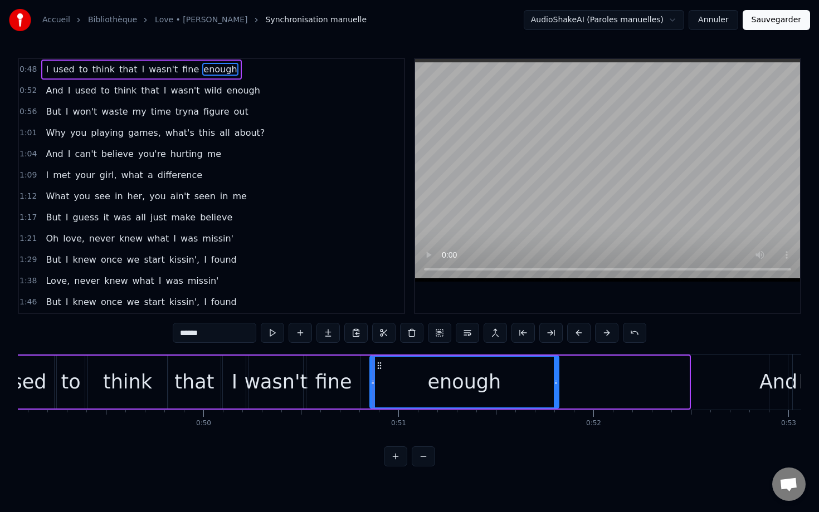
drag, startPoint x: 687, startPoint y: 392, endPoint x: 556, endPoint y: 391, distance: 130.3
click at [544, 391] on div at bounding box center [556, 382] width 4 height 51
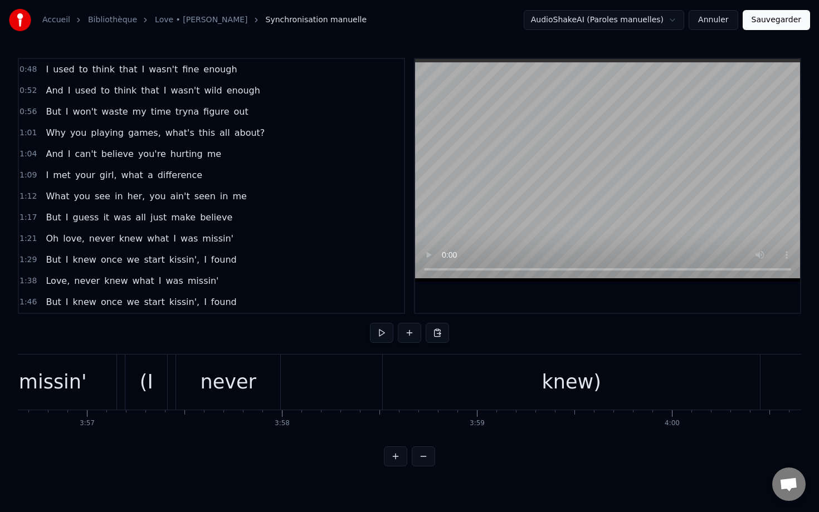
scroll to position [0, 46154]
click at [424, 385] on div "knew)" at bounding box center [551, 382] width 377 height 55
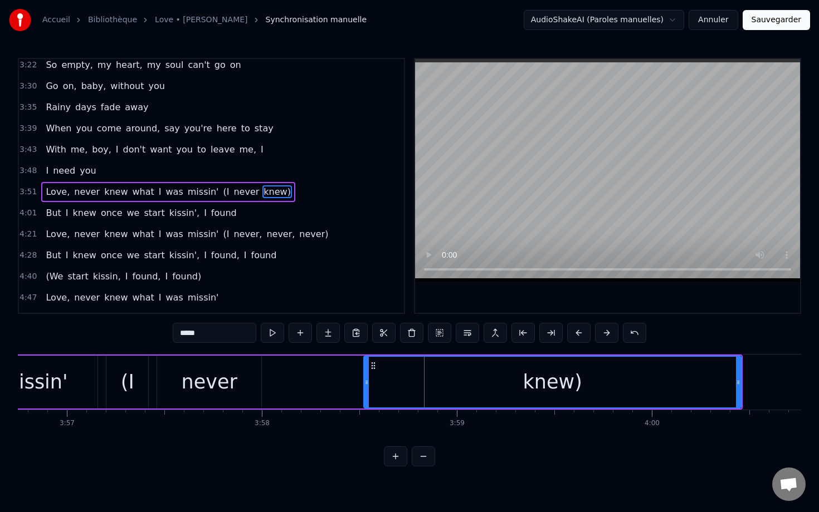
scroll to position [561, 0]
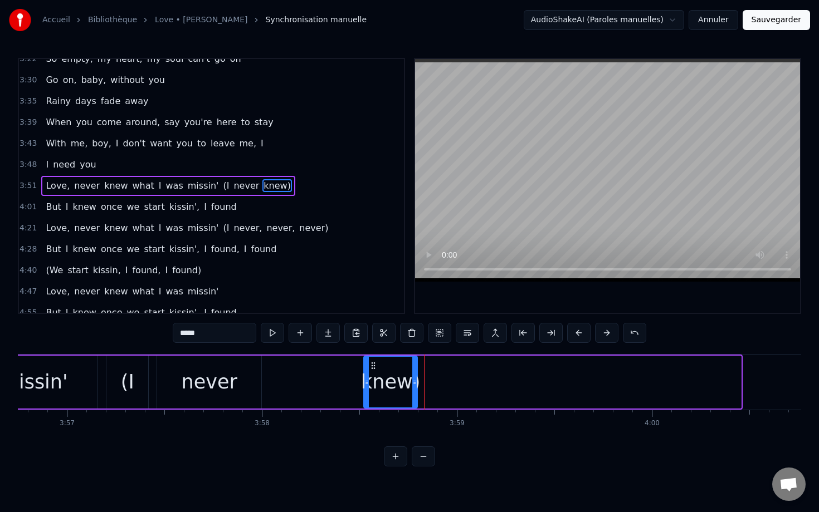
drag, startPoint x: 736, startPoint y: 382, endPoint x: 413, endPoint y: 395, distance: 323.3
click at [413, 395] on div at bounding box center [414, 382] width 4 height 51
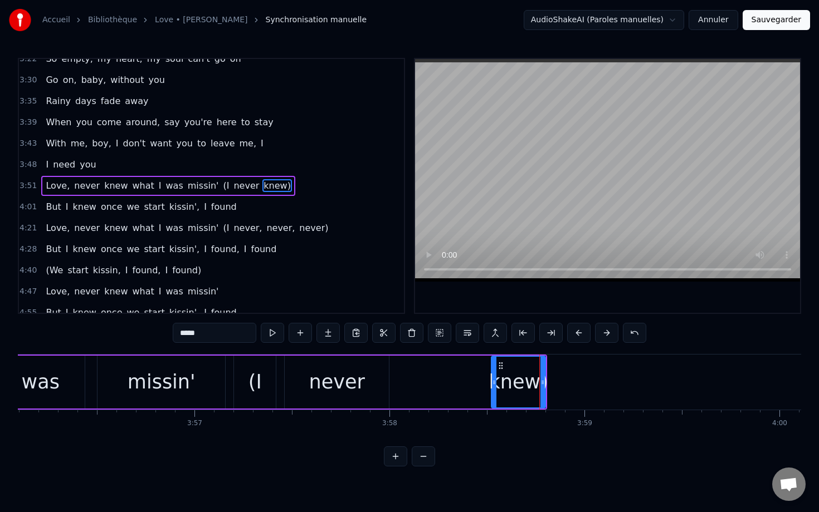
scroll to position [0, 45966]
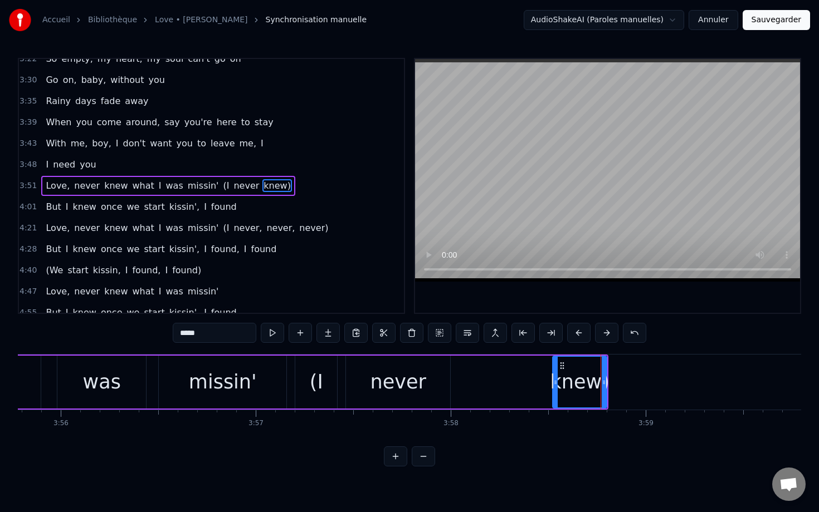
click at [444, 390] on div "never" at bounding box center [398, 382] width 104 height 53
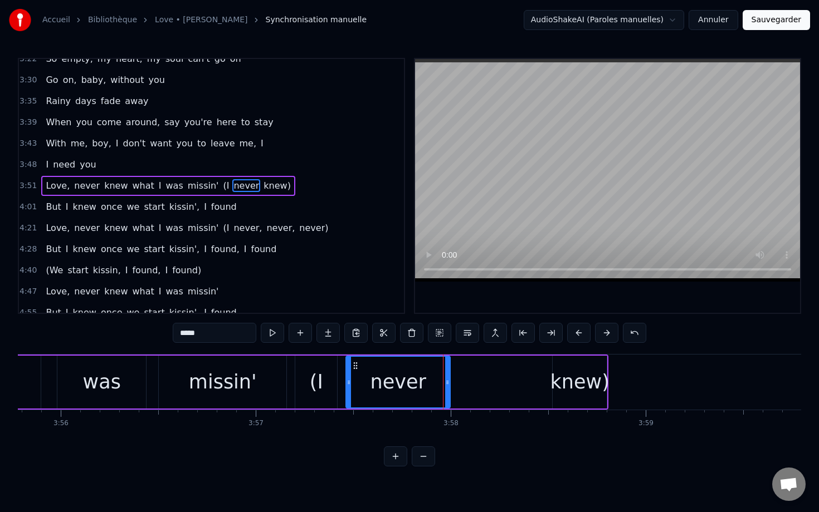
click at [544, 368] on div "knew)" at bounding box center [579, 383] width 59 height 30
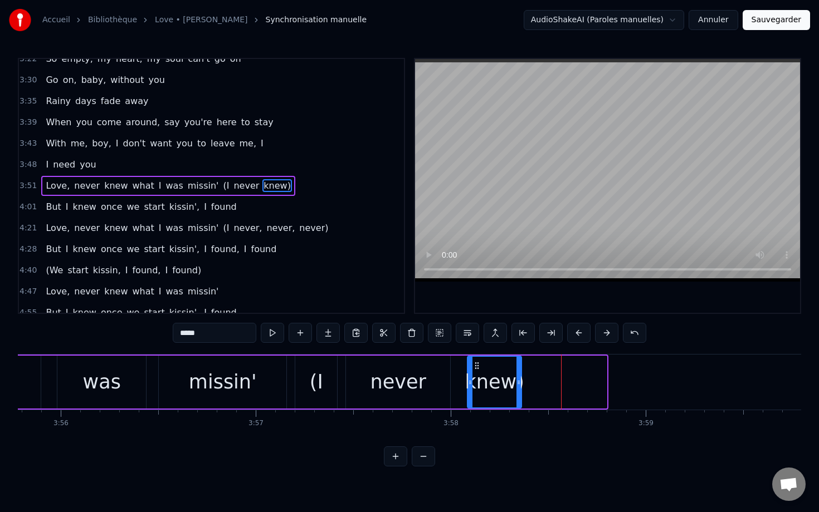
drag, startPoint x: 562, startPoint y: 367, endPoint x: 468, endPoint y: 372, distance: 94.3
click at [468, 372] on div "knew)" at bounding box center [494, 382] width 53 height 51
click at [388, 385] on div "never" at bounding box center [398, 383] width 56 height 30
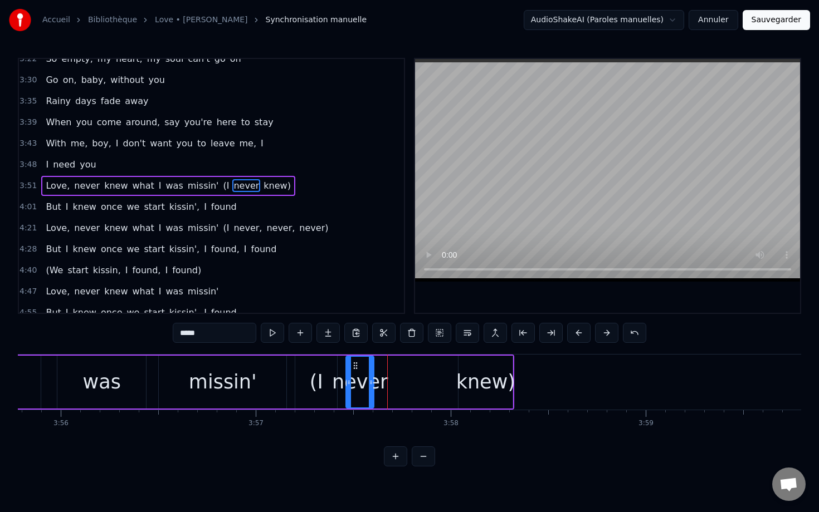
drag, startPoint x: 446, startPoint y: 383, endPoint x: 369, endPoint y: 383, distance: 76.3
click at [369, 383] on icon at bounding box center [371, 382] width 4 height 9
click at [459, 376] on div "knew)" at bounding box center [485, 382] width 54 height 53
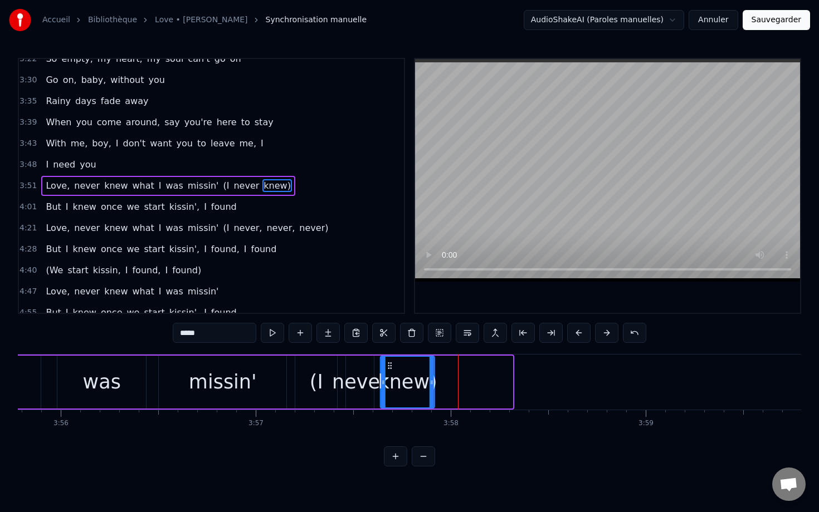
drag, startPoint x: 467, startPoint y: 365, endPoint x: 389, endPoint y: 364, distance: 78.0
click at [389, 364] on icon at bounding box center [389, 365] width 9 height 9
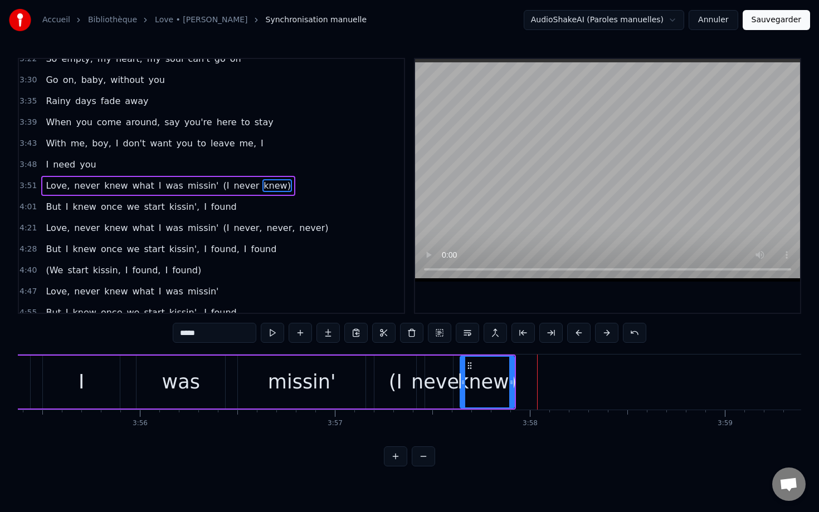
scroll to position [0, 45829]
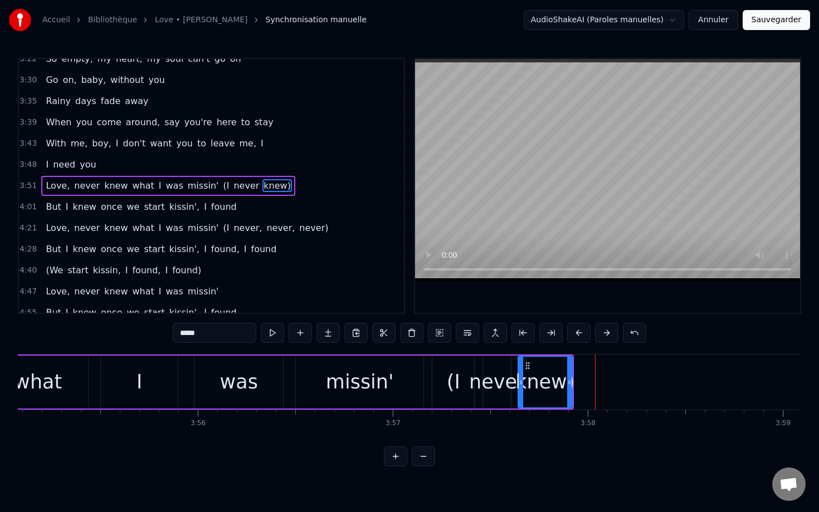
click at [436, 379] on div "(I" at bounding box center [453, 382] width 42 height 53
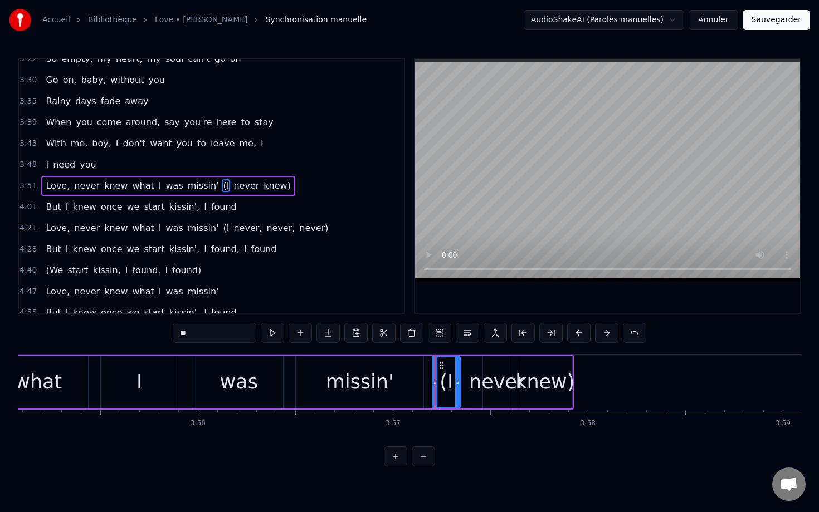
drag, startPoint x: 469, startPoint y: 378, endPoint x: 455, endPoint y: 380, distance: 14.1
click at [455, 380] on icon at bounding box center [457, 382] width 4 height 9
click at [497, 380] on div "never" at bounding box center [497, 383] width 56 height 30
drag, startPoint x: 492, startPoint y: 367, endPoint x: 472, endPoint y: 367, distance: 20.6
click at [472, 367] on icon at bounding box center [471, 365] width 9 height 9
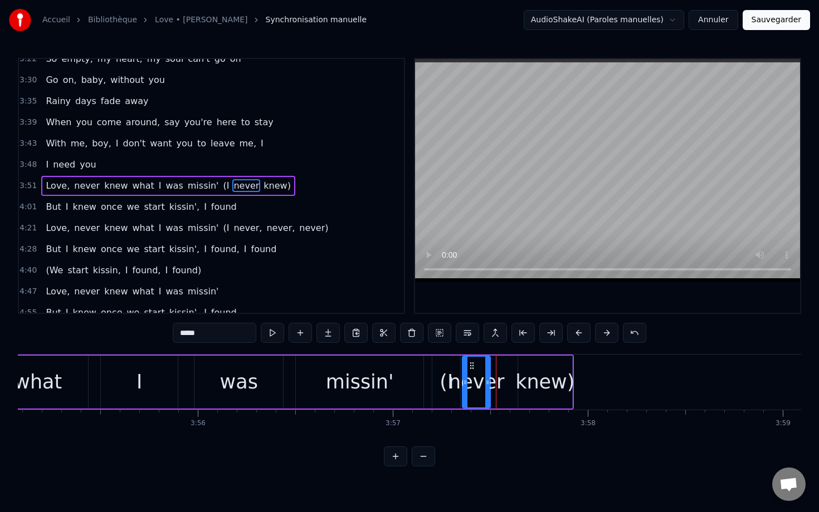
click at [544, 369] on div "knew)" at bounding box center [544, 383] width 59 height 30
type input "*****"
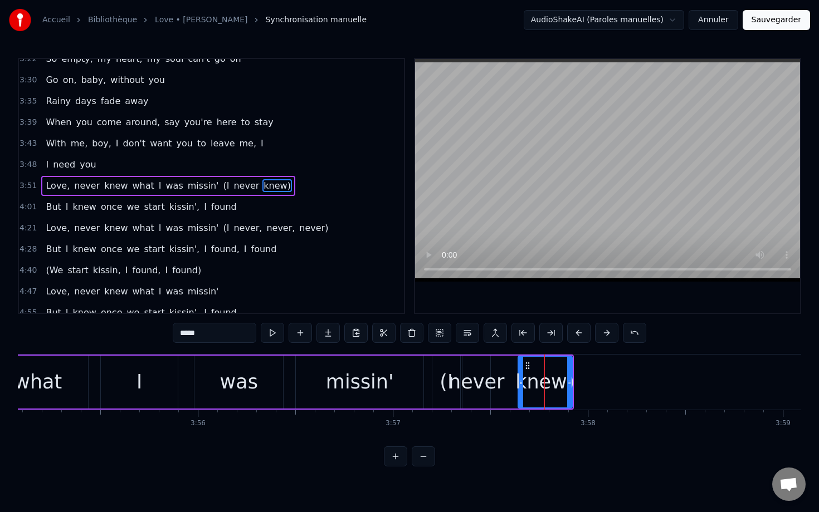
drag, startPoint x: 536, startPoint y: 369, endPoint x: 521, endPoint y: 365, distance: 15.5
click at [520, 365] on div "knew)" at bounding box center [545, 382] width 53 height 51
drag, startPoint x: 525, startPoint y: 365, endPoint x: 502, endPoint y: 366, distance: 22.8
click at [502, 366] on icon at bounding box center [505, 365] width 9 height 9
click at [544, 374] on div "knew)" at bounding box center [522, 383] width 59 height 30
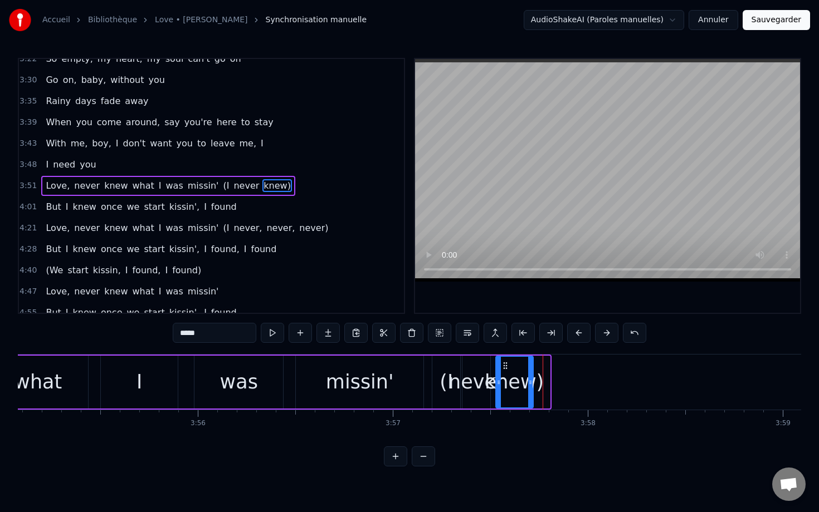
drag, startPoint x: 547, startPoint y: 375, endPoint x: 530, endPoint y: 375, distance: 16.7
click at [530, 375] on div at bounding box center [530, 382] width 4 height 51
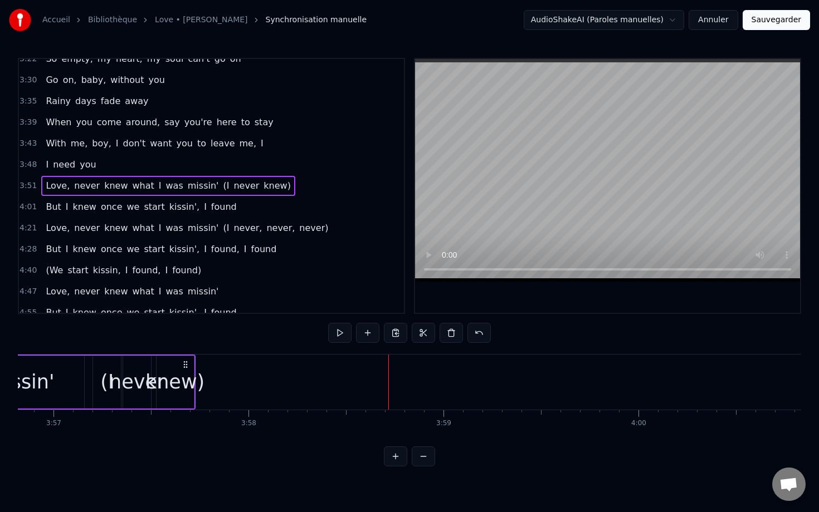
scroll to position [0, 46176]
click at [37, 207] on div "4:01 But I knew once we start kissin', I found" at bounding box center [211, 207] width 385 height 21
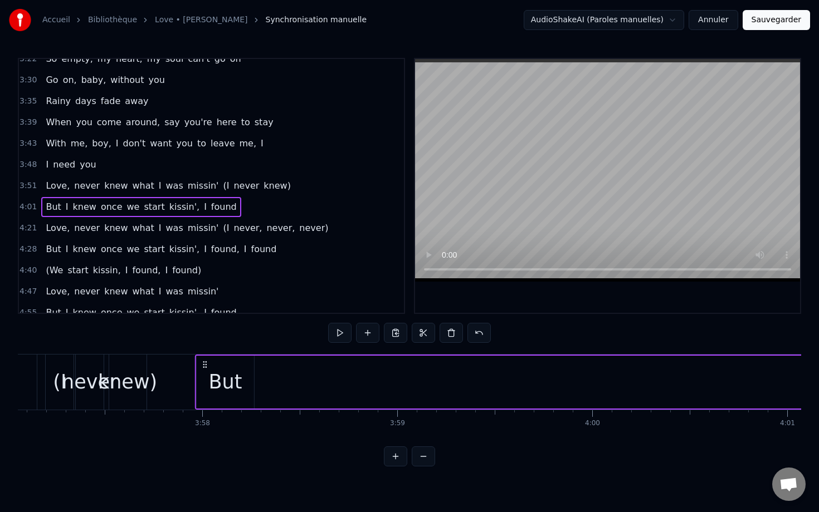
scroll to position [0, 46199]
drag, startPoint x: 82, startPoint y: 364, endPoint x: 196, endPoint y: 367, distance: 113.1
click at [196, 368] on icon at bounding box center [196, 364] width 9 height 9
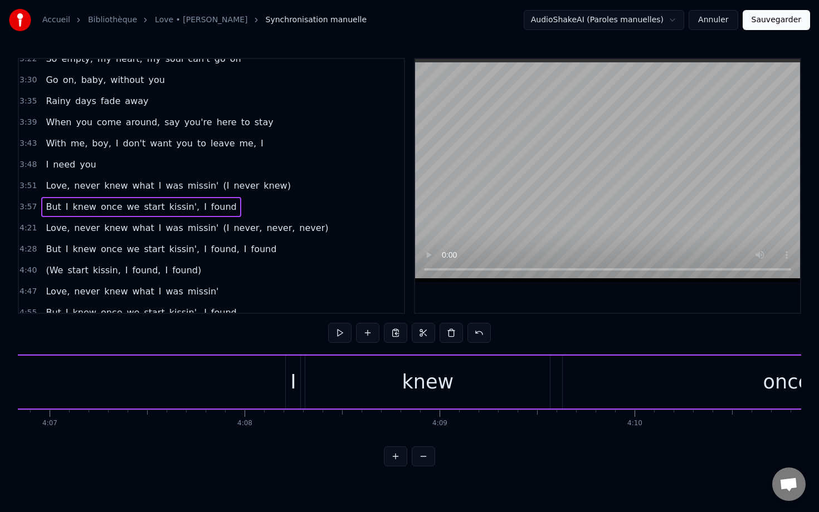
scroll to position [0, 48120]
click at [294, 378] on div "I" at bounding box center [294, 383] width 6 height 30
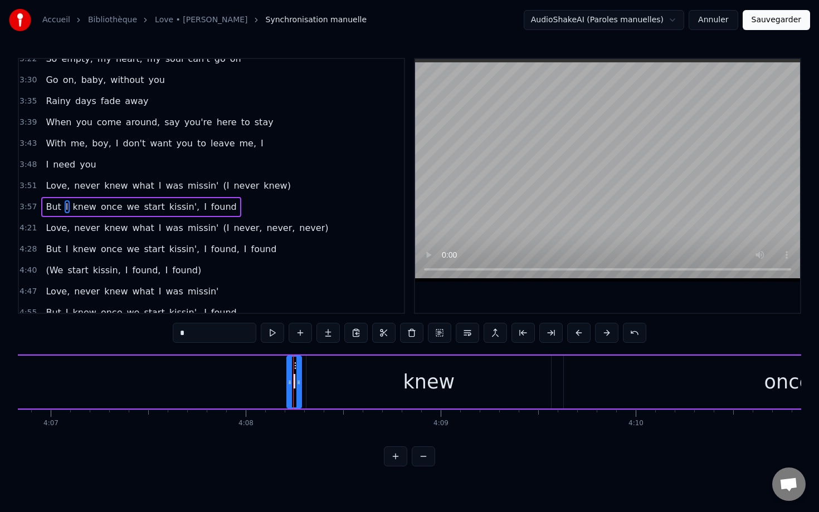
scroll to position [571, 0]
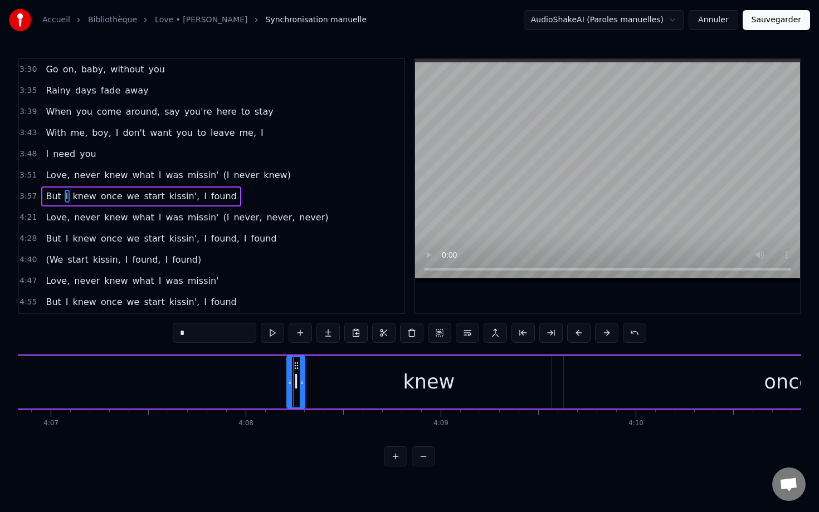
drag, startPoint x: 296, startPoint y: 363, endPoint x: 299, endPoint y: 373, distance: 11.1
click at [299, 374] on div "I" at bounding box center [295, 382] width 17 height 51
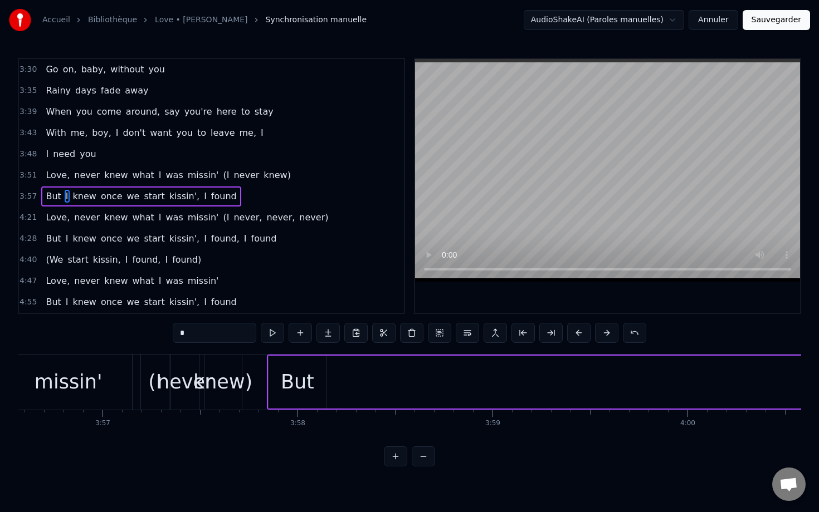
scroll to position [0, 46113]
click at [281, 361] on div "But" at bounding box center [303, 382] width 57 height 53
type input "***"
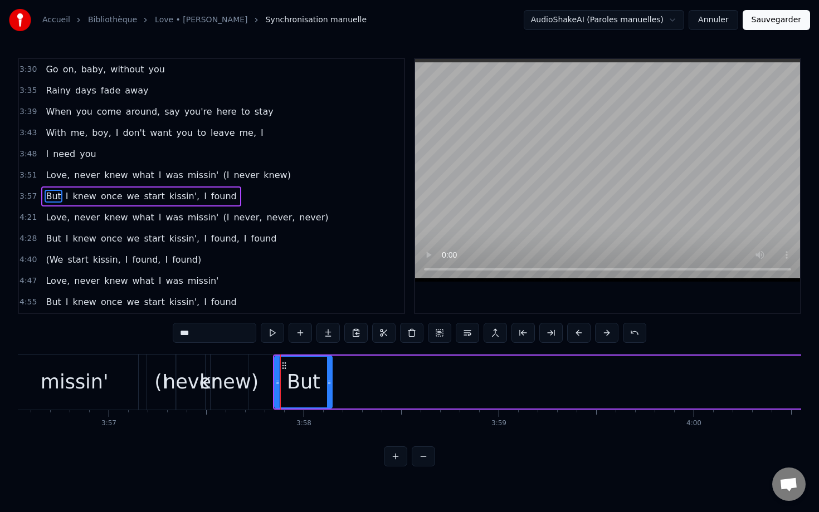
click at [32, 192] on span "3:57" at bounding box center [27, 196] width 17 height 11
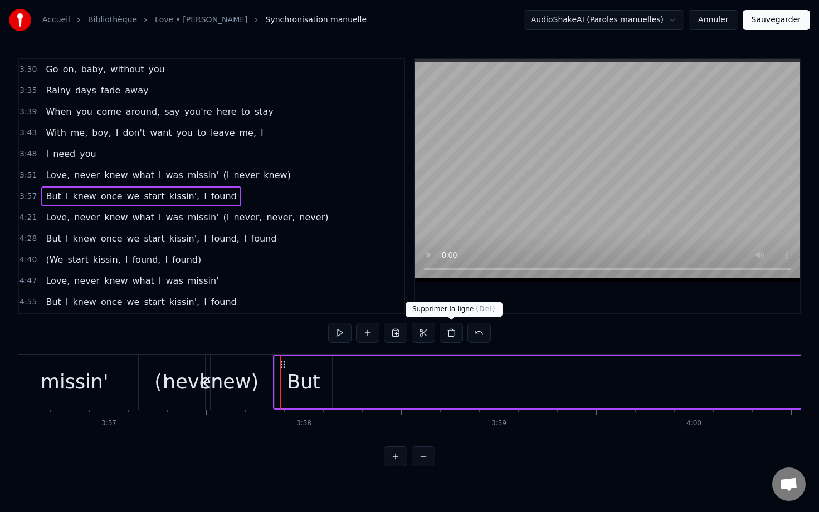
click at [452, 332] on button at bounding box center [450, 333] width 23 height 20
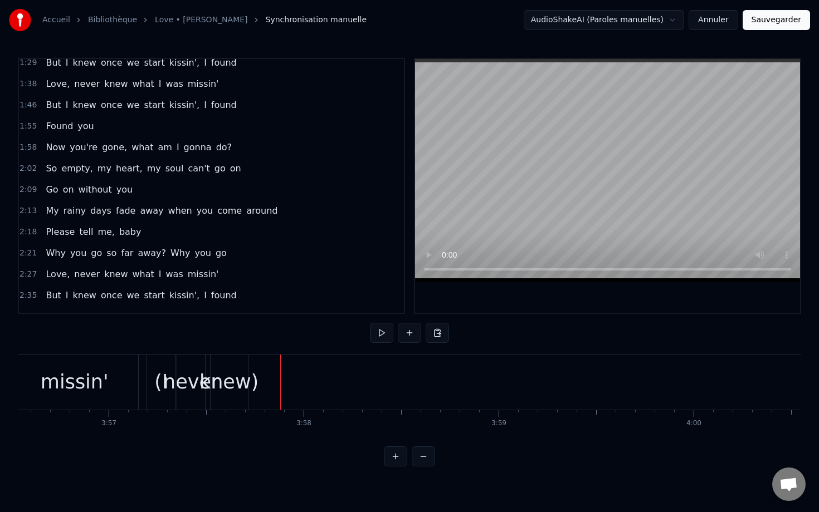
scroll to position [198, 0]
click at [34, 104] on span "1:46" at bounding box center [27, 104] width 17 height 11
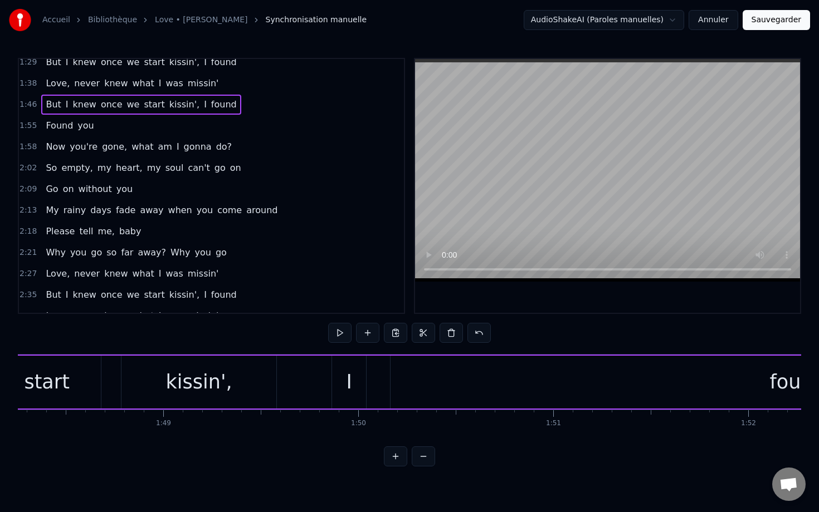
scroll to position [0, 20651]
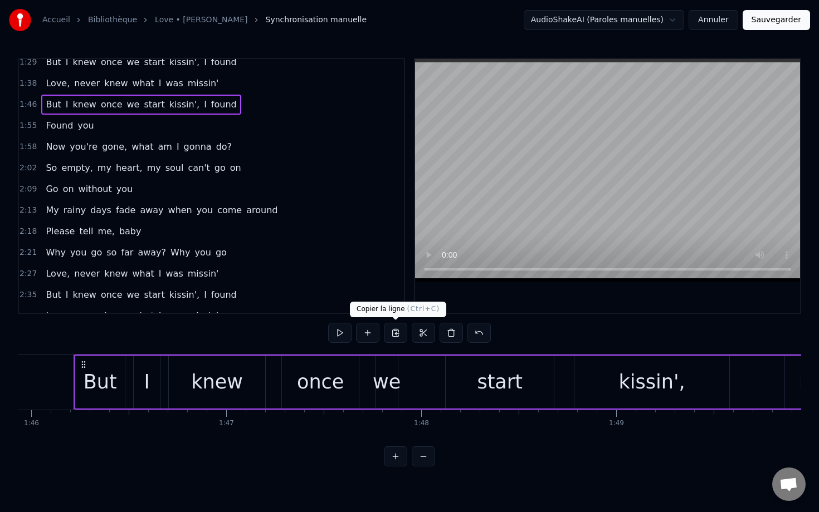
click at [399, 336] on button at bounding box center [395, 333] width 23 height 20
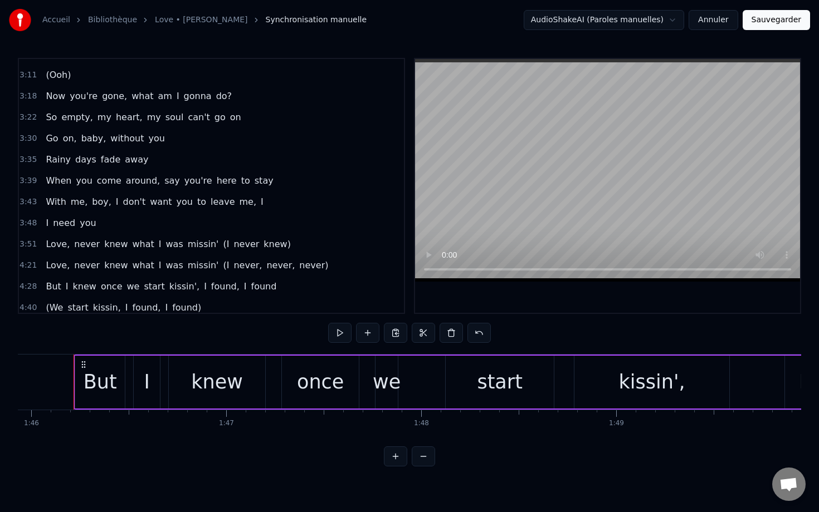
scroll to position [506, 0]
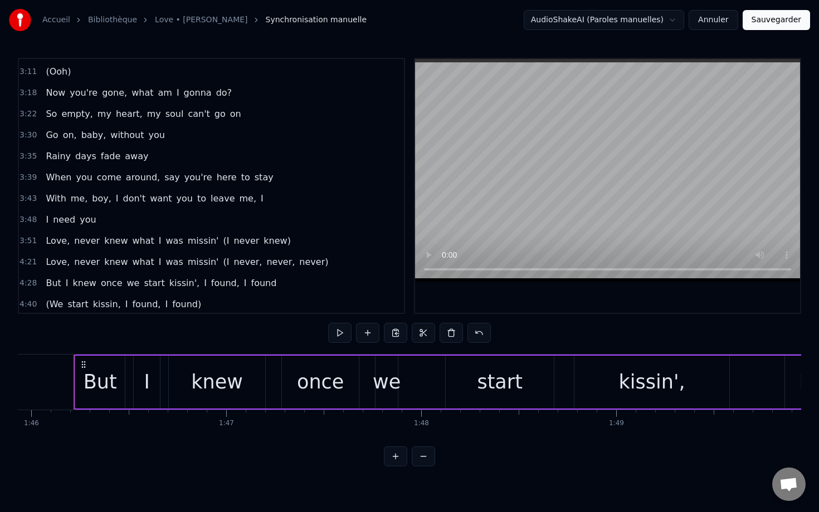
click at [31, 238] on span "3:51" at bounding box center [27, 241] width 17 height 11
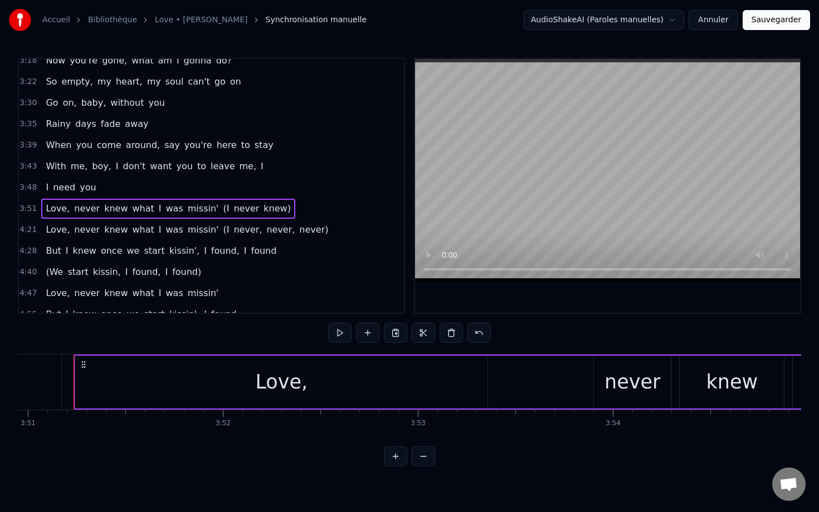
scroll to position [540, 0]
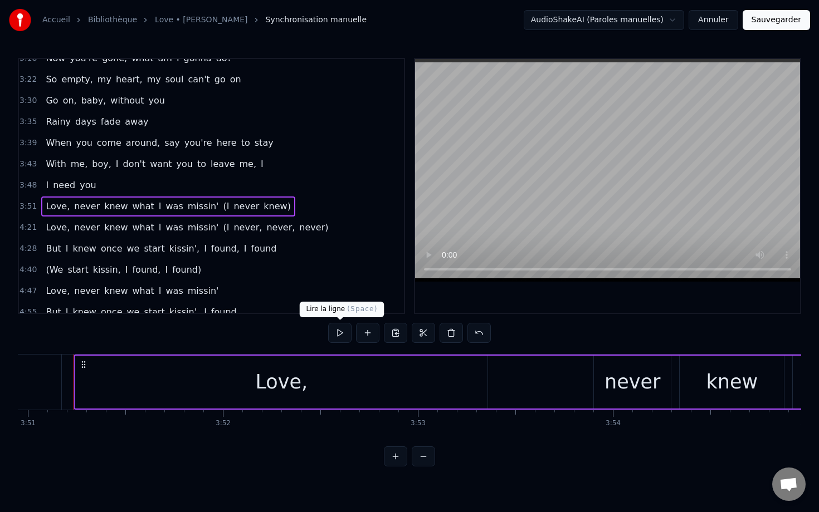
click at [339, 331] on button at bounding box center [339, 333] width 23 height 20
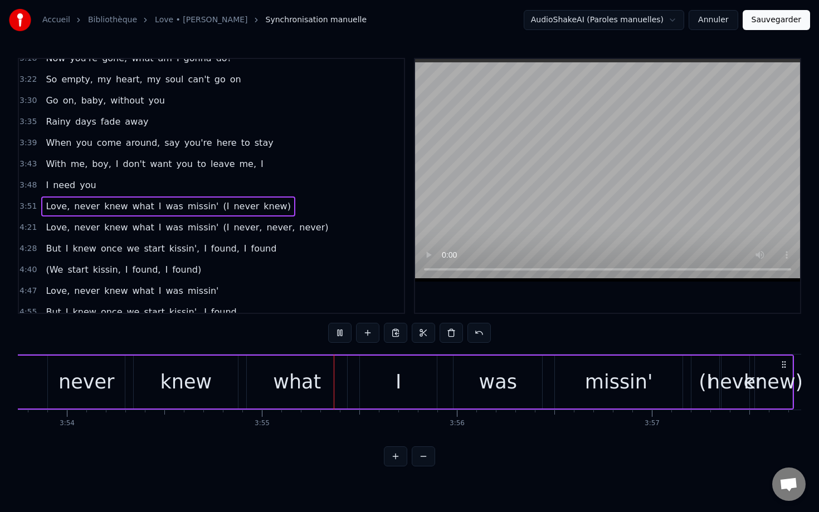
scroll to position [0, 45734]
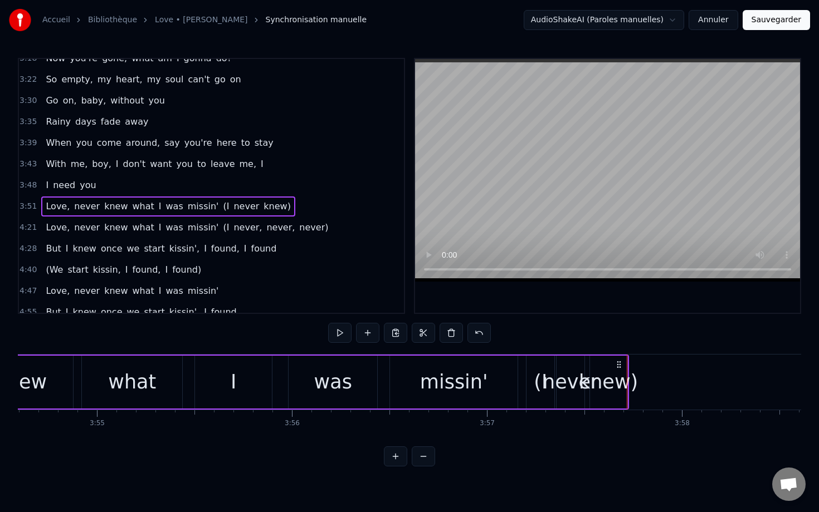
click at [339, 331] on button at bounding box center [339, 333] width 23 height 20
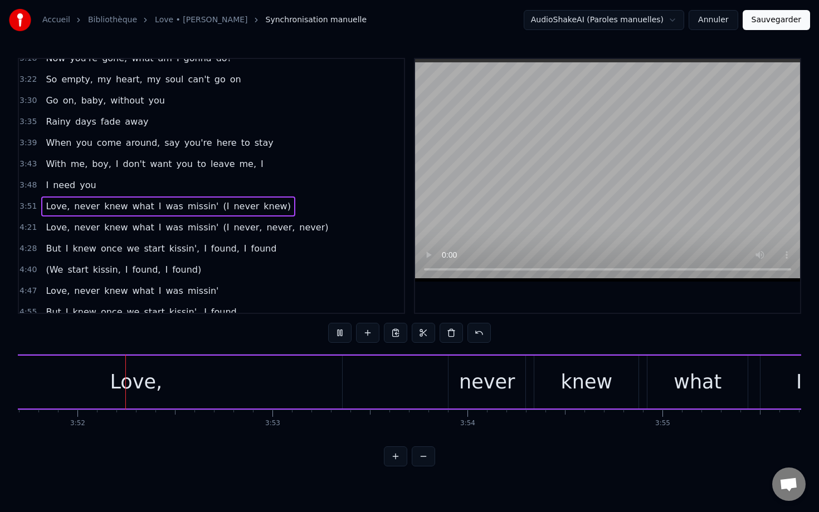
click at [350, 338] on button at bounding box center [339, 333] width 23 height 20
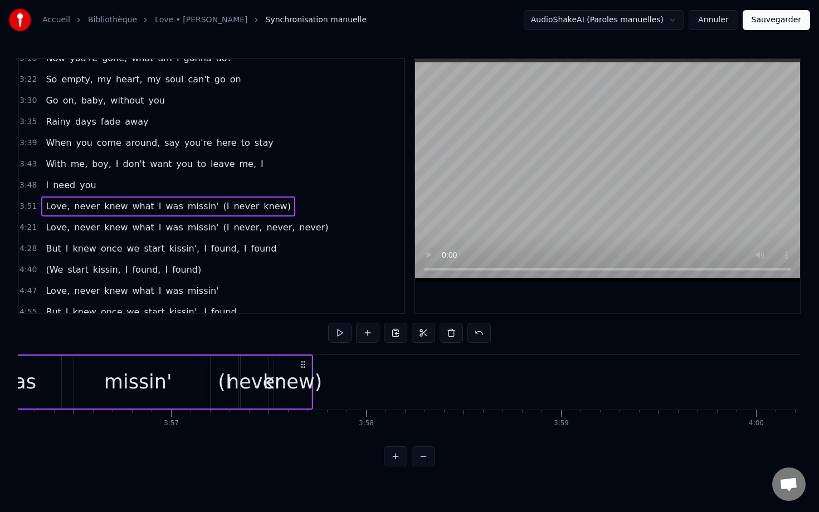
scroll to position [0, 46051]
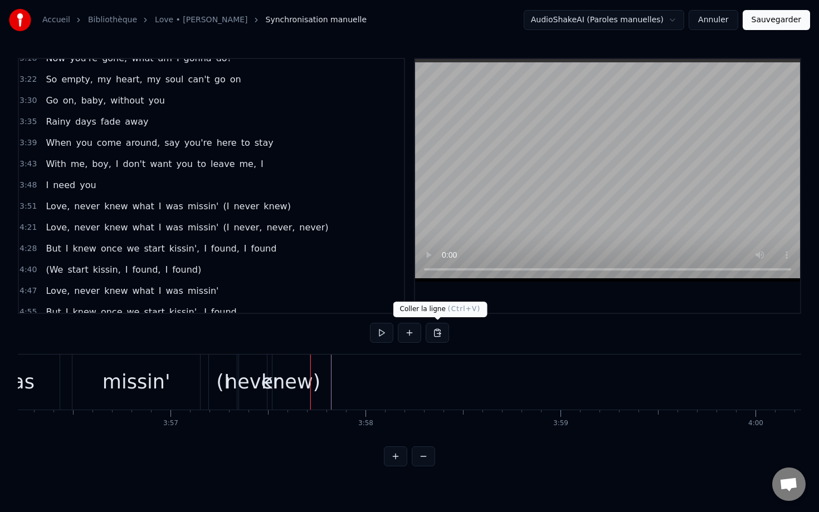
click at [436, 331] on button at bounding box center [437, 333] width 23 height 20
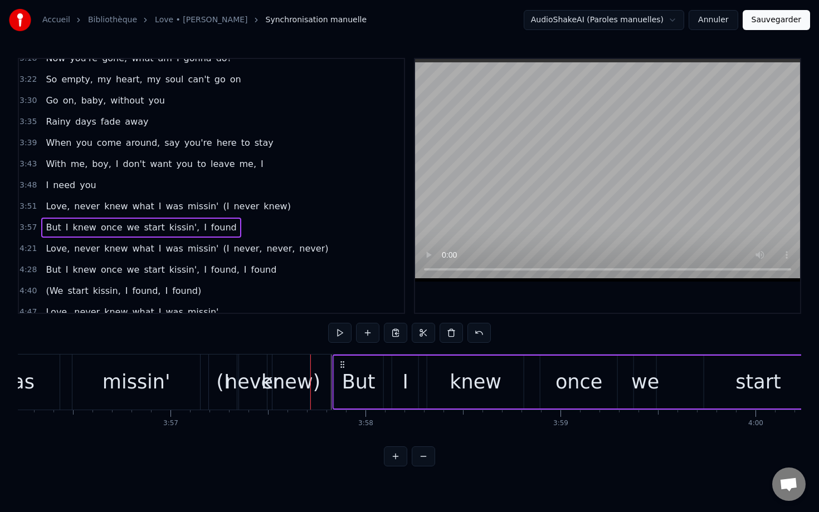
drag, startPoint x: 320, startPoint y: 362, endPoint x: 344, endPoint y: 361, distance: 24.5
click at [344, 363] on icon at bounding box center [342, 364] width 9 height 9
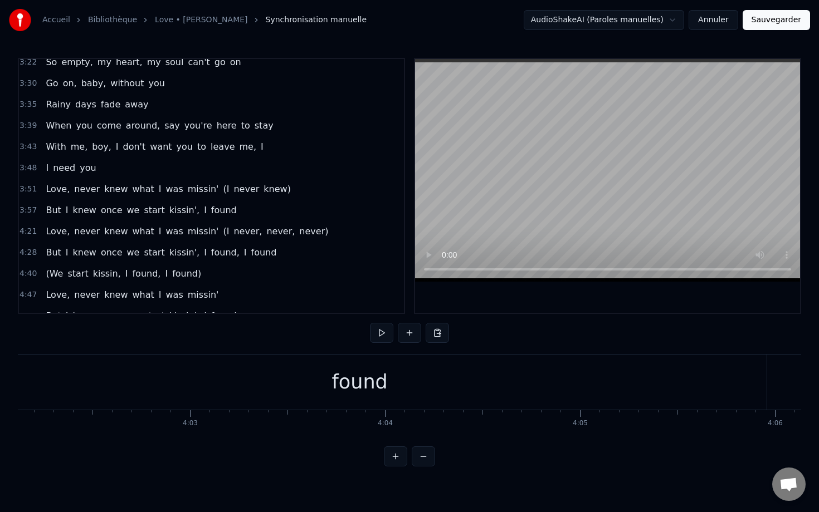
scroll to position [571, 0]
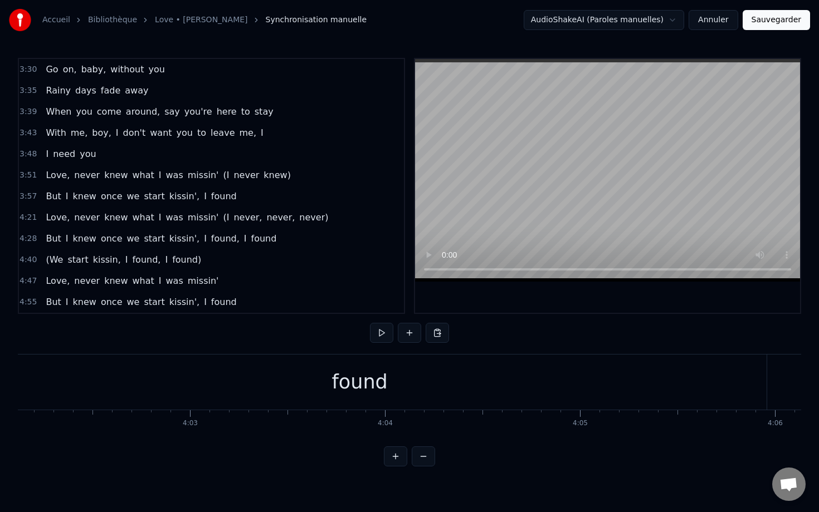
click at [30, 217] on span "4:21" at bounding box center [27, 217] width 17 height 11
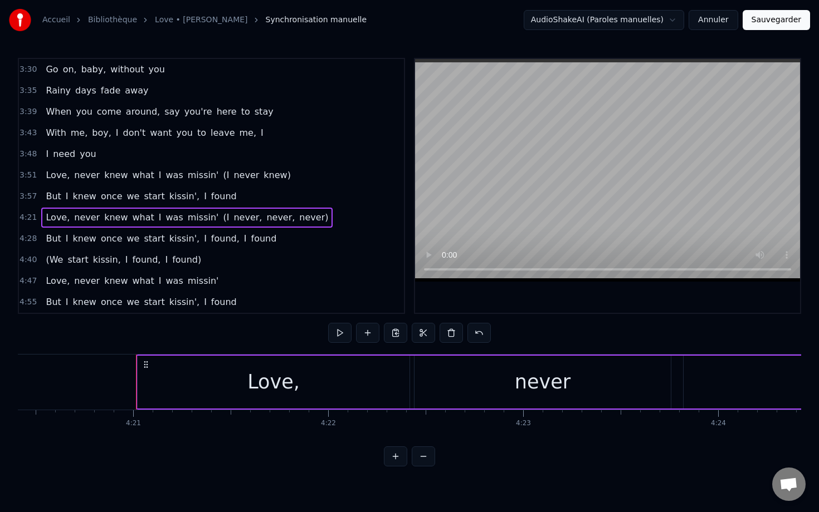
scroll to position [0, 50829]
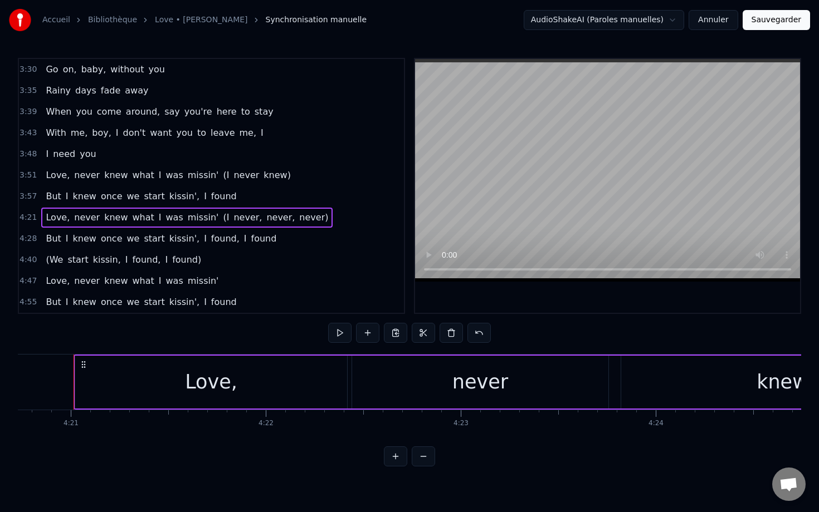
click at [30, 244] on span "4:28" at bounding box center [27, 238] width 17 height 11
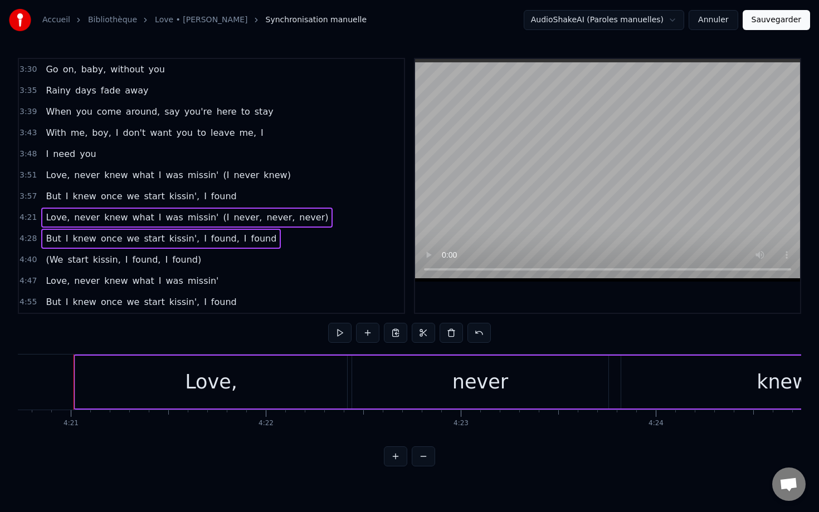
click at [30, 262] on span "4:40" at bounding box center [27, 260] width 17 height 11
click at [31, 276] on span "4:47" at bounding box center [27, 281] width 17 height 11
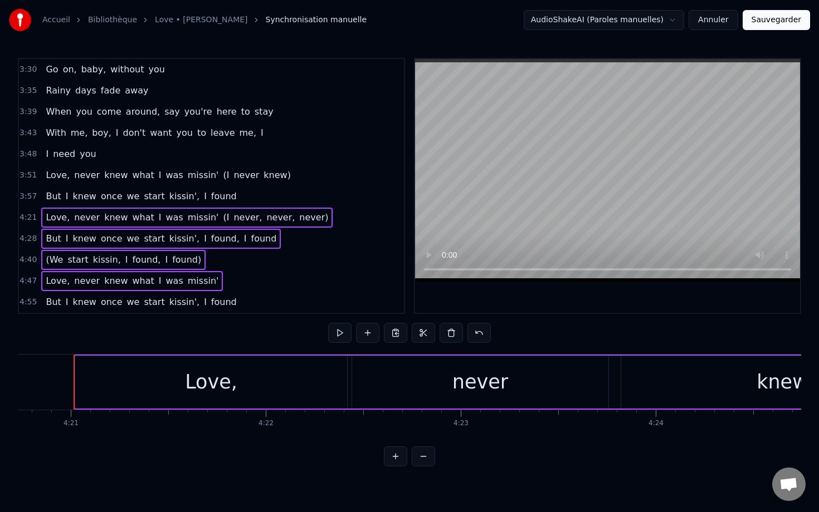
click at [31, 295] on div "4:55 But I knew once we start kissin', I found" at bounding box center [211, 302] width 385 height 21
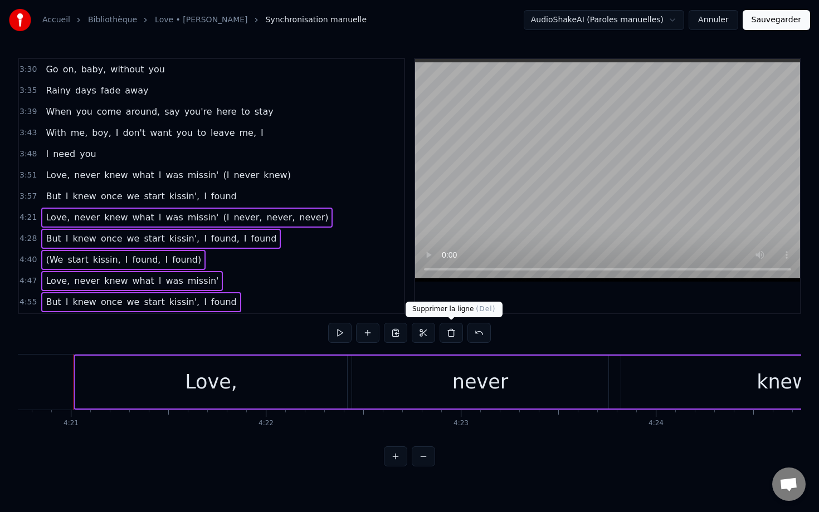
click at [455, 331] on button at bounding box center [450, 333] width 23 height 20
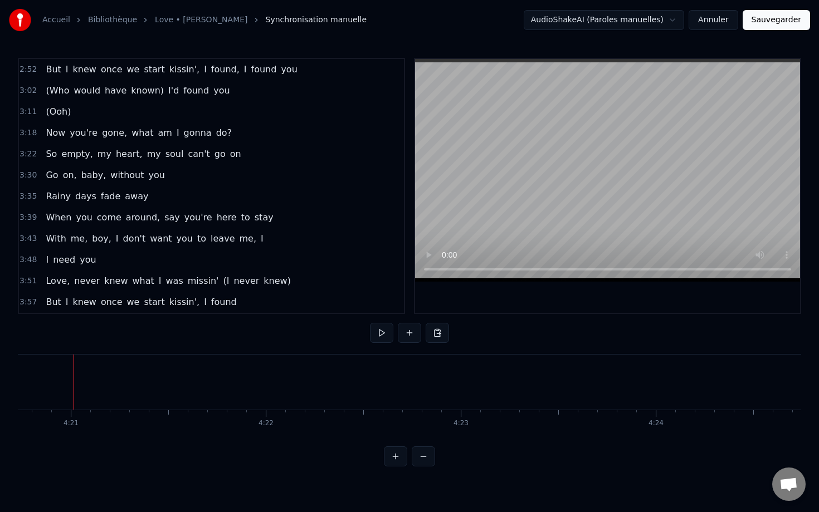
scroll to position [466, 0]
click at [20, 307] on span "3:57" at bounding box center [27, 302] width 17 height 11
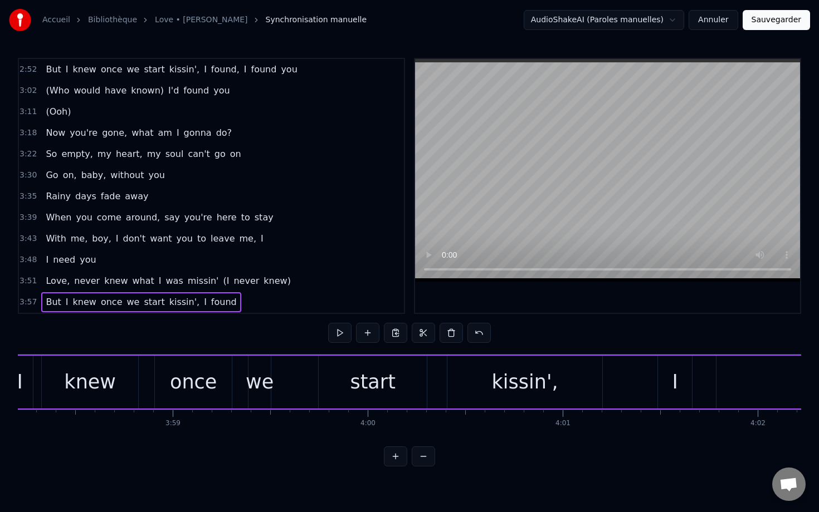
scroll to position [0, 46312]
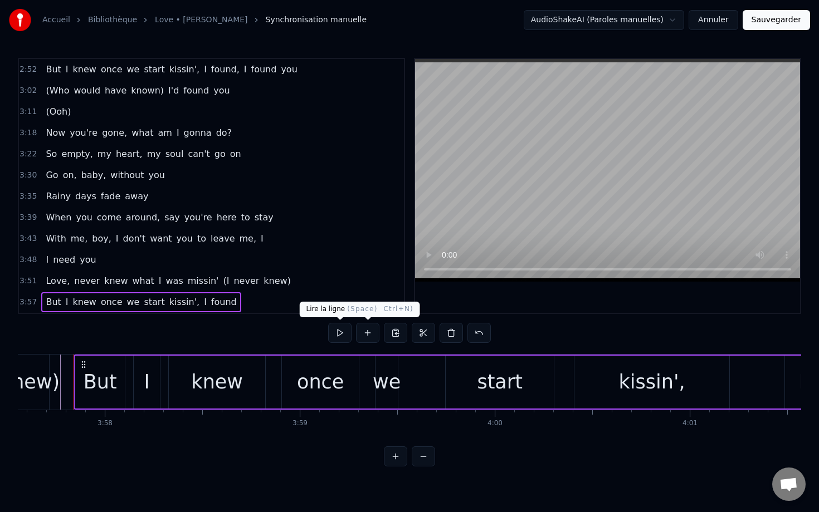
click at [342, 334] on button at bounding box center [339, 333] width 23 height 20
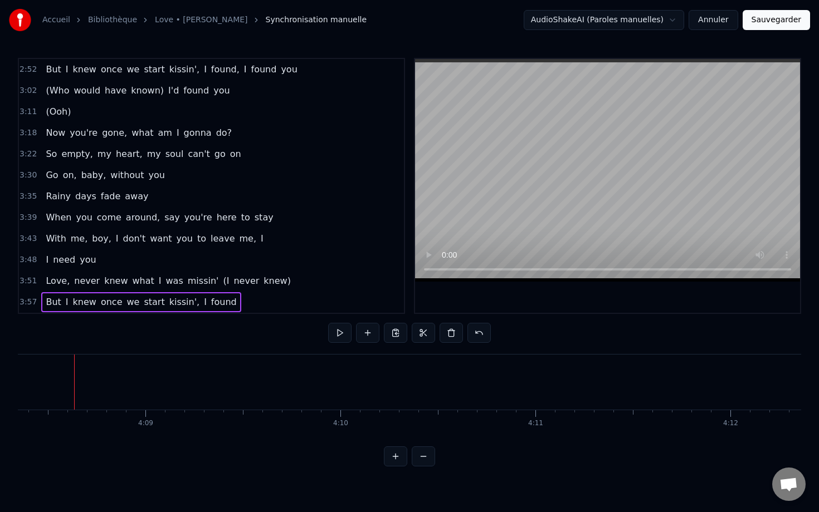
scroll to position [0, 48416]
click at [544, 23] on button "Sauvegarder" at bounding box center [775, 20] width 67 height 20
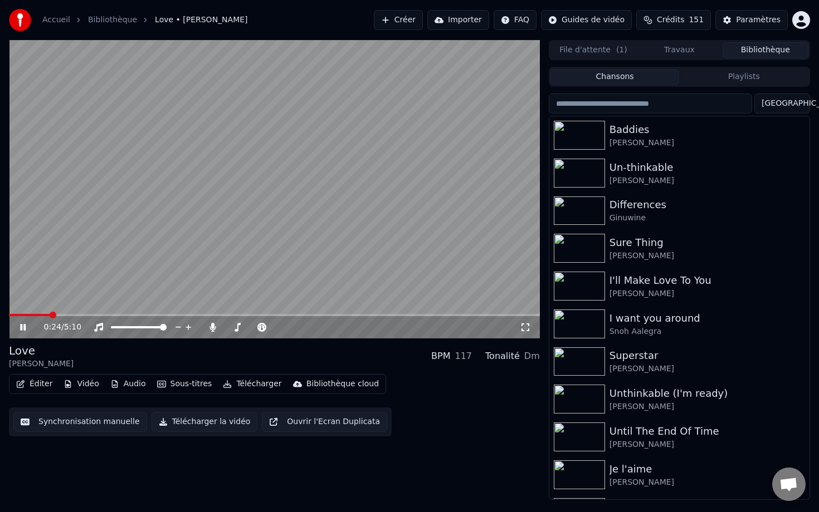
click at [49, 314] on span at bounding box center [274, 315] width 531 height 2
click at [85, 315] on span at bounding box center [274, 315] width 531 height 2
click at [25, 326] on icon at bounding box center [23, 327] width 6 height 7
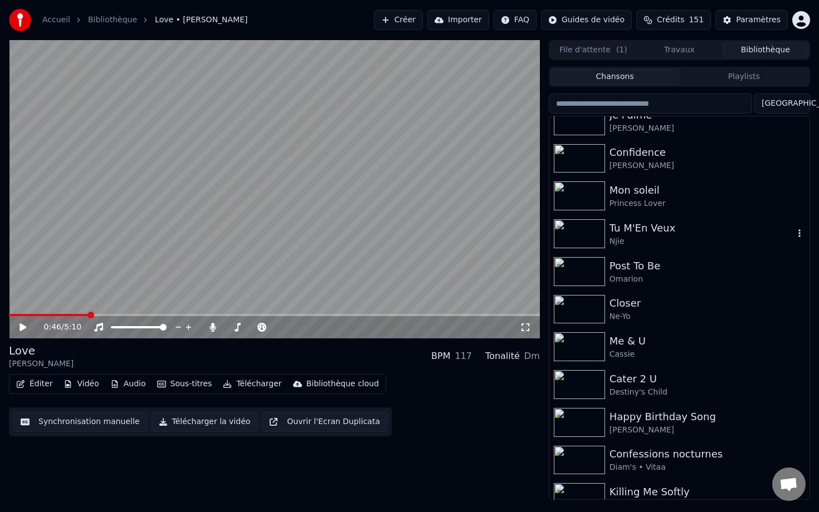
scroll to position [389, 0]
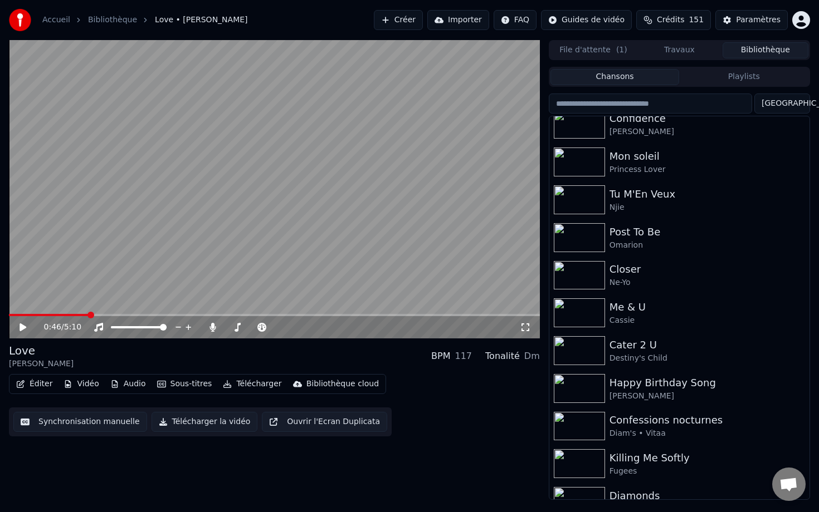
click at [544, 96] on input "search" at bounding box center [650, 104] width 203 height 20
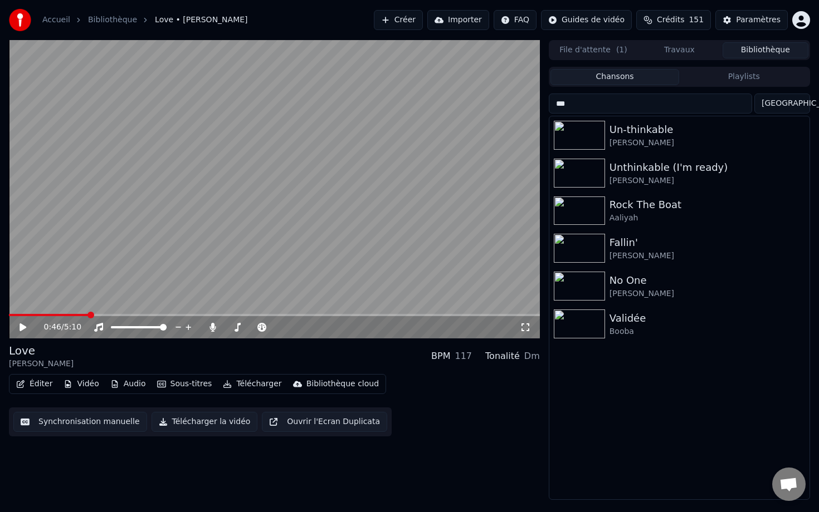
scroll to position [0, 0]
type input "***"
click at [544, 219] on div "Aaliyah" at bounding box center [701, 218] width 184 height 11
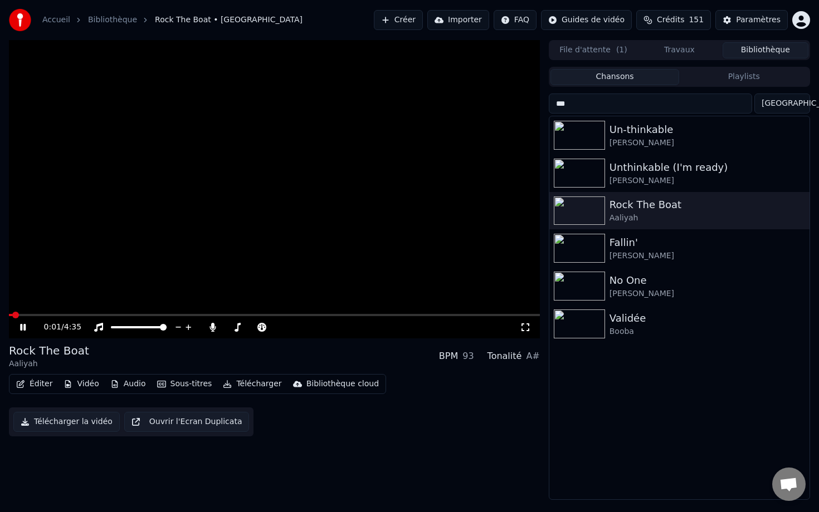
click at [64, 315] on span at bounding box center [274, 315] width 531 height 2
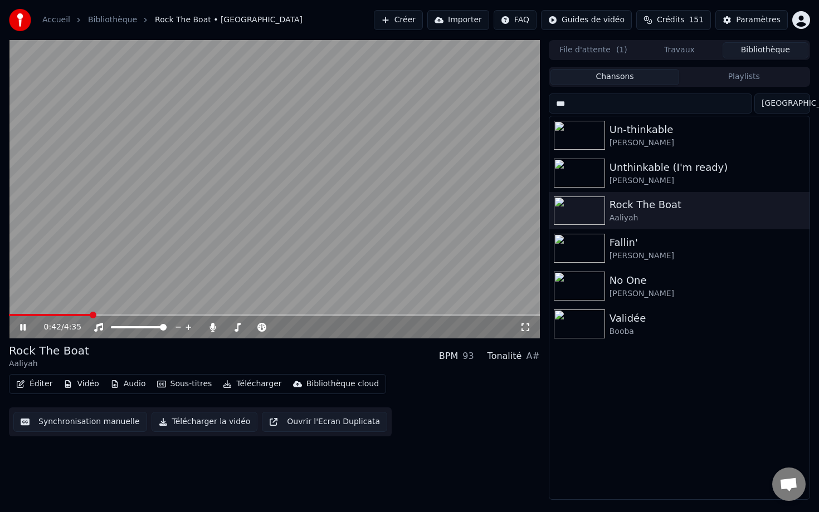
click at [23, 328] on icon at bounding box center [23, 327] width 6 height 7
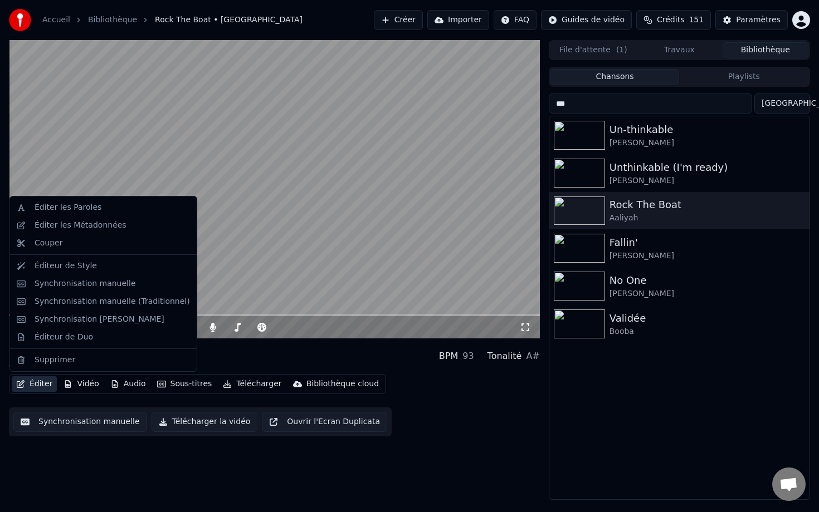
click at [54, 388] on button "Éditer" at bounding box center [34, 385] width 45 height 16
click at [111, 282] on div "Synchronisation manuelle" at bounding box center [85, 284] width 101 height 11
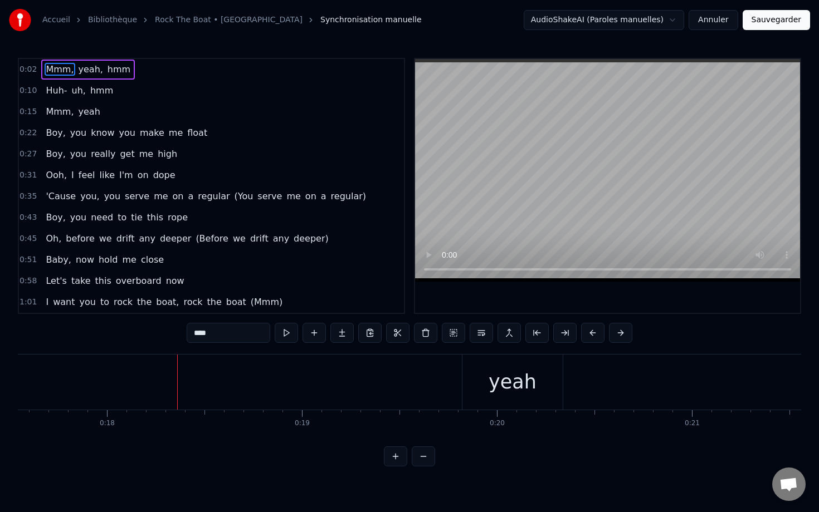
scroll to position [0, 3432]
click at [544, 26] on button "Sauvegarder" at bounding box center [775, 20] width 67 height 20
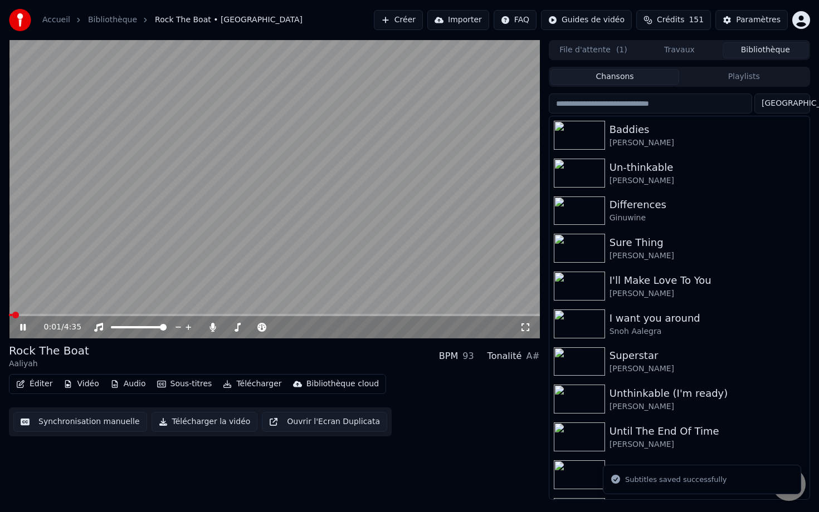
click at [147, 314] on span at bounding box center [274, 315] width 531 height 2
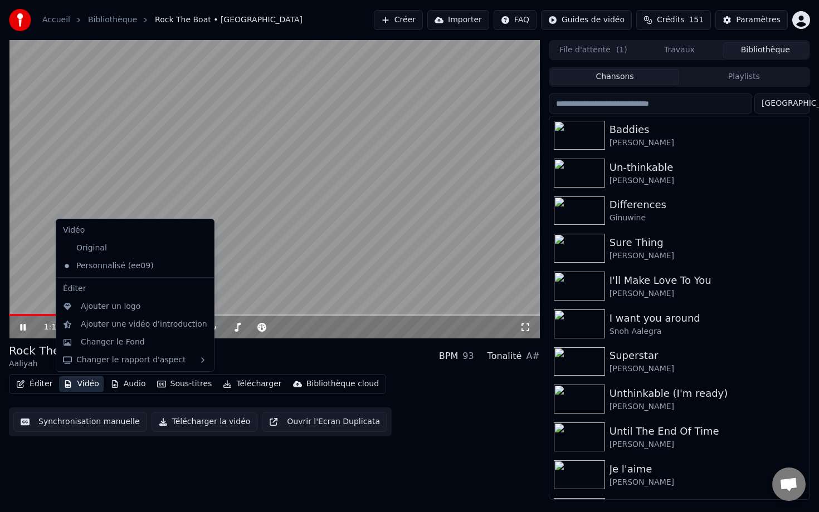
click at [89, 380] on button "Vidéo" at bounding box center [81, 385] width 44 height 16
click at [146, 252] on div "Original" at bounding box center [126, 249] width 136 height 18
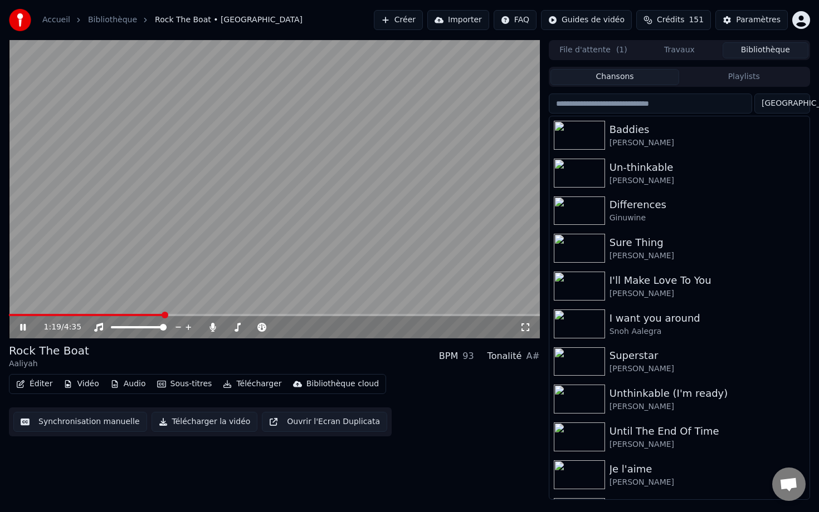
click at [187, 218] on video at bounding box center [274, 189] width 531 height 299
